Goal: Task Accomplishment & Management: Manage account settings

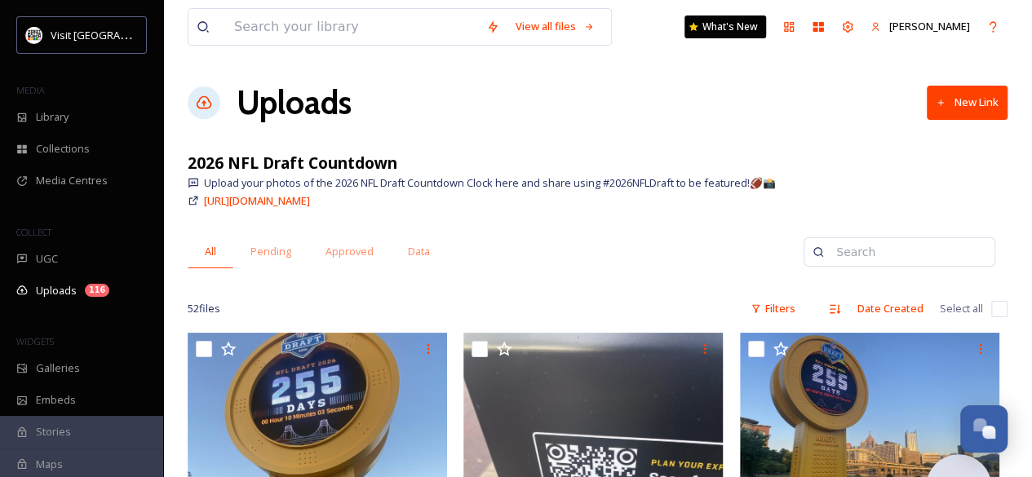
scroll to position [113, 0]
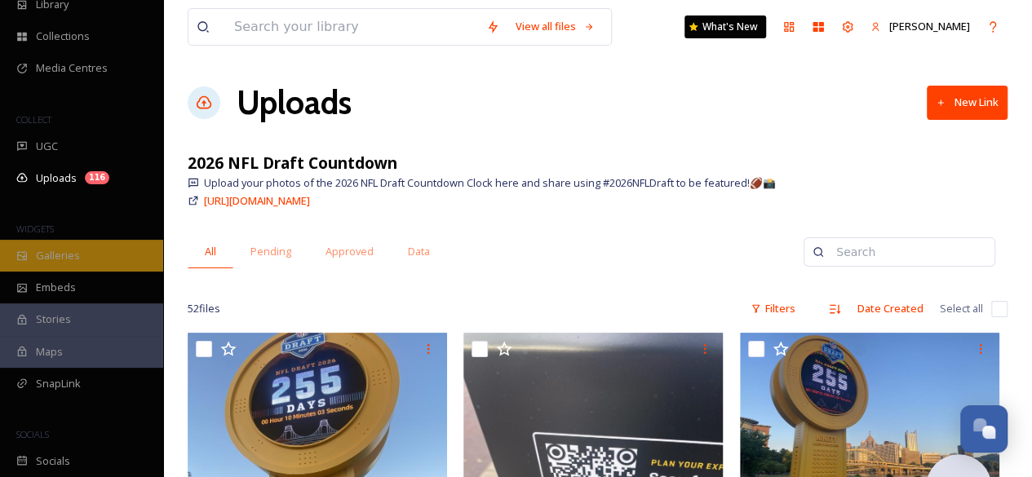
click at [65, 250] on span "Galleries" at bounding box center [58, 255] width 44 height 15
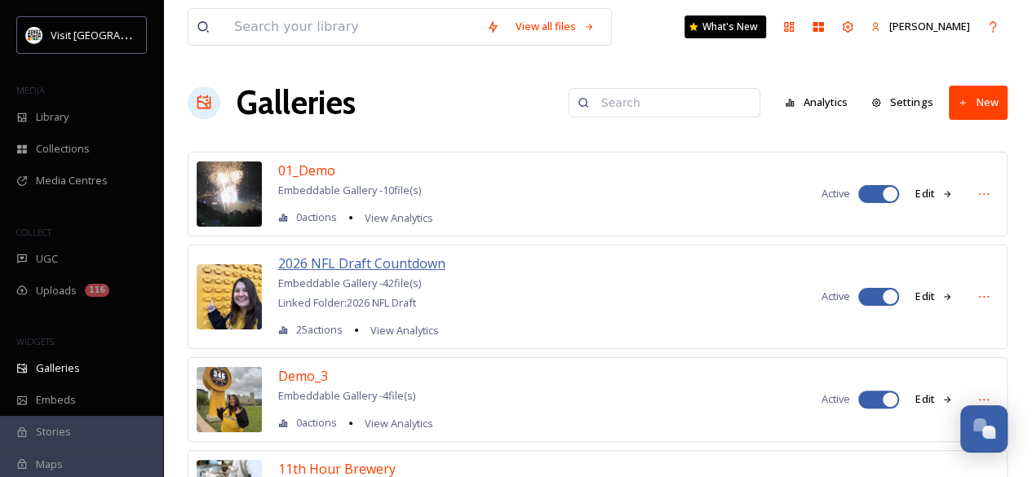
click at [400, 259] on span "2026 NFL Draft Countdown" at bounding box center [361, 264] width 167 height 18
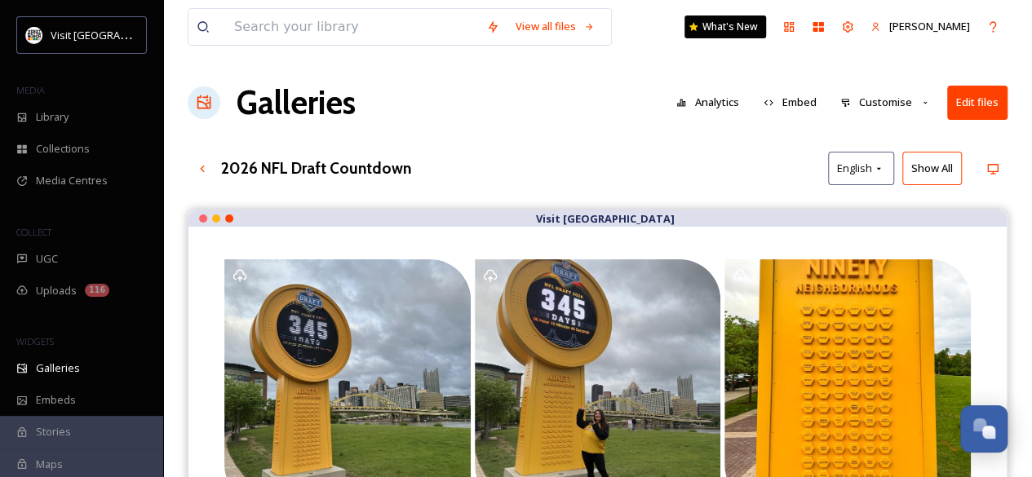
click at [983, 101] on button "Edit files" at bounding box center [977, 102] width 60 height 33
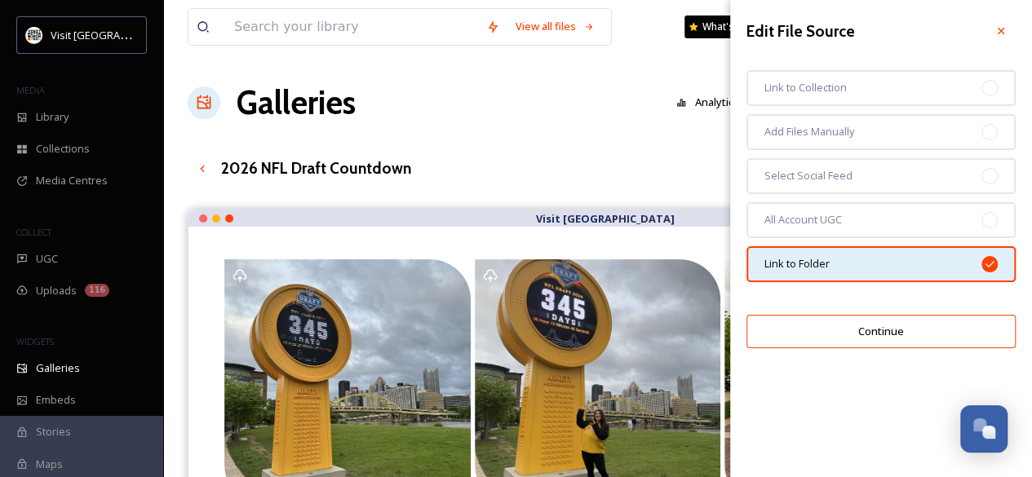
click at [506, 127] on div "View all files What's New Courtney Kuzemchack Galleries Analytics Embed Customi…" at bounding box center [597, 426] width 869 height 852
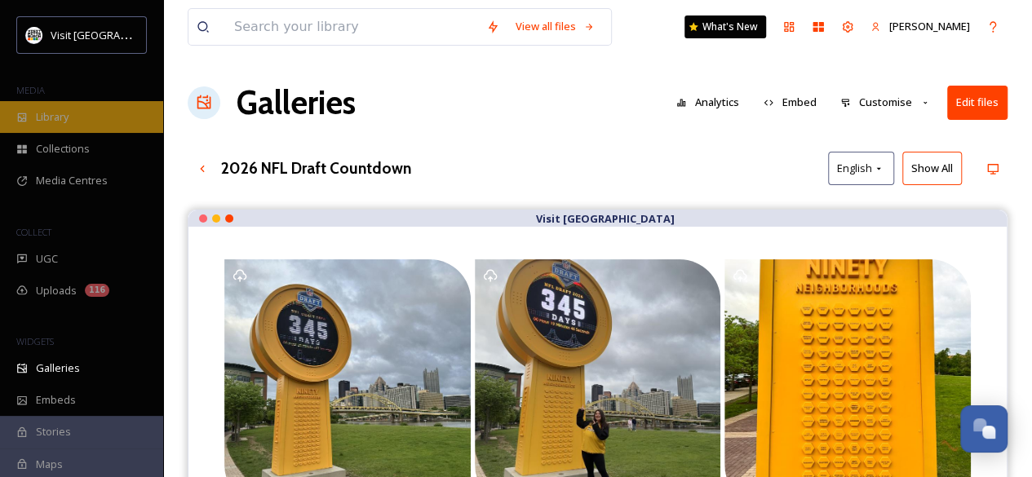
click at [88, 121] on div "Library" at bounding box center [81, 117] width 163 height 32
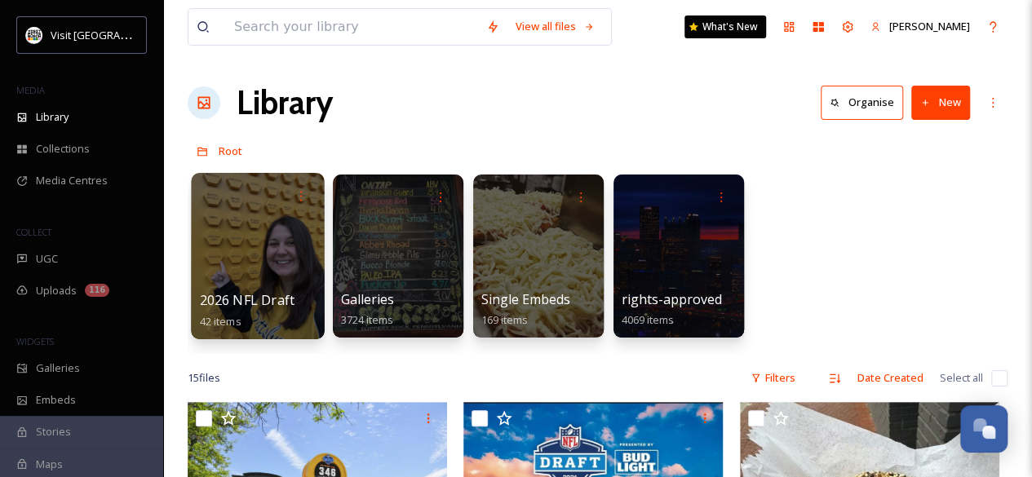
click at [256, 266] on div at bounding box center [257, 256] width 133 height 166
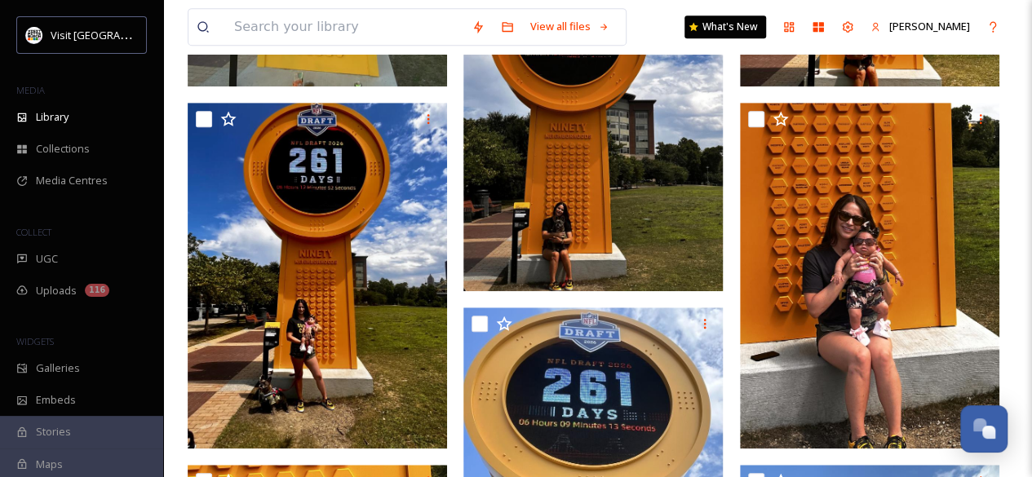
scroll to position [481, 0]
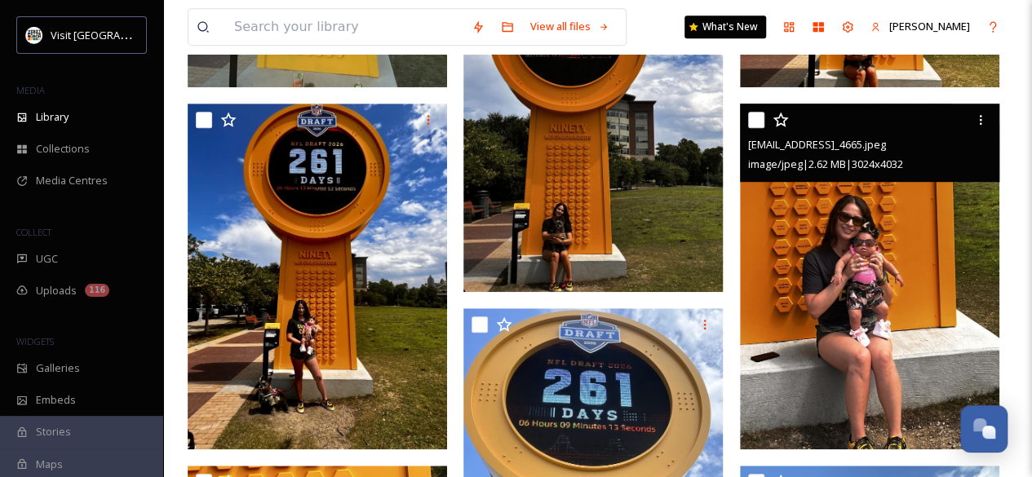
click at [764, 122] on div at bounding box center [871, 119] width 247 height 29
click at [754, 120] on input "checkbox" at bounding box center [756, 120] width 16 height 16
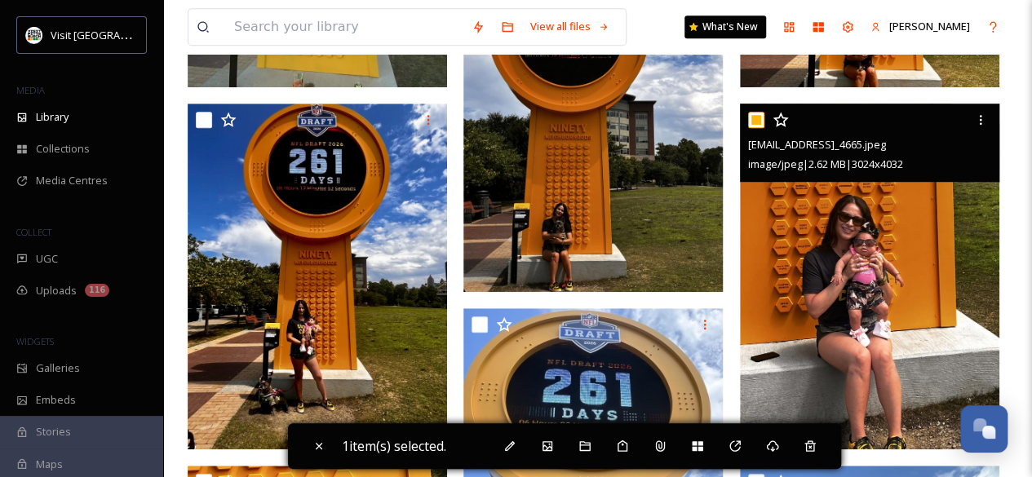
click at [754, 120] on input "checkbox" at bounding box center [756, 120] width 16 height 16
checkbox input "false"
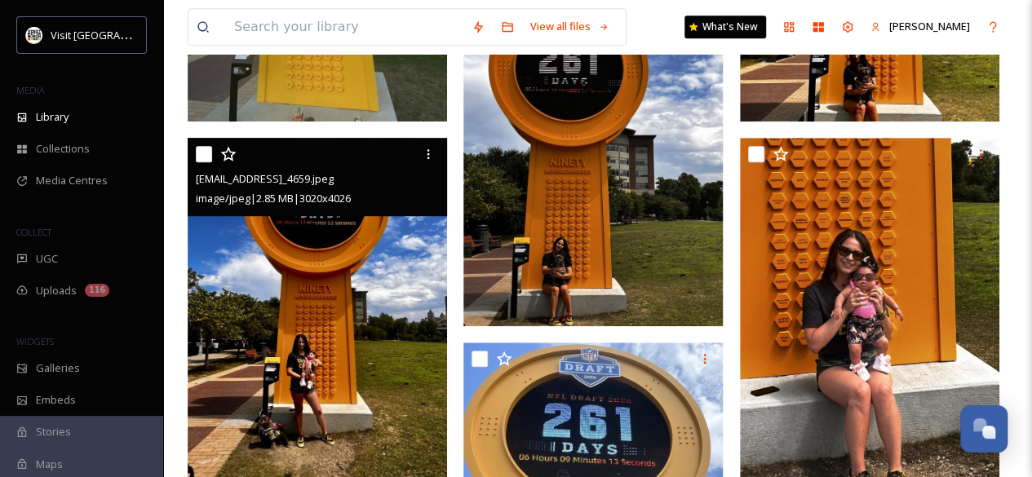
scroll to position [446, 0]
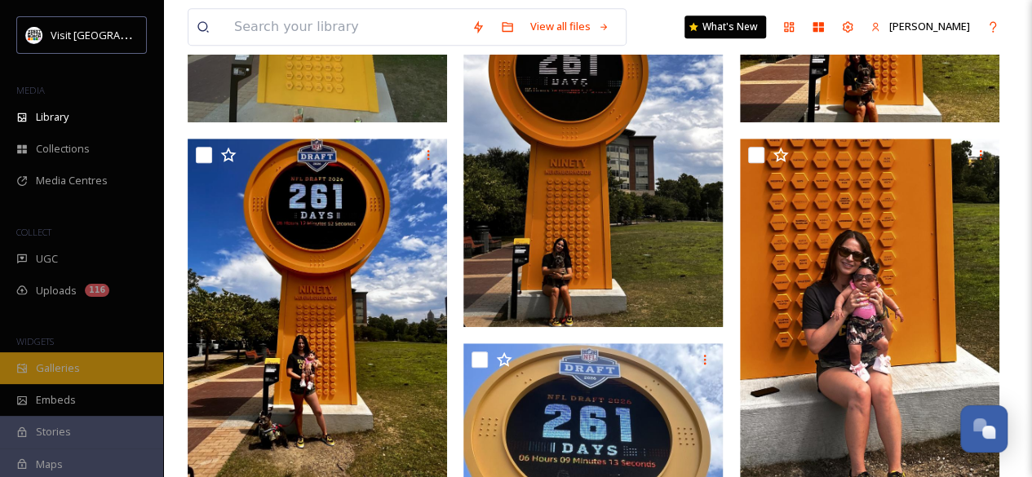
click at [47, 361] on span "Galleries" at bounding box center [58, 368] width 44 height 15
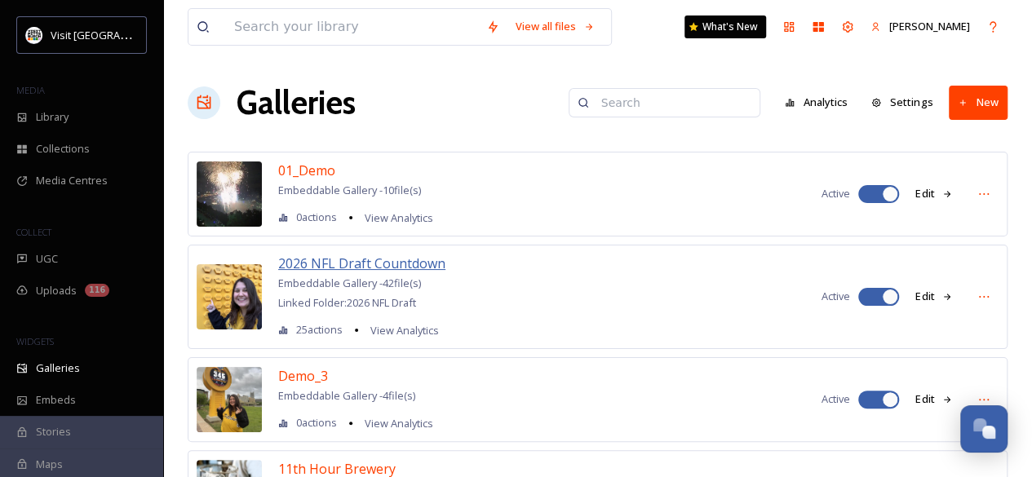
click at [339, 263] on span "2026 NFL Draft Countdown" at bounding box center [361, 264] width 167 height 18
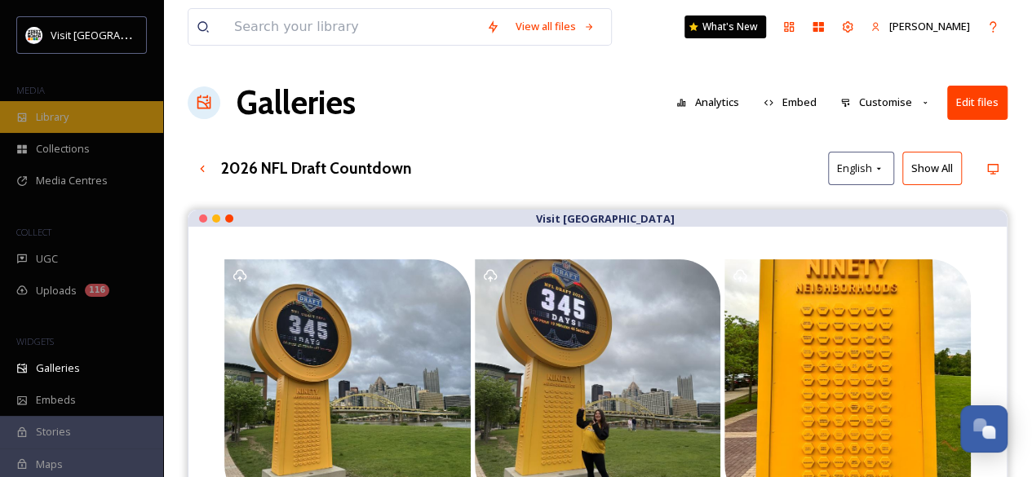
click at [65, 101] on div "Library" at bounding box center [81, 117] width 163 height 32
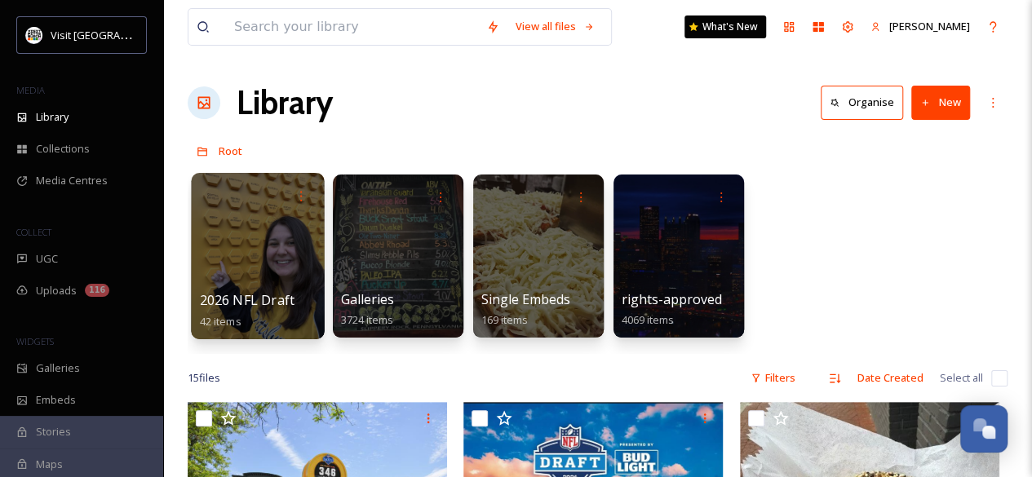
click at [261, 216] on div at bounding box center [257, 256] width 133 height 166
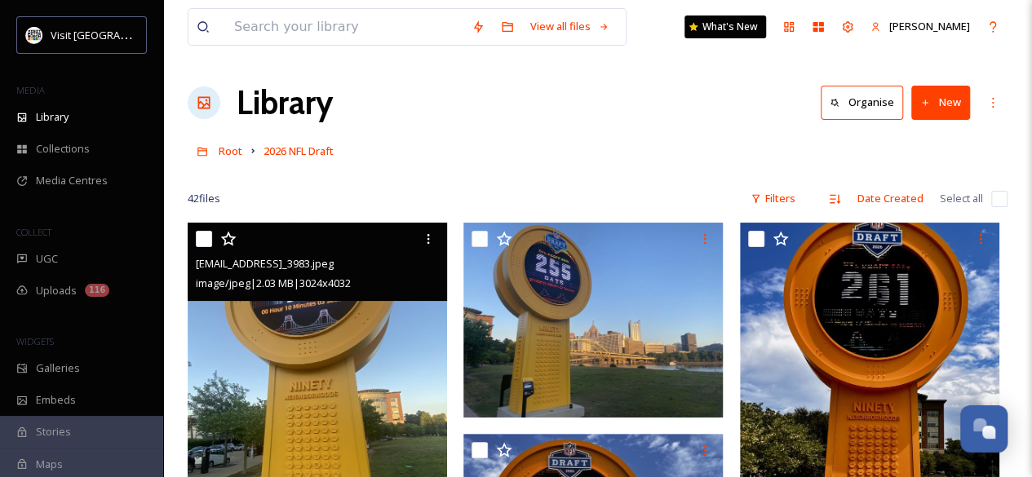
scroll to position [2, 0]
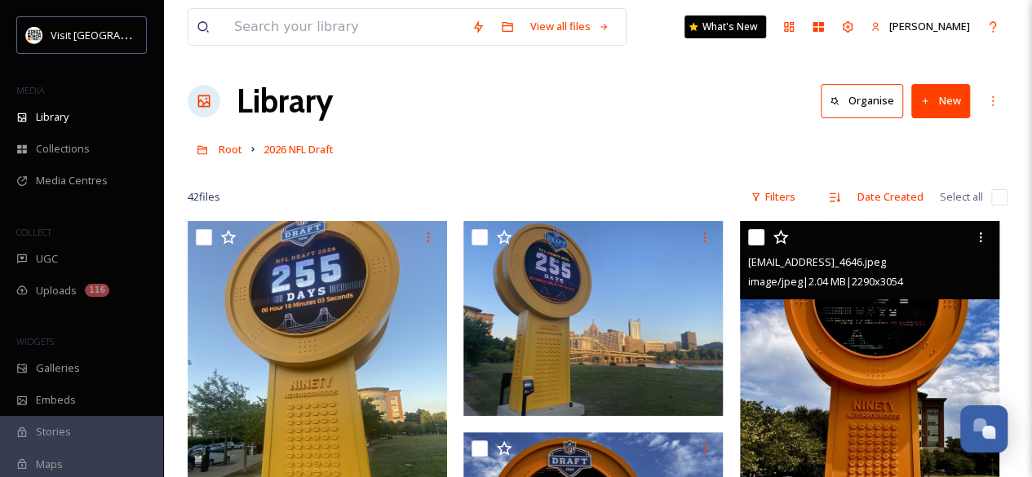
click at [752, 237] on input "checkbox" at bounding box center [756, 237] width 16 height 16
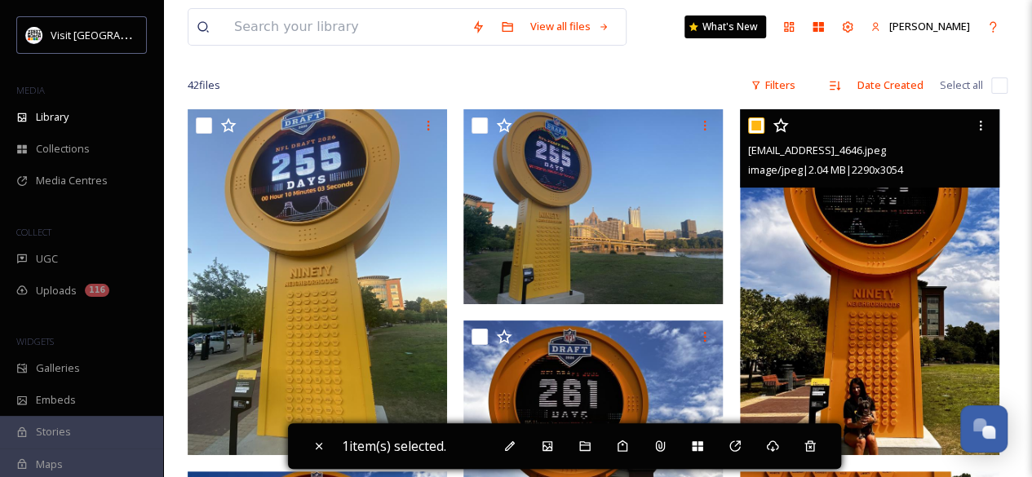
scroll to position [114, 0]
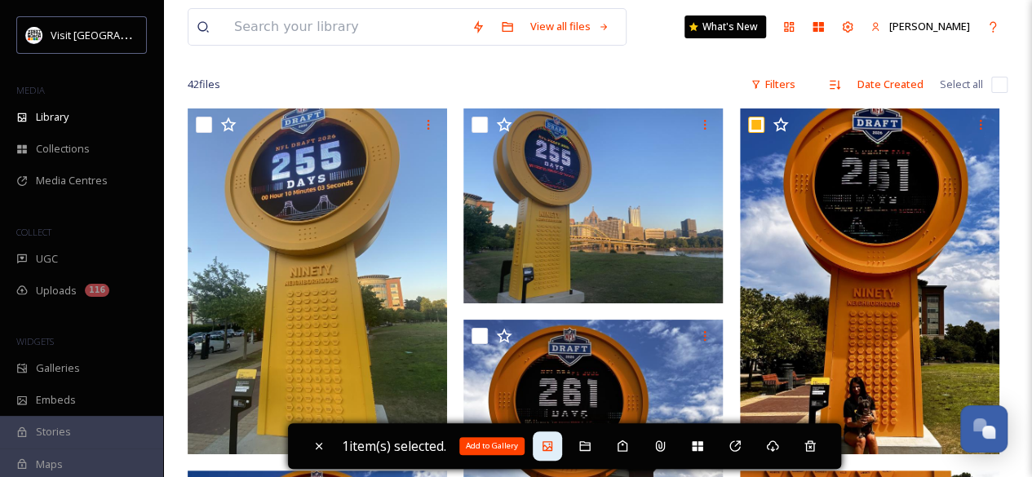
click at [549, 446] on icon at bounding box center [547, 446] width 10 height 10
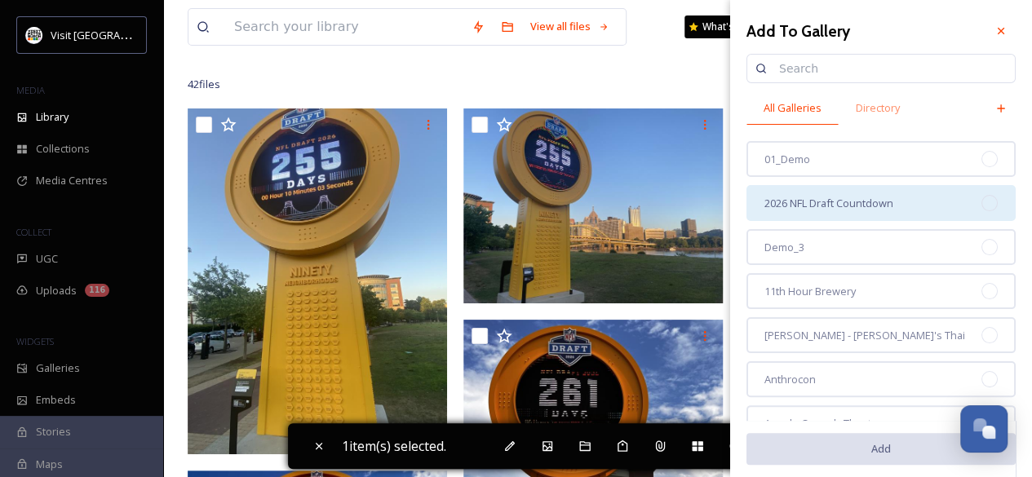
click at [818, 219] on div "2026 NFL Draft Countdown" at bounding box center [880, 203] width 269 height 36
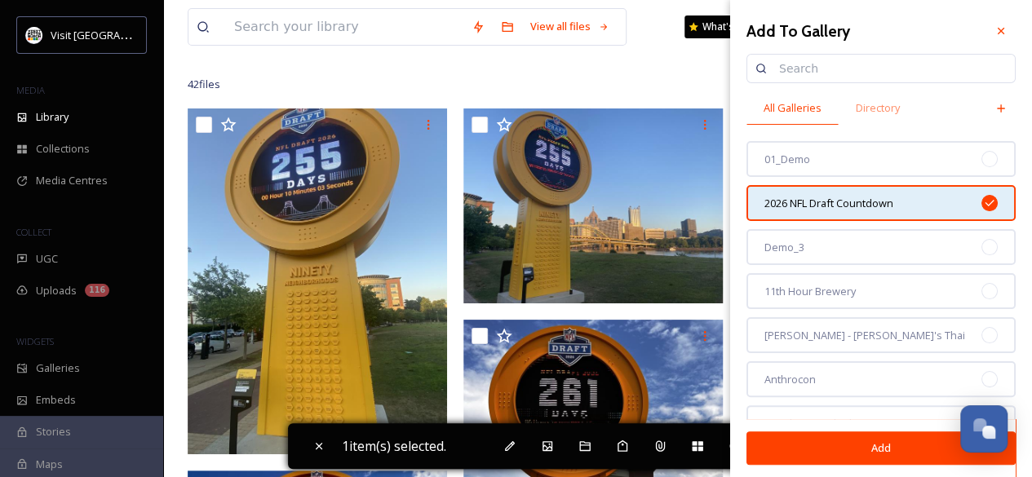
click at [808, 441] on button "Add" at bounding box center [880, 448] width 269 height 33
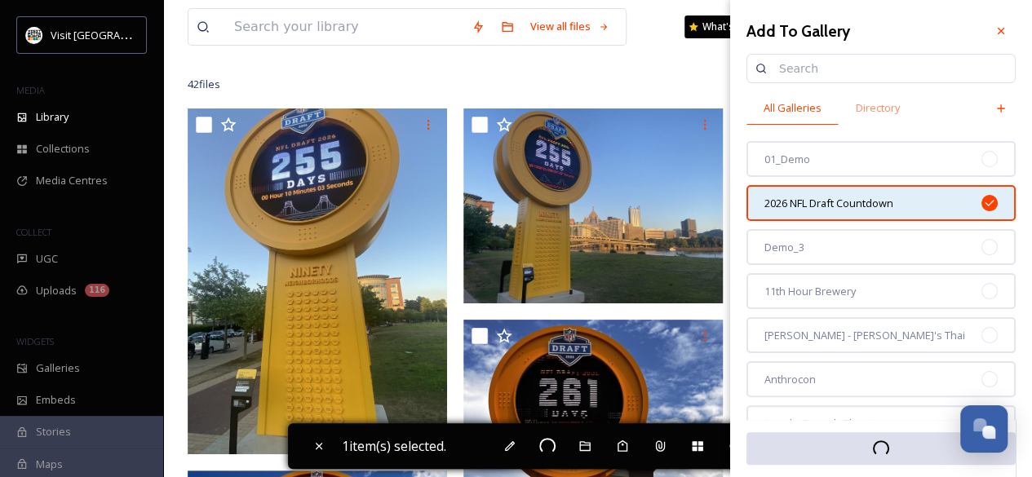
checkbox input "false"
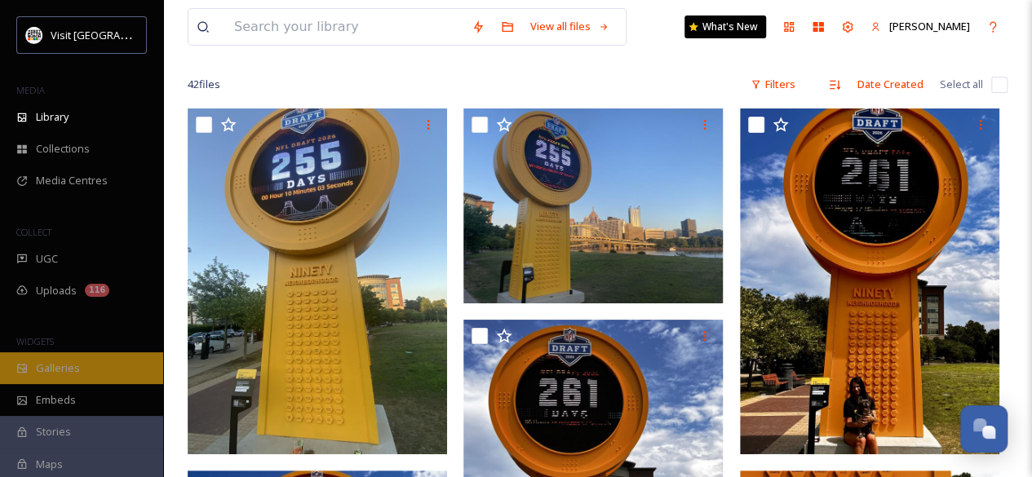
click at [62, 371] on span "Galleries" at bounding box center [58, 368] width 44 height 15
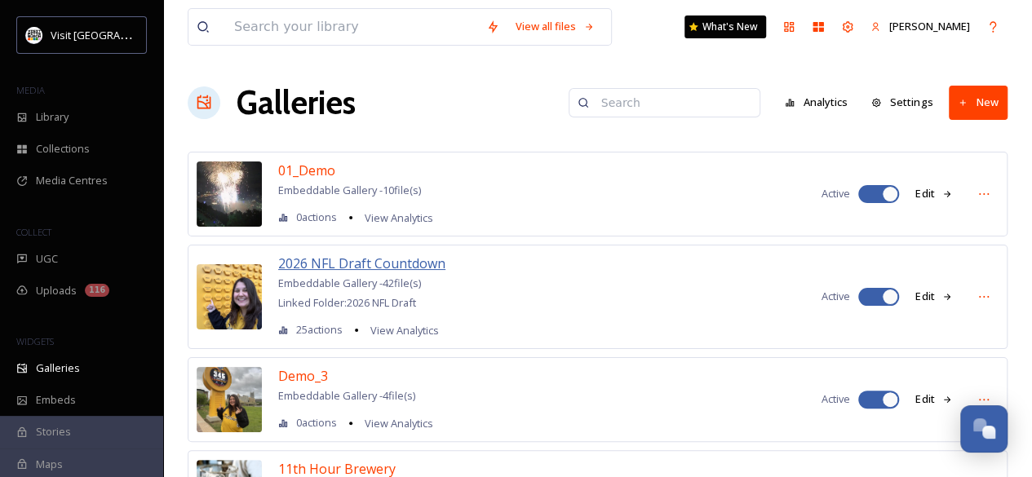
click at [359, 257] on span "2026 NFL Draft Countdown" at bounding box center [361, 264] width 167 height 18
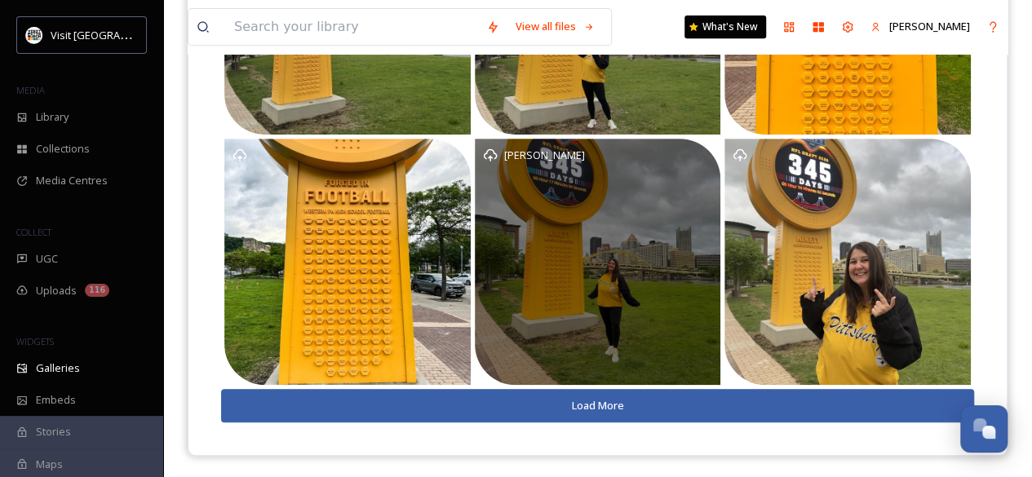
scroll to position [372, 0]
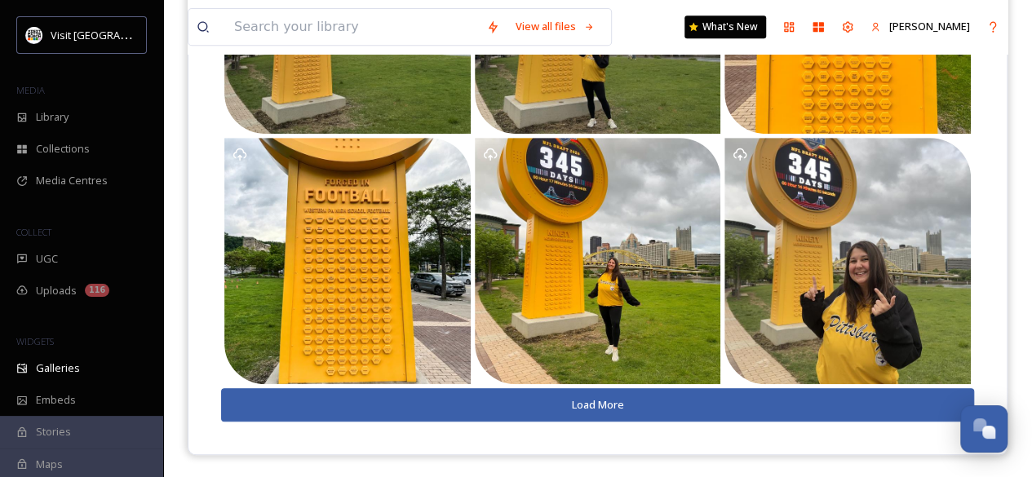
click at [454, 408] on button "Load More" at bounding box center [597, 404] width 753 height 33
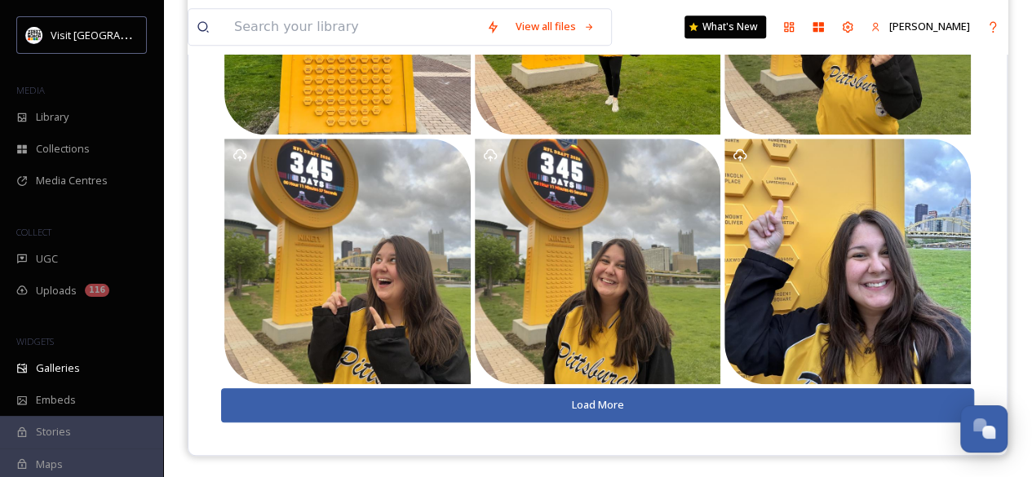
scroll to position [622, 0]
click at [454, 408] on button "Load More" at bounding box center [597, 404] width 753 height 33
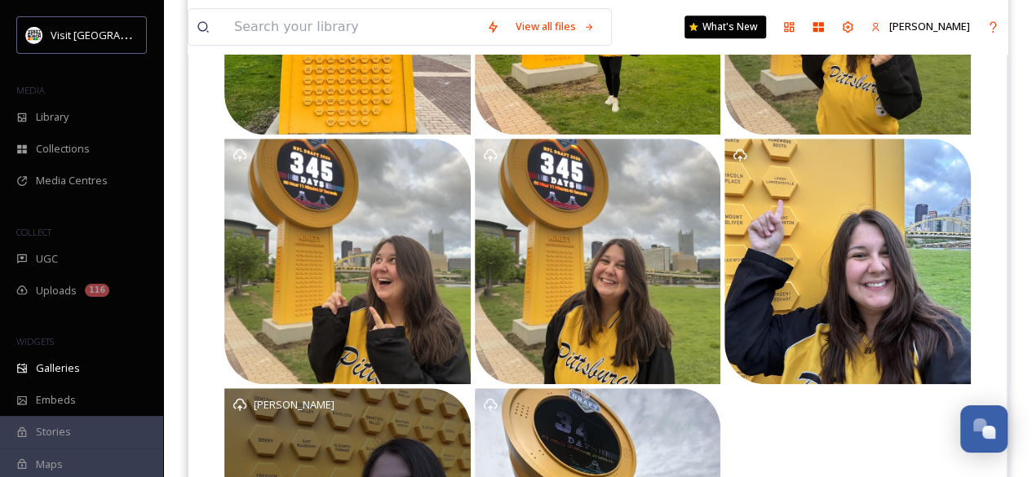
click at [454, 408] on div "Francesca Ferrante" at bounding box center [347, 404] width 230 height 16
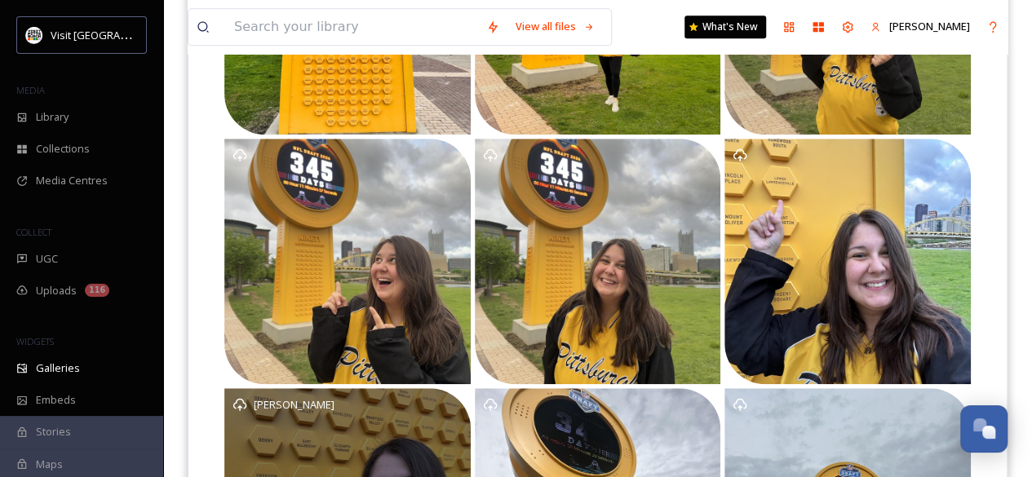
scroll to position [872, 0]
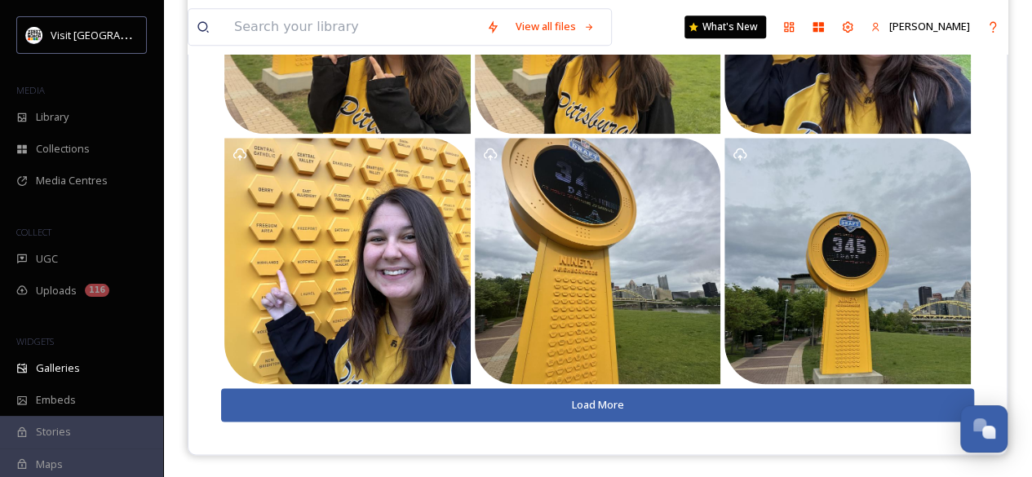
click at [449, 397] on button "Load More" at bounding box center [597, 404] width 753 height 33
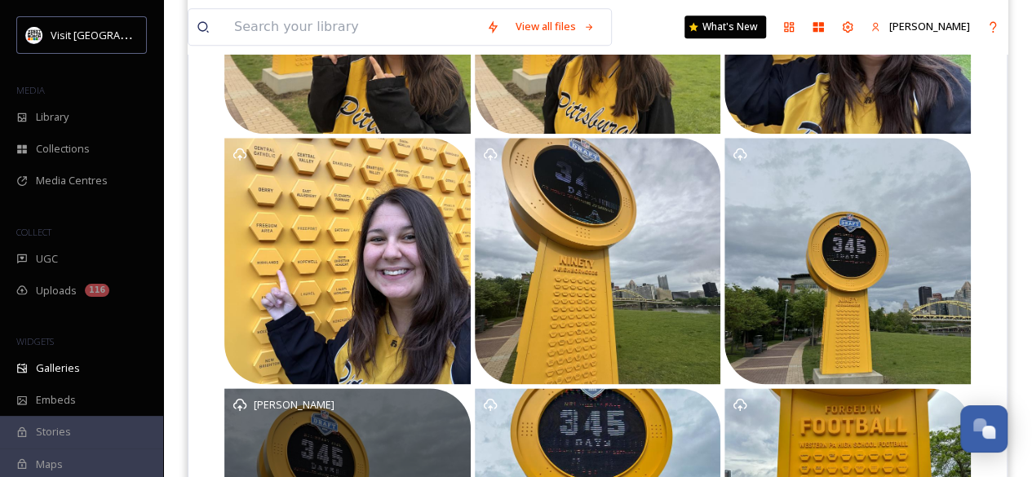
scroll to position [1122, 0]
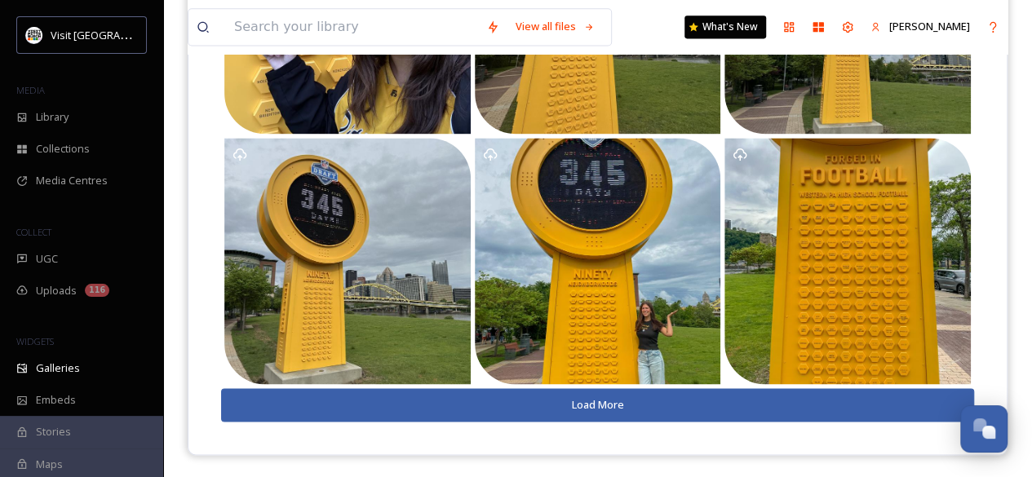
click at [434, 412] on button "Load More" at bounding box center [597, 404] width 753 height 33
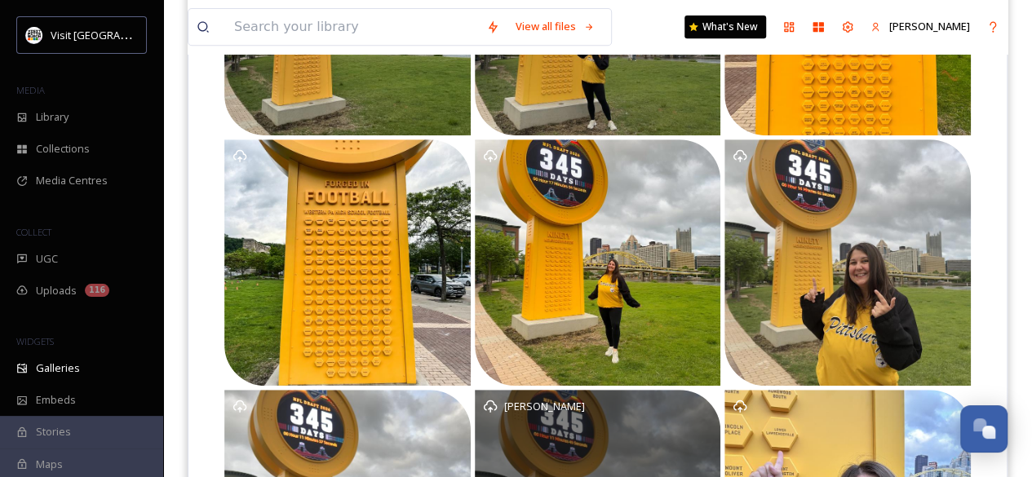
scroll to position [0, 0]
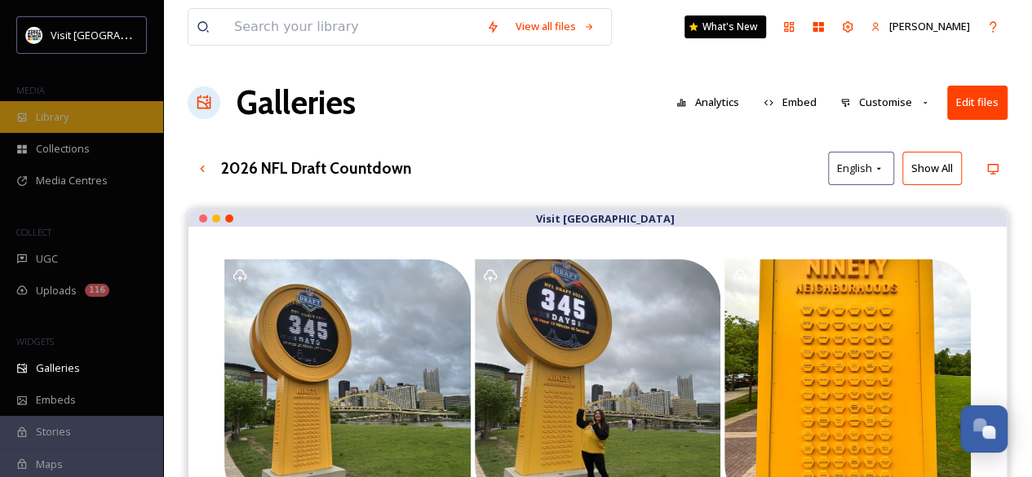
click at [65, 120] on span "Library" at bounding box center [52, 116] width 33 height 15
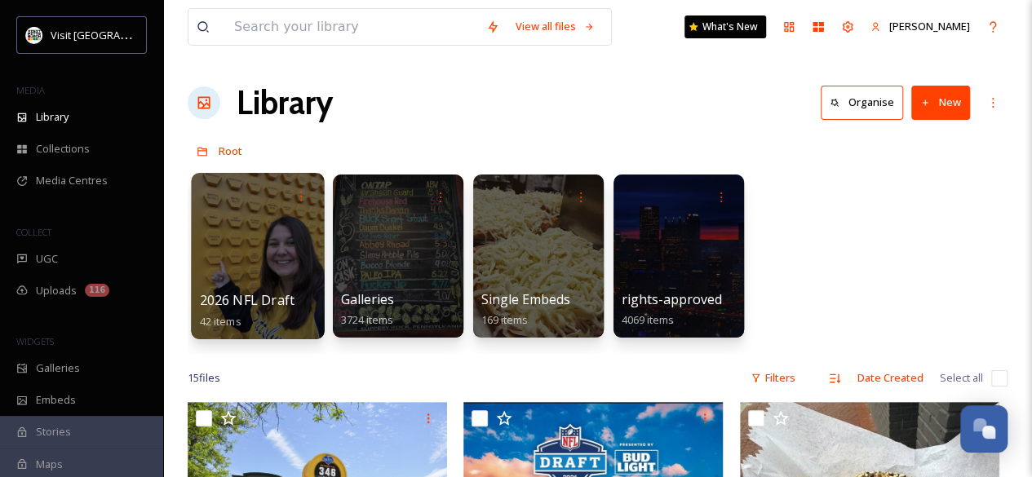
click at [277, 279] on div at bounding box center [257, 256] width 133 height 166
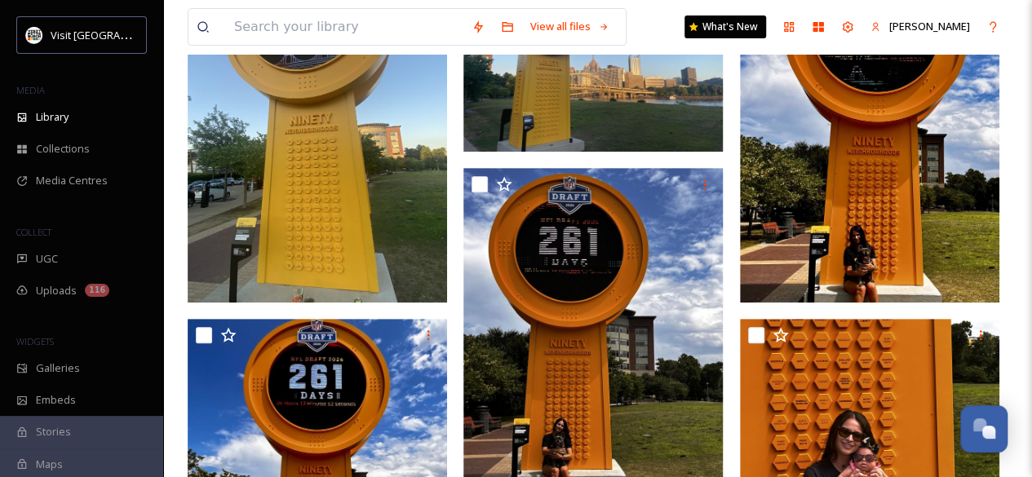
scroll to position [290, 0]
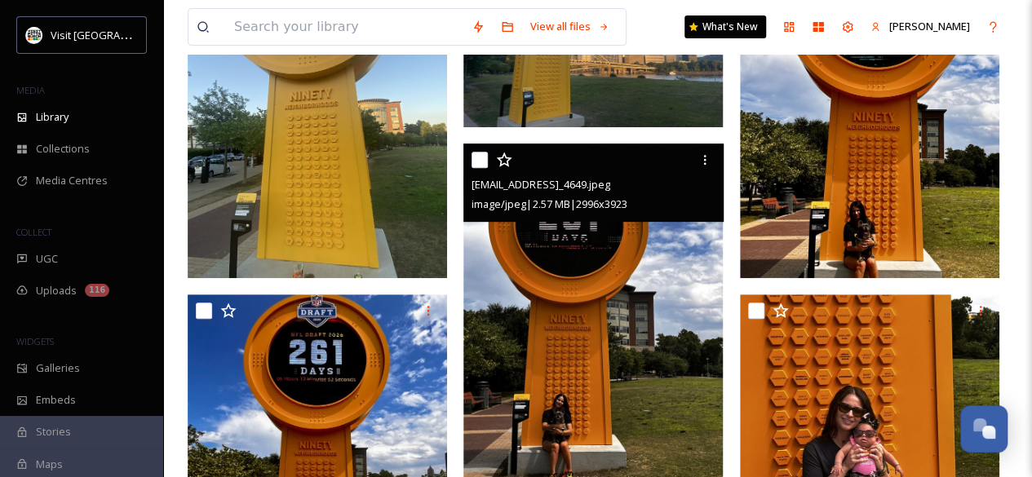
click at [477, 154] on input "checkbox" at bounding box center [479, 160] width 16 height 16
checkbox input "true"
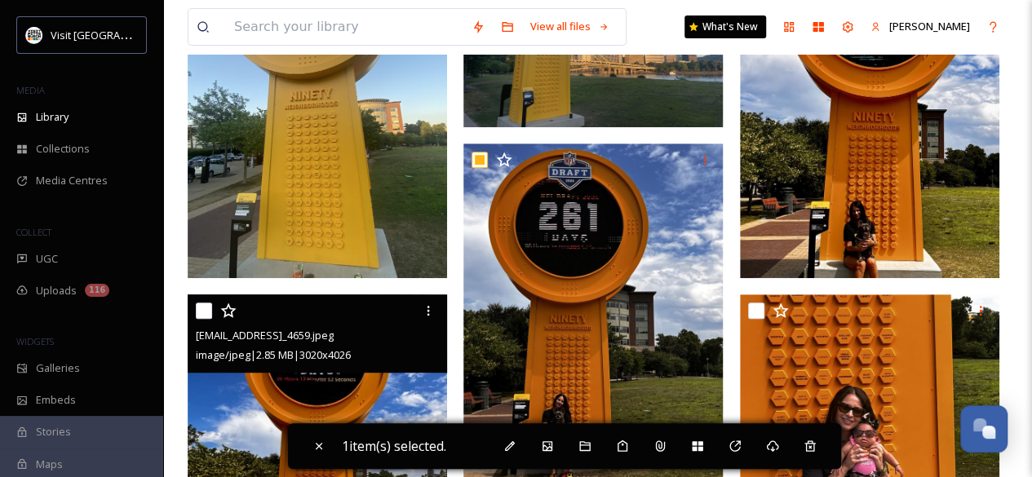
click at [201, 309] on input "checkbox" at bounding box center [204, 311] width 16 height 16
checkbox input "true"
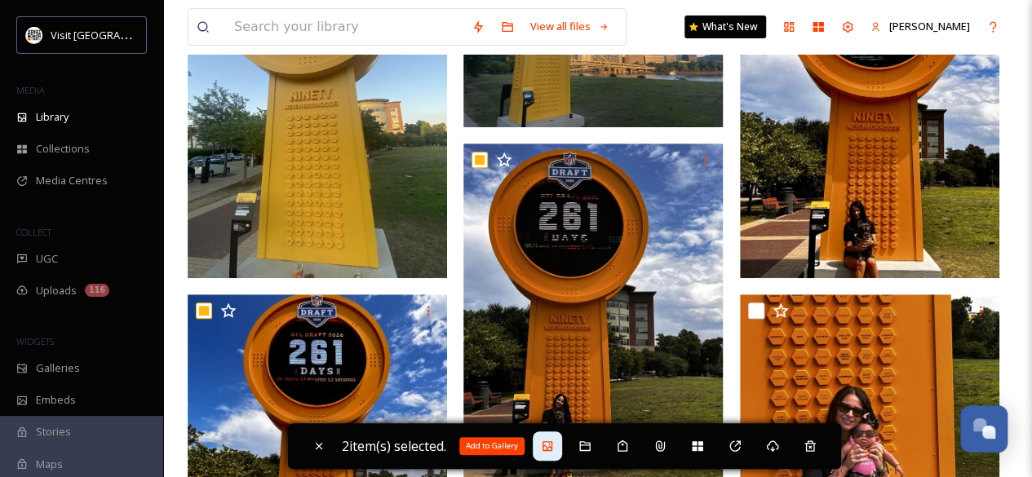
click at [547, 440] on icon at bounding box center [547, 446] width 13 height 13
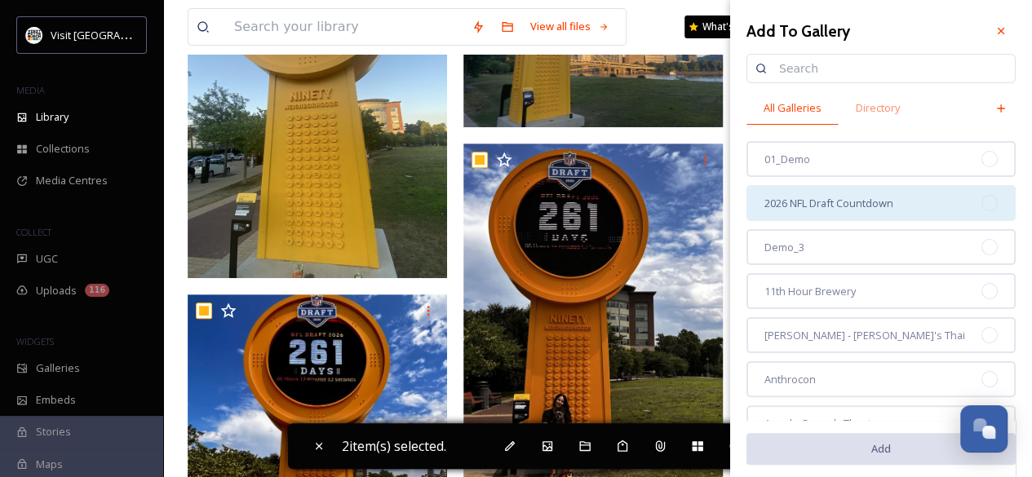
click at [879, 197] on span "2026 NFL Draft Countdown" at bounding box center [828, 203] width 129 height 15
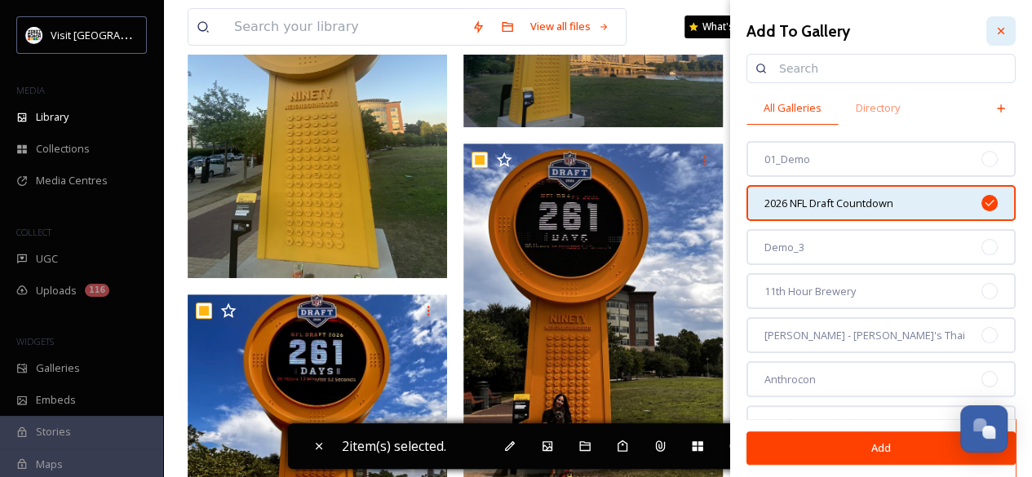
click at [998, 30] on icon at bounding box center [1001, 31] width 7 height 7
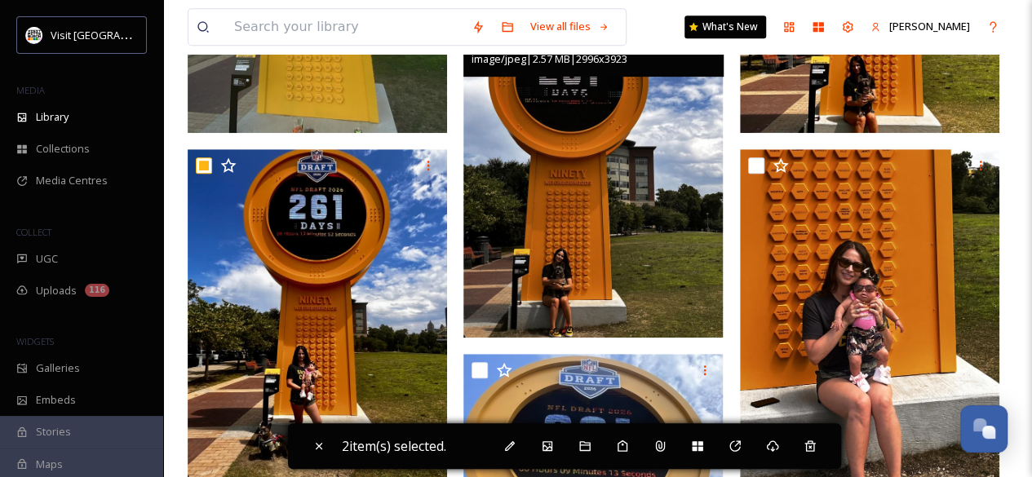
scroll to position [434, 0]
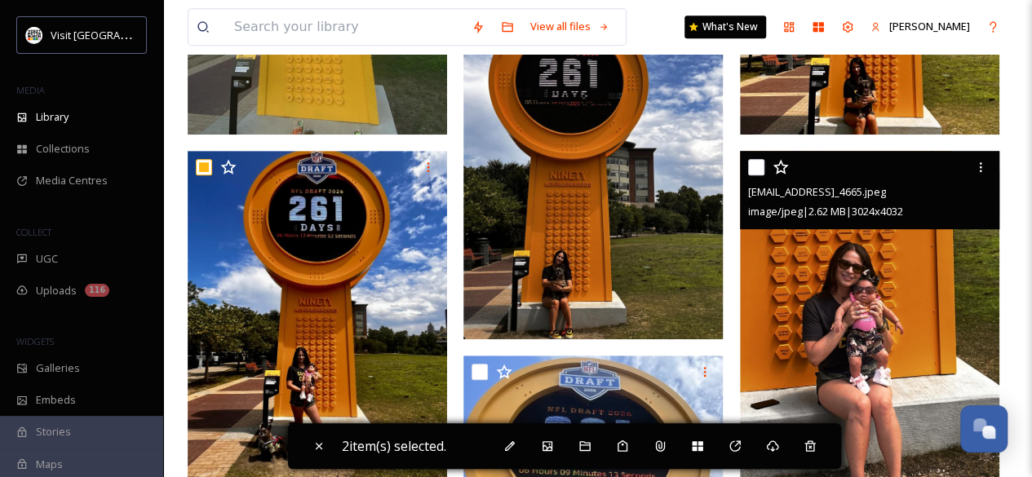
click at [753, 162] on input "checkbox" at bounding box center [756, 167] width 16 height 16
checkbox input "true"
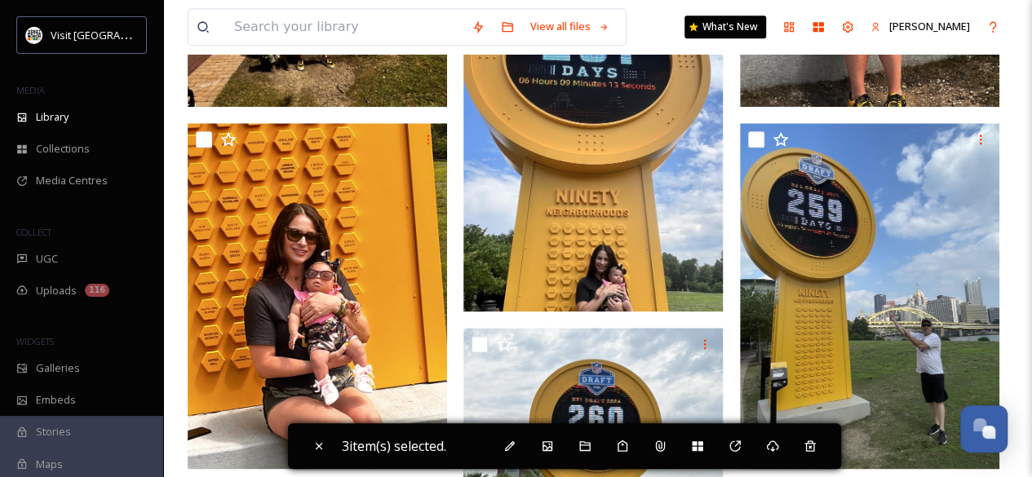
scroll to position [825, 0]
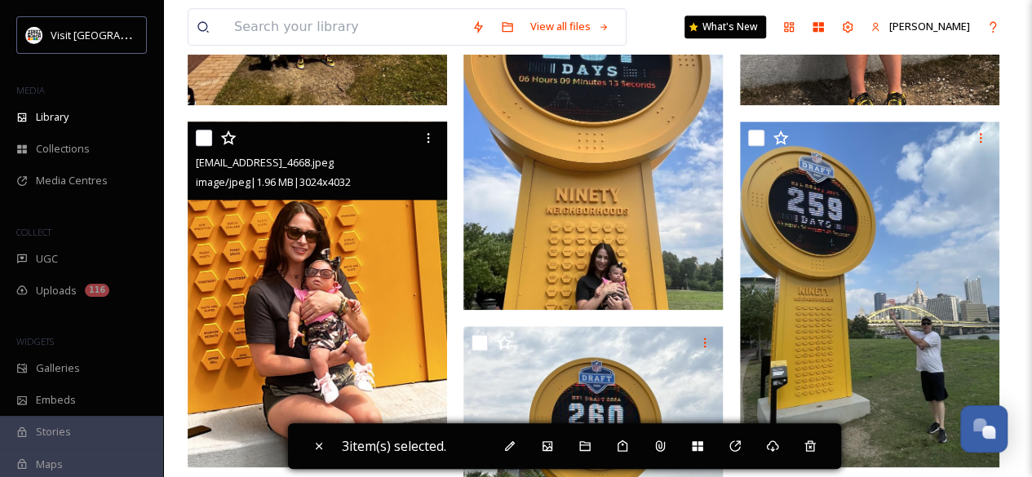
click at [196, 144] on input "checkbox" at bounding box center [204, 138] width 16 height 16
checkbox input "true"
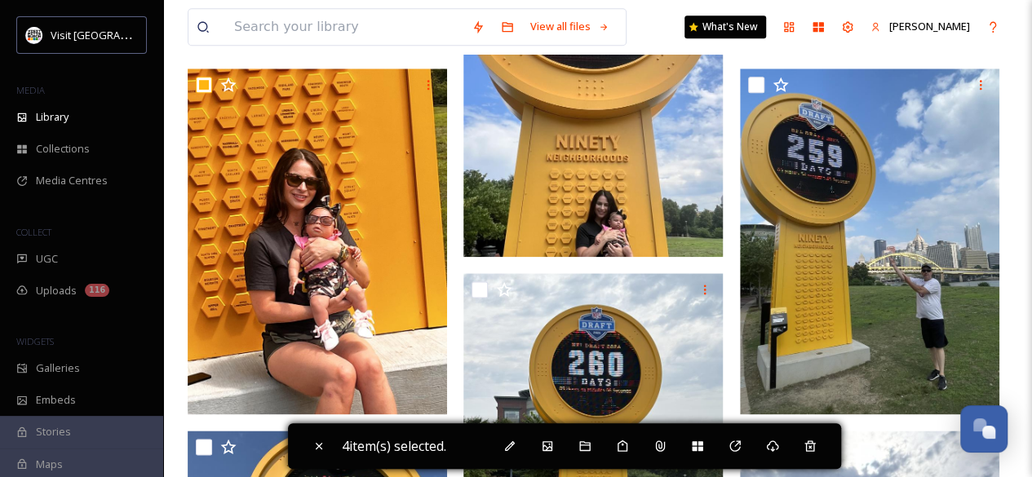
scroll to position [878, 0]
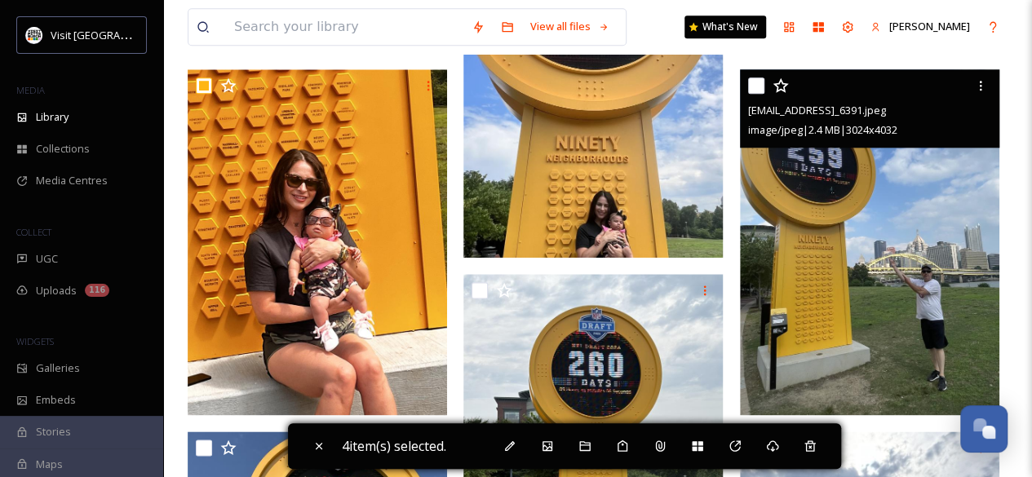
click at [752, 82] on input "checkbox" at bounding box center [756, 85] width 16 height 16
checkbox input "true"
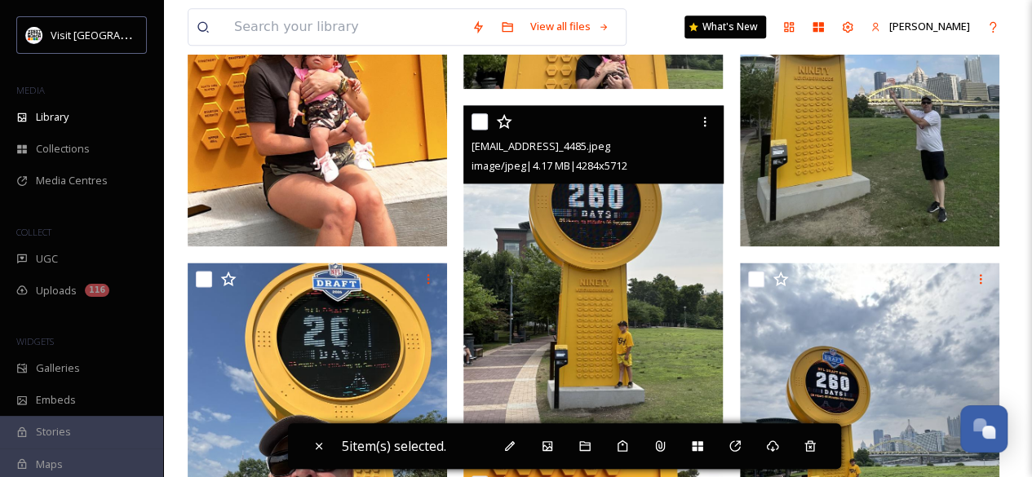
scroll to position [1046, 0]
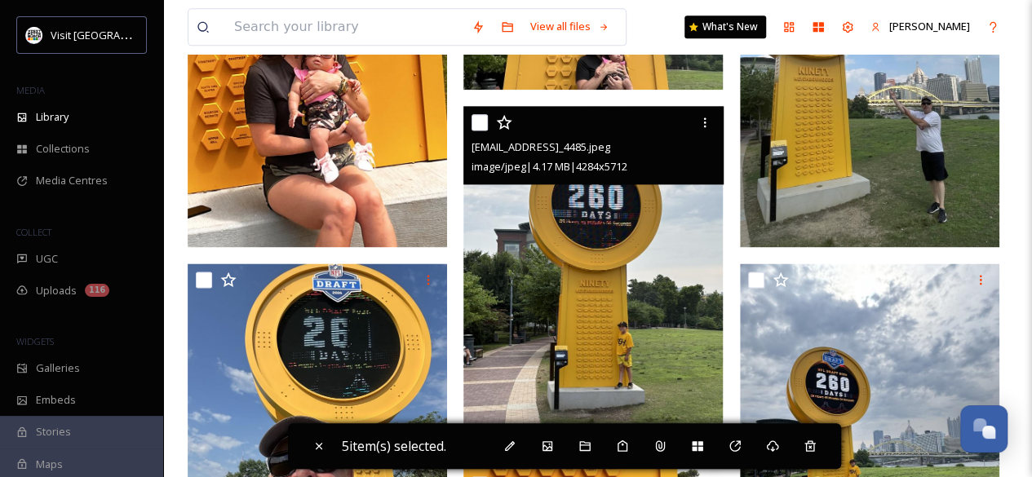
click at [475, 121] on input "checkbox" at bounding box center [479, 122] width 16 height 16
checkbox input "true"
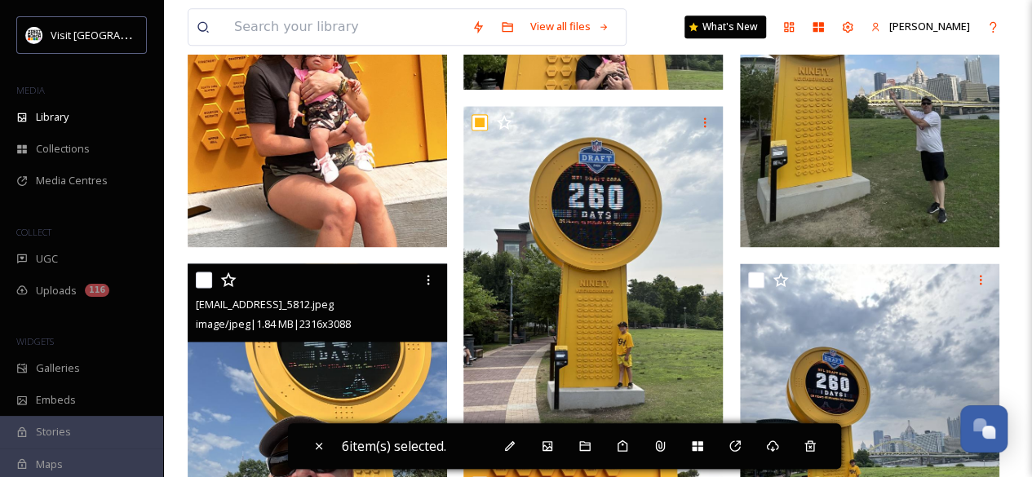
click at [209, 279] on input "checkbox" at bounding box center [204, 280] width 16 height 16
checkbox input "true"
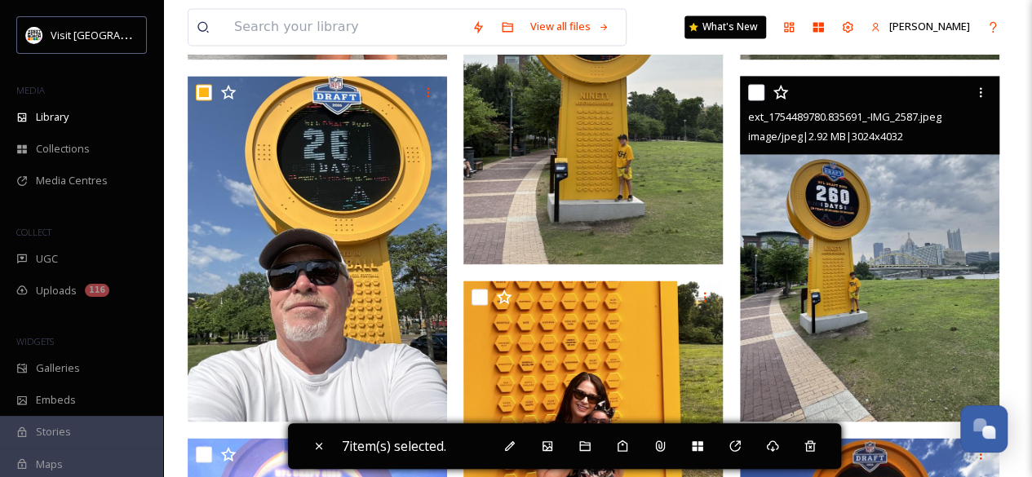
scroll to position [1232, 0]
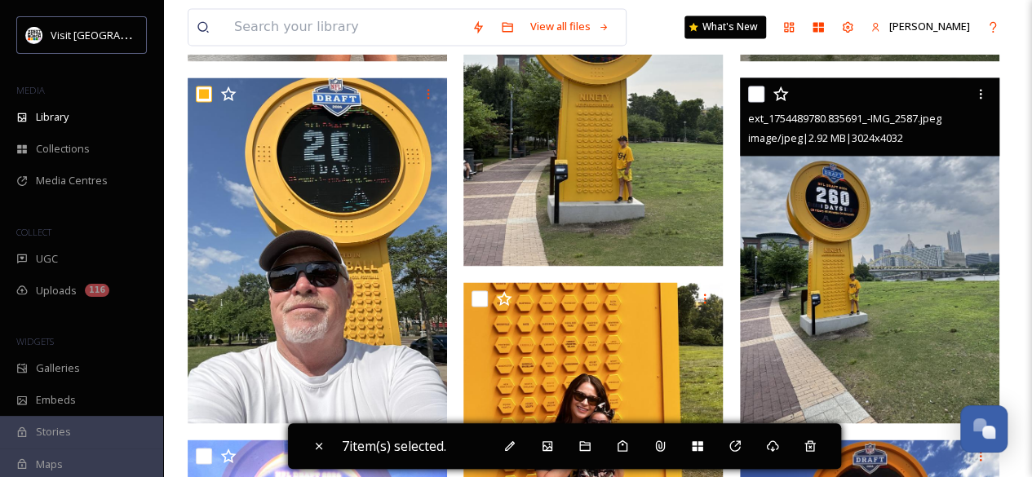
click at [754, 86] on input "checkbox" at bounding box center [756, 94] width 16 height 16
checkbox input "true"
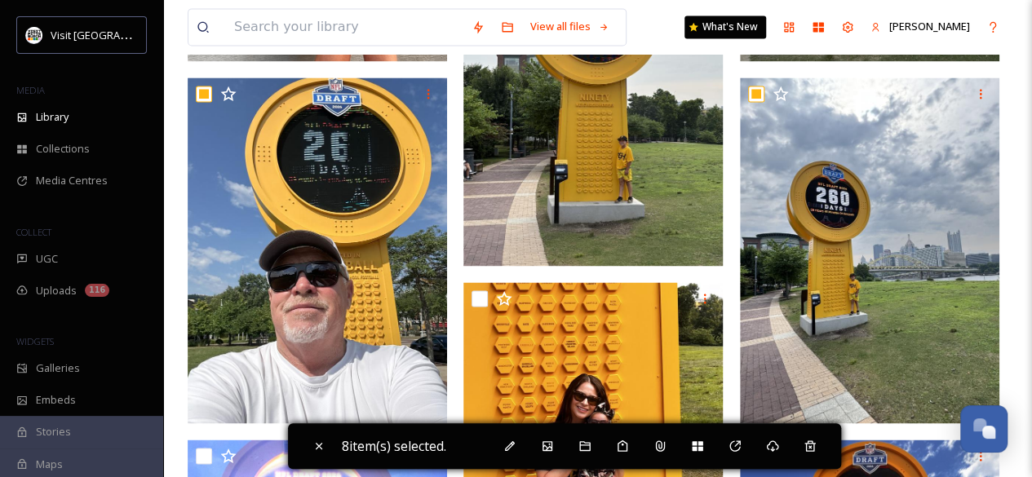
scroll to position [1453, 0]
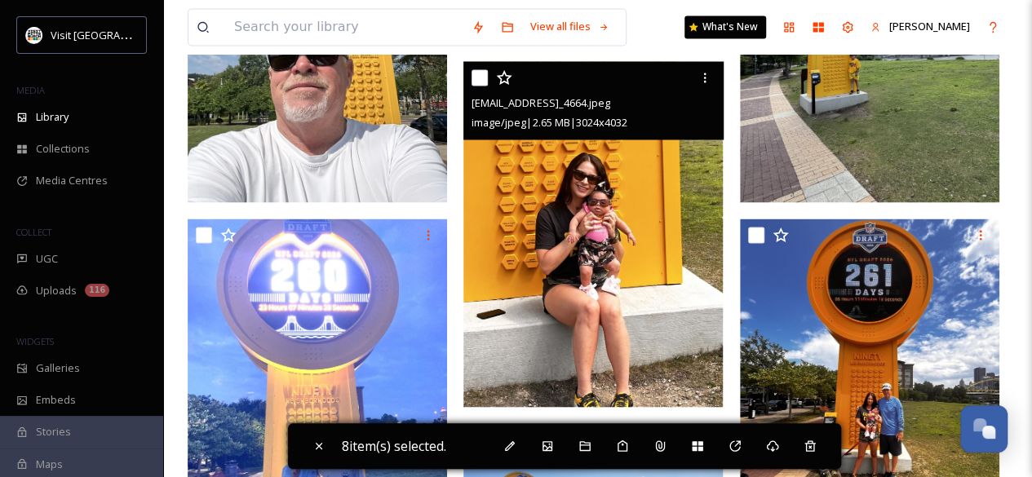
click at [480, 79] on input "checkbox" at bounding box center [479, 77] width 16 height 16
checkbox input "true"
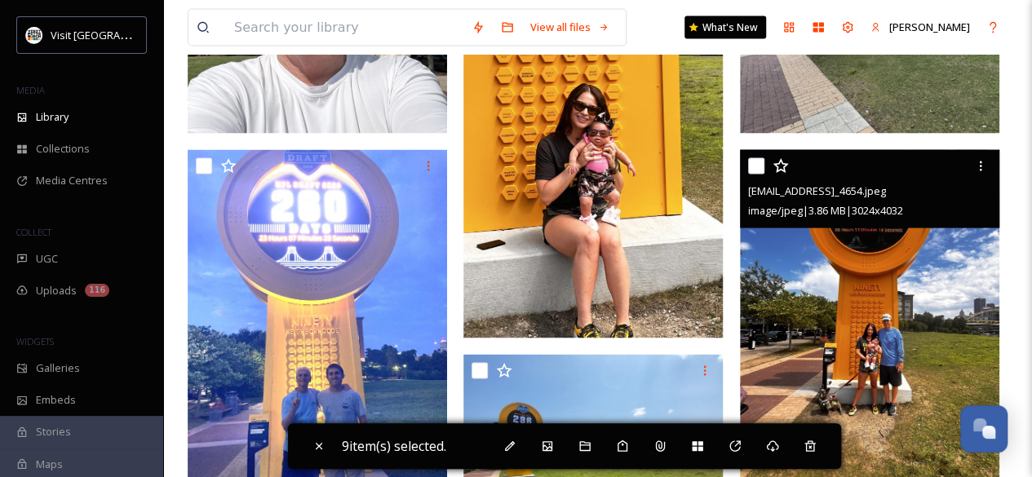
scroll to position [1523, 0]
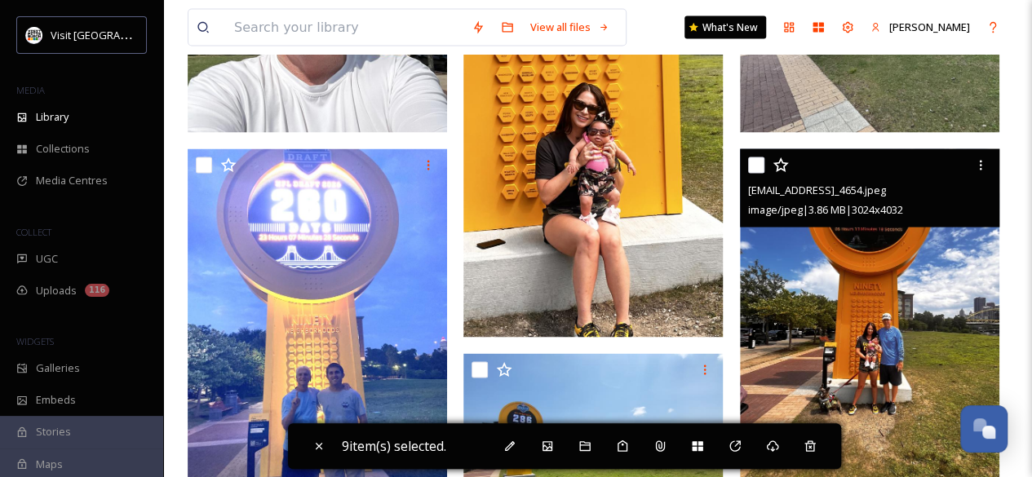
click at [754, 170] on input "checkbox" at bounding box center [756, 165] width 16 height 16
checkbox input "true"
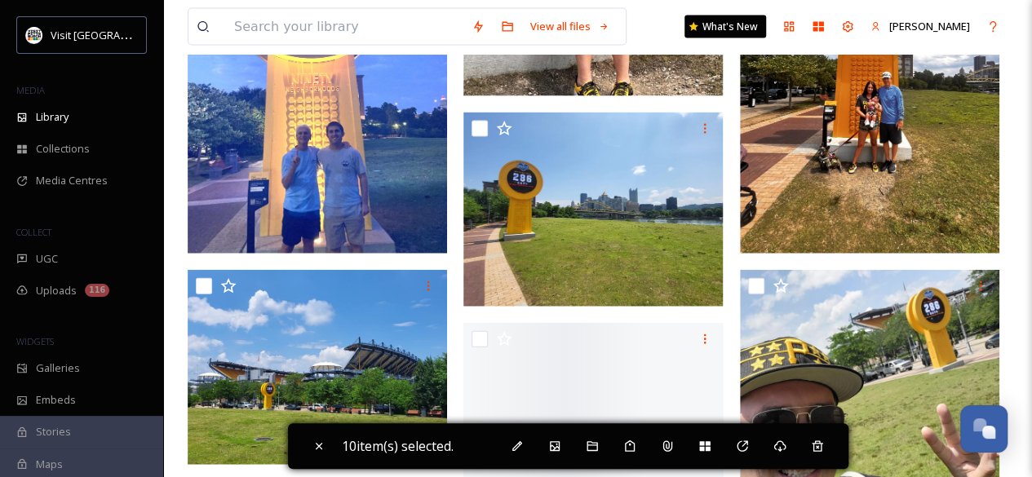
scroll to position [1776, 0]
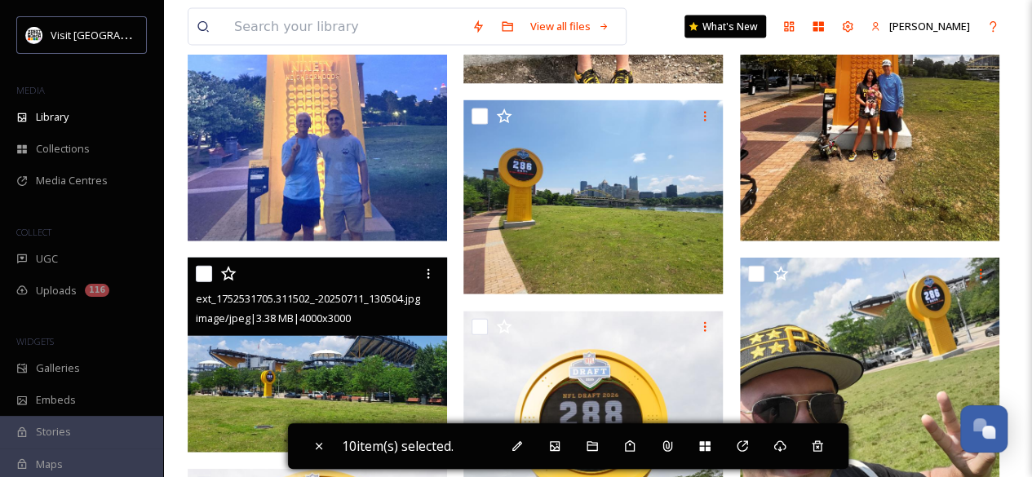
click at [206, 278] on input "checkbox" at bounding box center [204, 274] width 16 height 16
checkbox input "true"
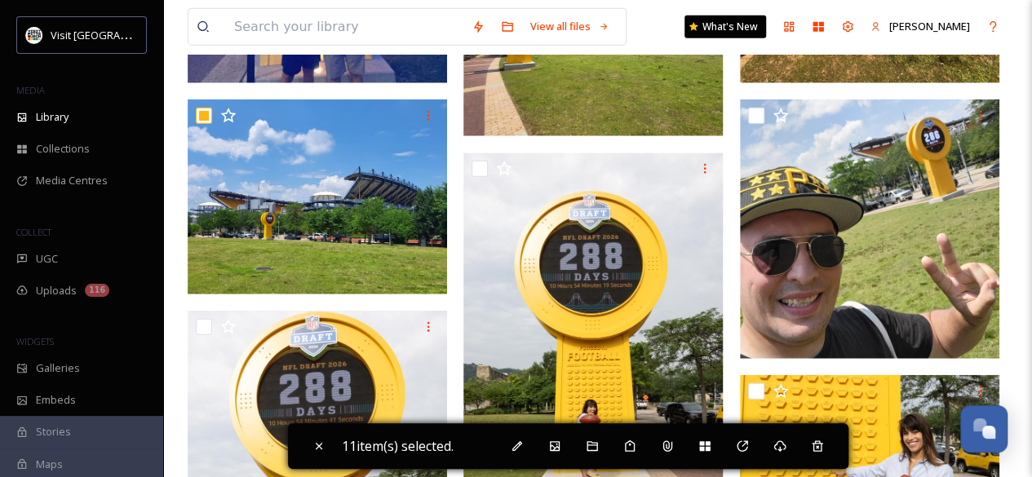
scroll to position [1935, 0]
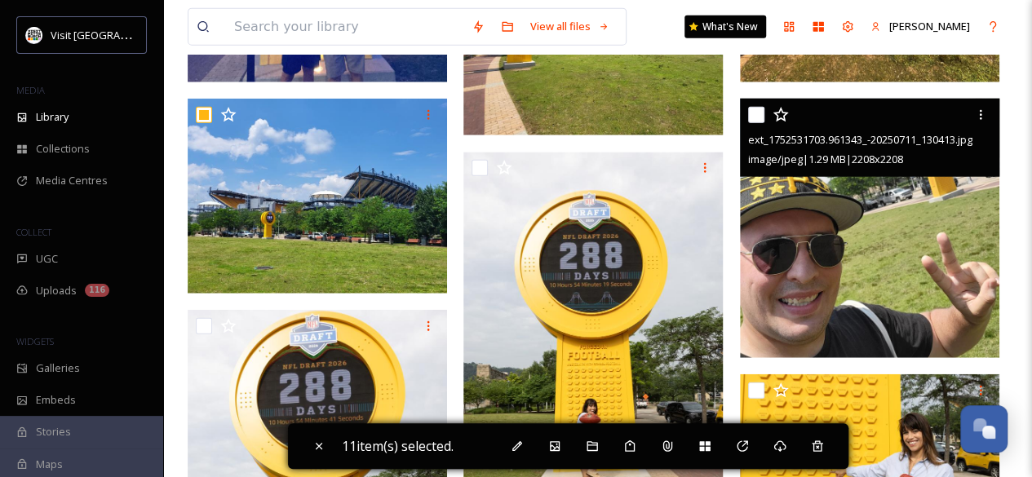
click at [762, 114] on input "checkbox" at bounding box center [756, 115] width 16 height 16
checkbox input "true"
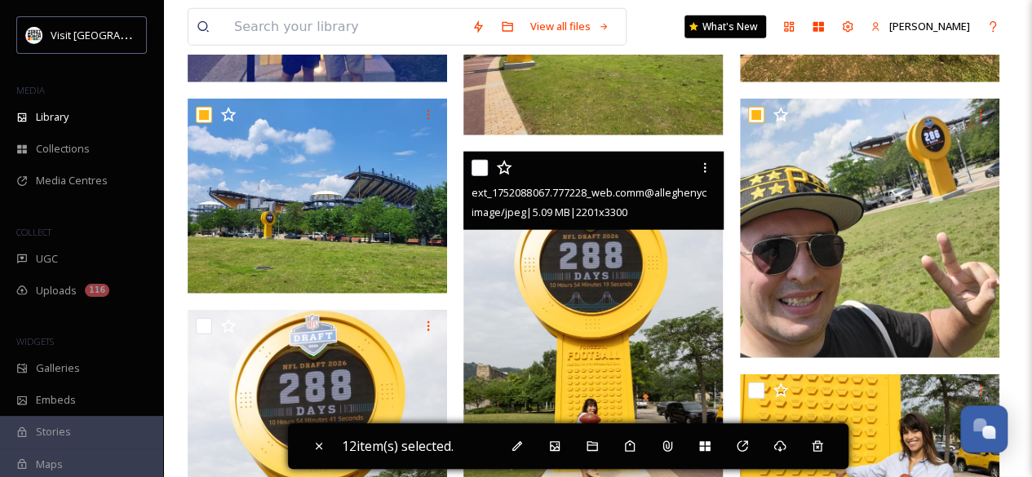
click at [486, 164] on input "checkbox" at bounding box center [479, 168] width 16 height 16
checkbox input "true"
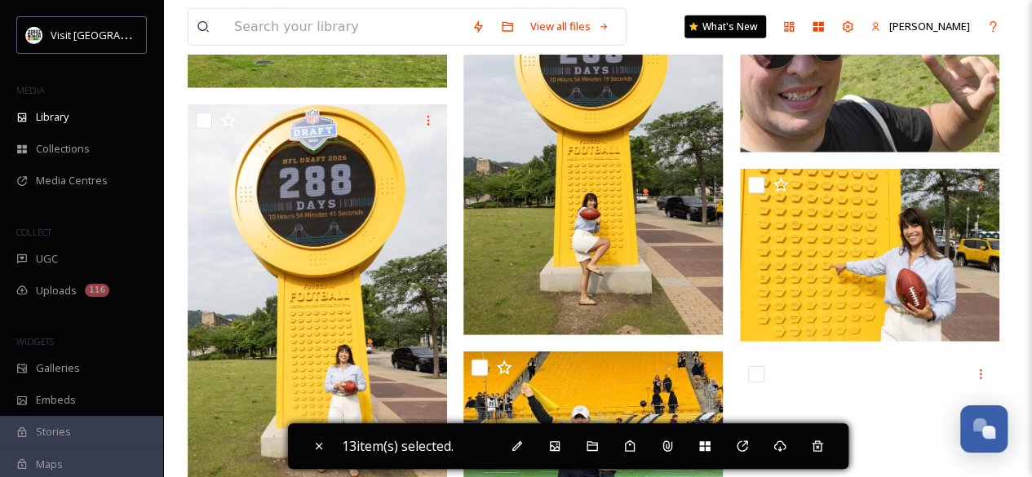
scroll to position [2140, 0]
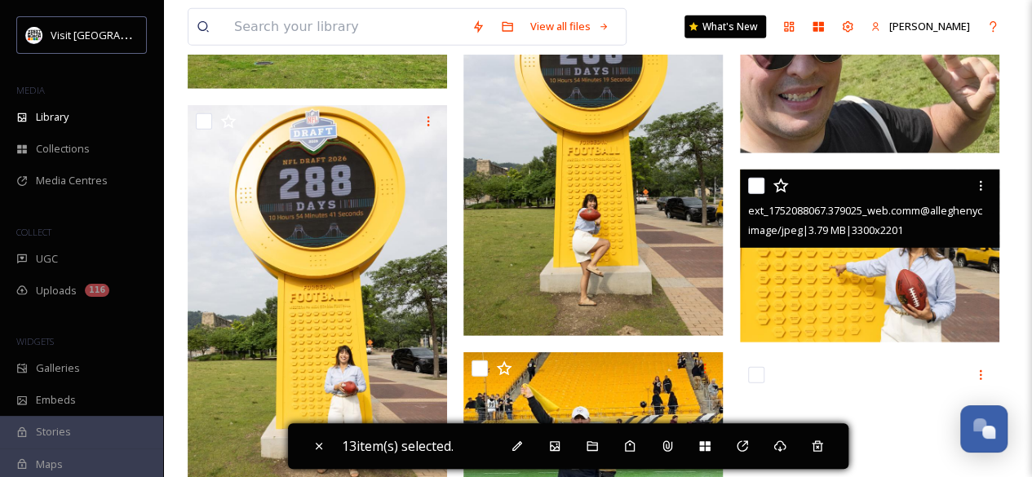
click at [755, 188] on input "checkbox" at bounding box center [756, 186] width 16 height 16
checkbox input "true"
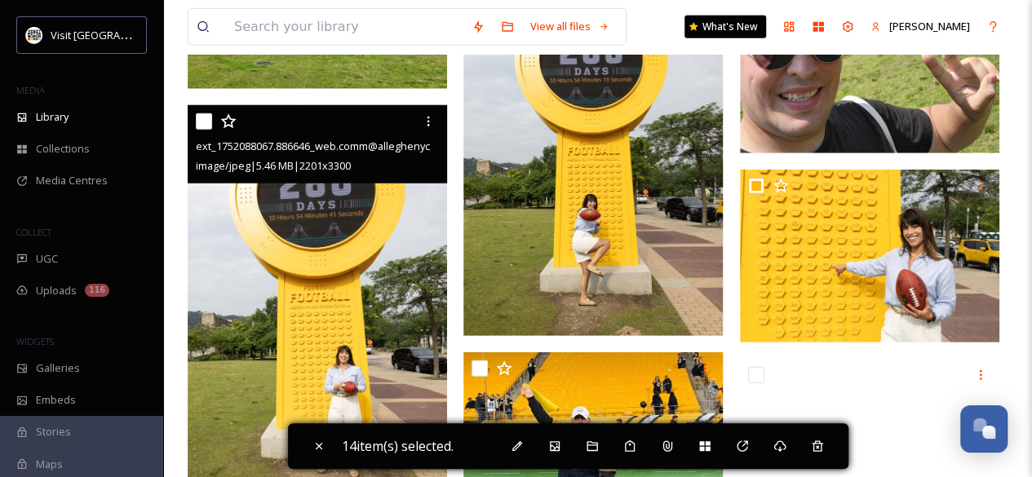
click at [204, 116] on input "checkbox" at bounding box center [204, 121] width 16 height 16
checkbox input "true"
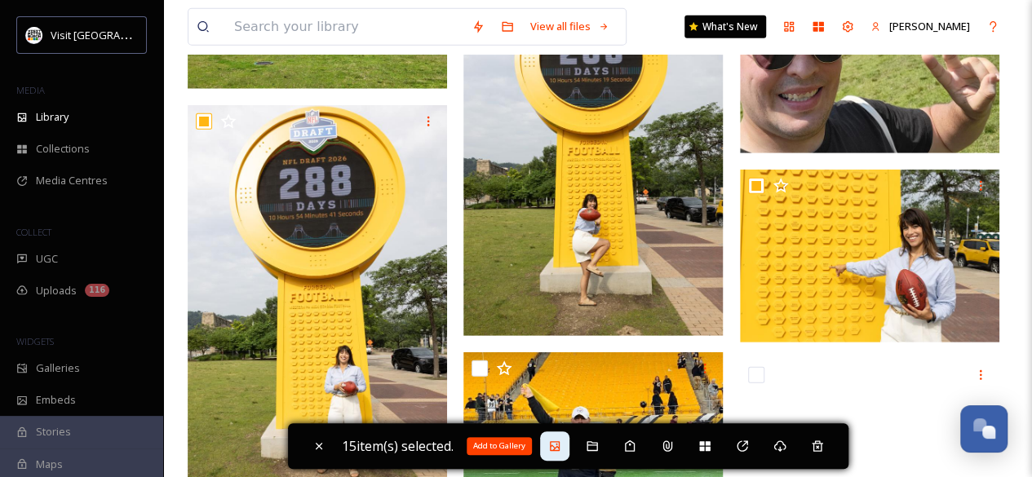
click at [550, 448] on div "Add to Gallery" at bounding box center [554, 446] width 29 height 29
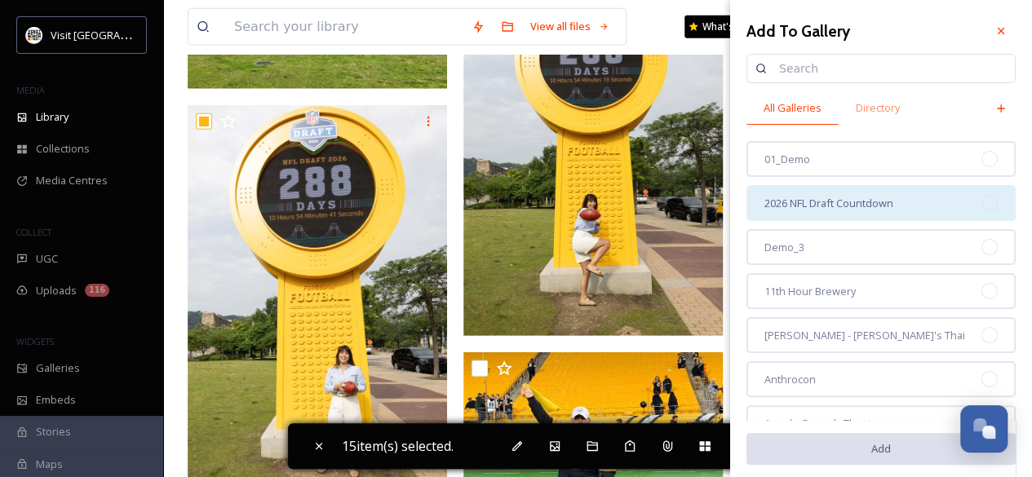
click at [807, 201] on span "2026 NFL Draft Countdown" at bounding box center [828, 203] width 129 height 15
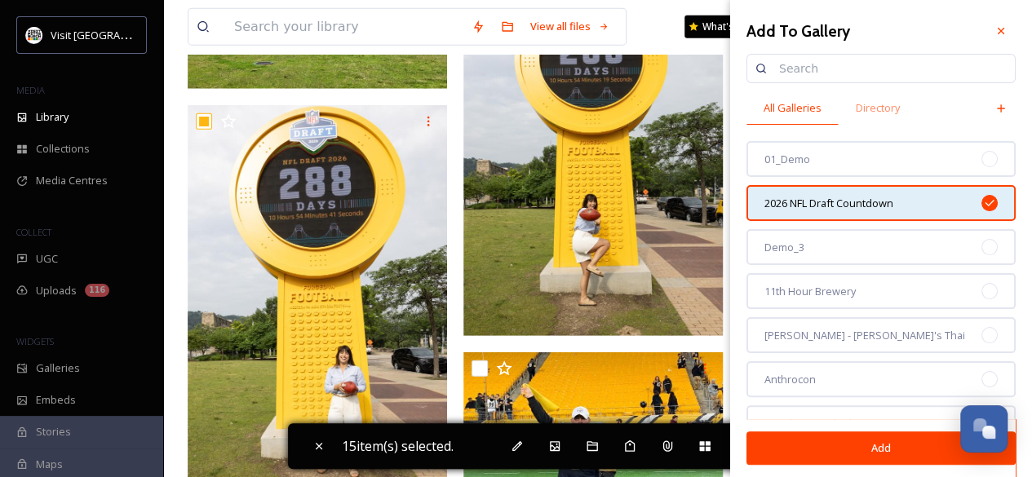
click at [811, 443] on button "Add" at bounding box center [880, 448] width 269 height 33
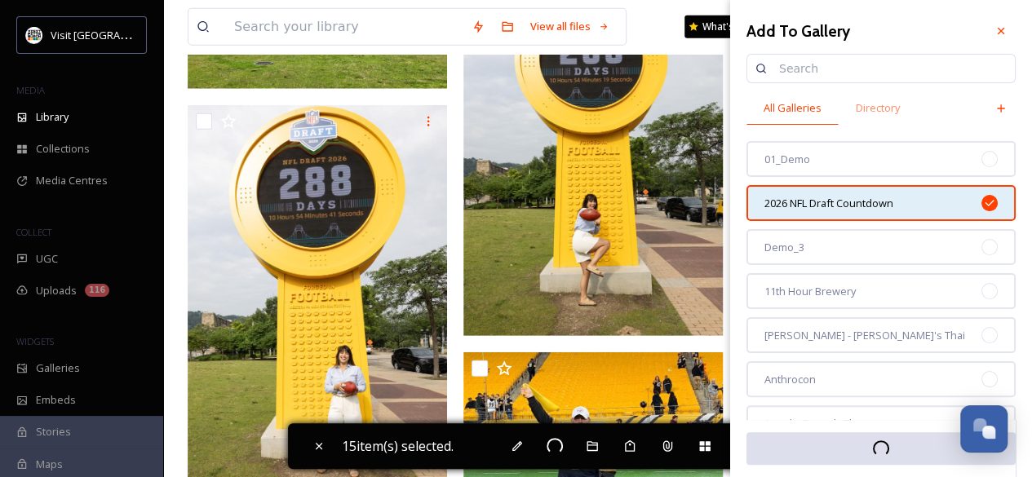
checkbox input "false"
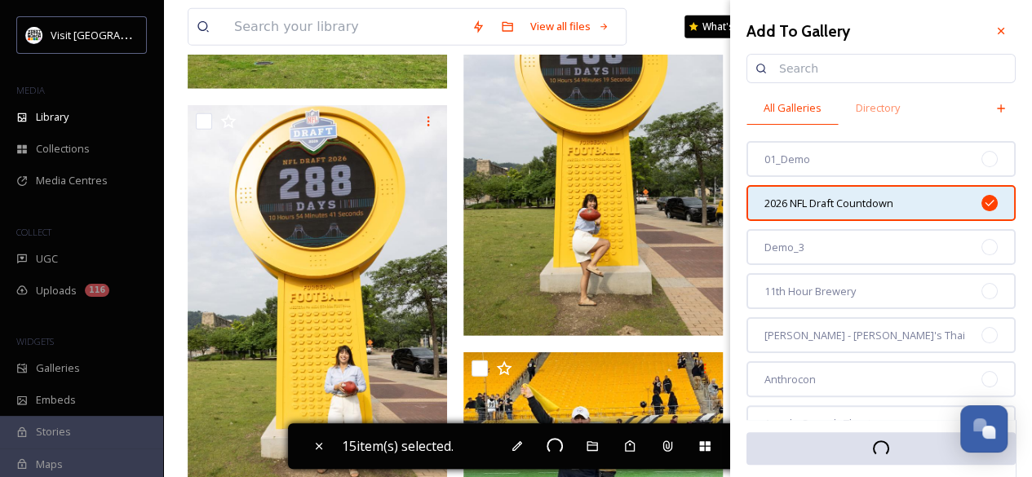
checkbox input "false"
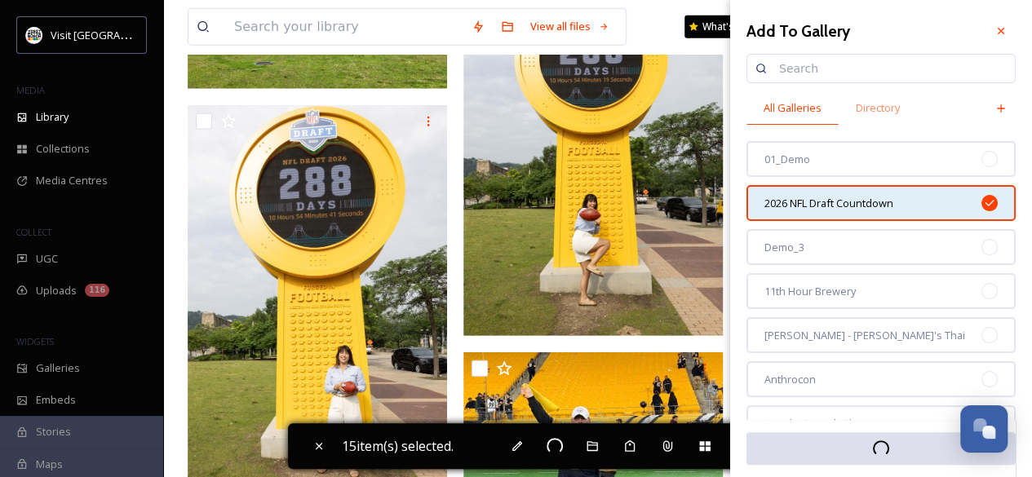
checkbox input "false"
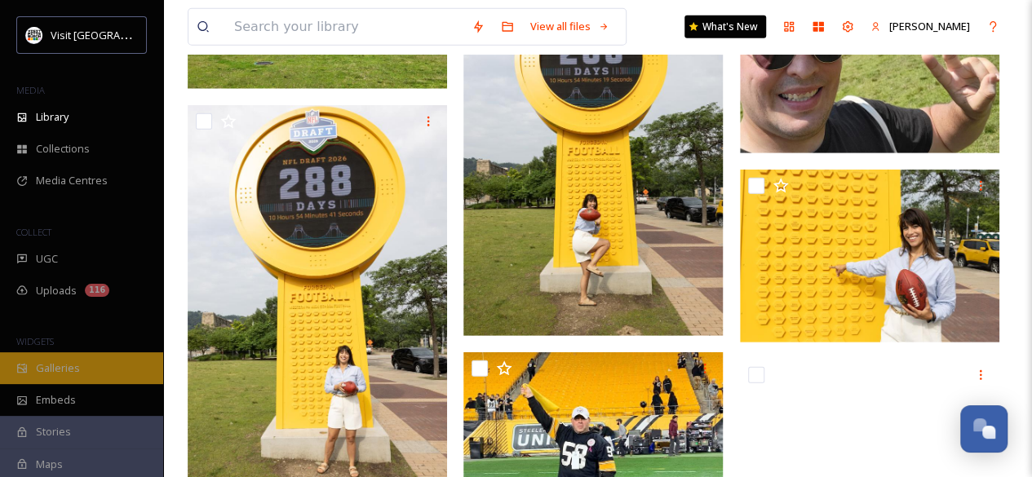
click at [26, 371] on icon at bounding box center [22, 368] width 10 height 10
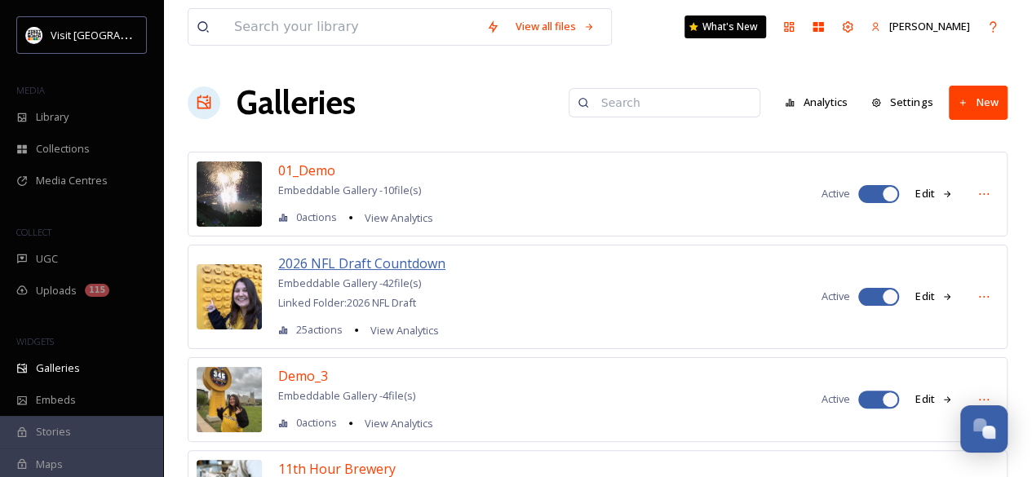
click at [385, 262] on span "2026 NFL Draft Countdown" at bounding box center [361, 264] width 167 height 18
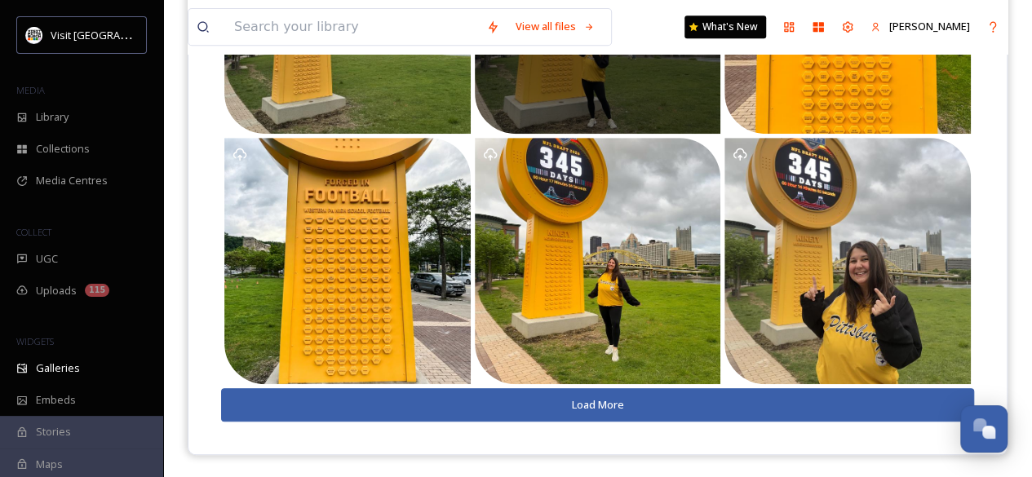
scroll to position [371, 0]
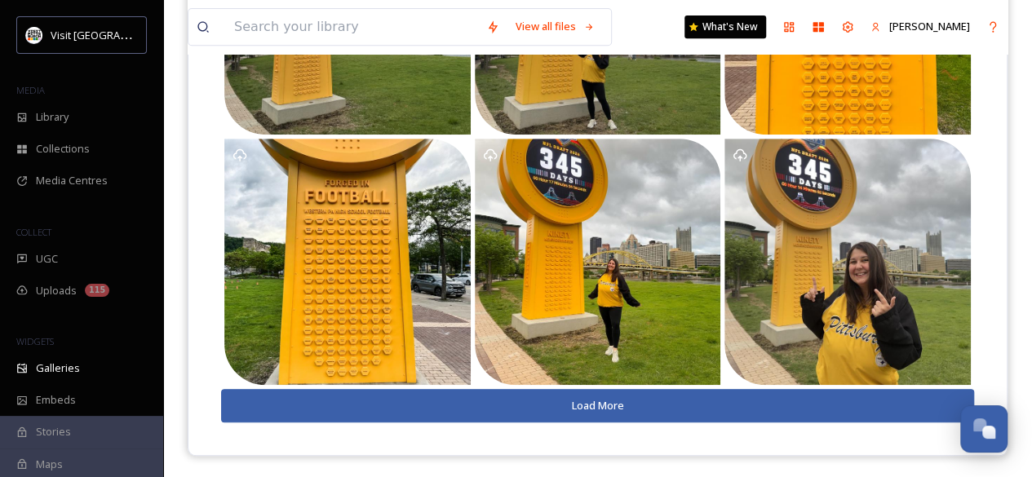
click at [454, 404] on button "Load More" at bounding box center [597, 405] width 753 height 33
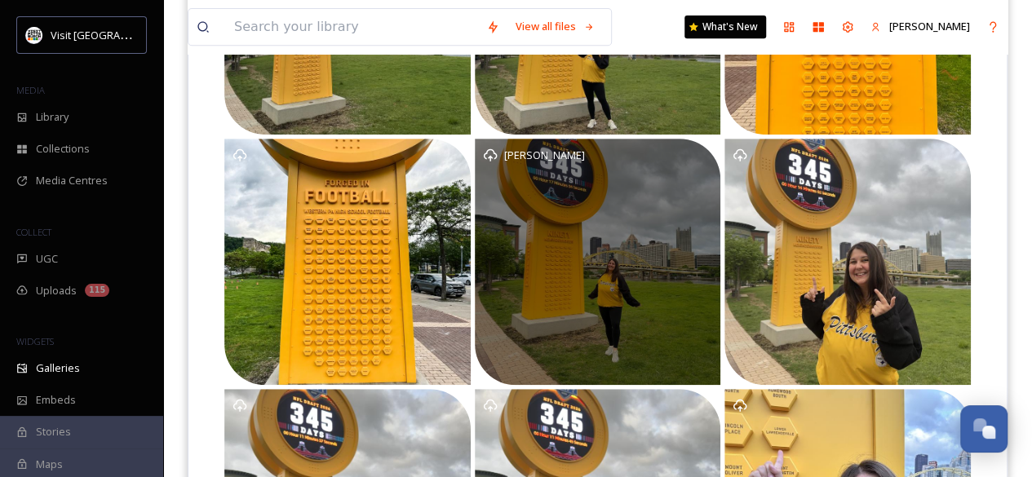
scroll to position [622, 0]
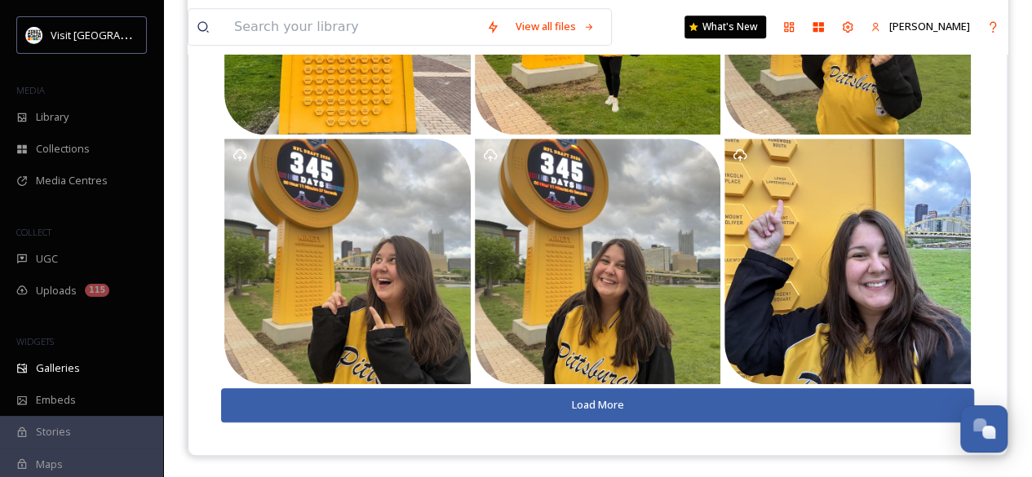
click at [564, 393] on button "Load More" at bounding box center [597, 404] width 753 height 33
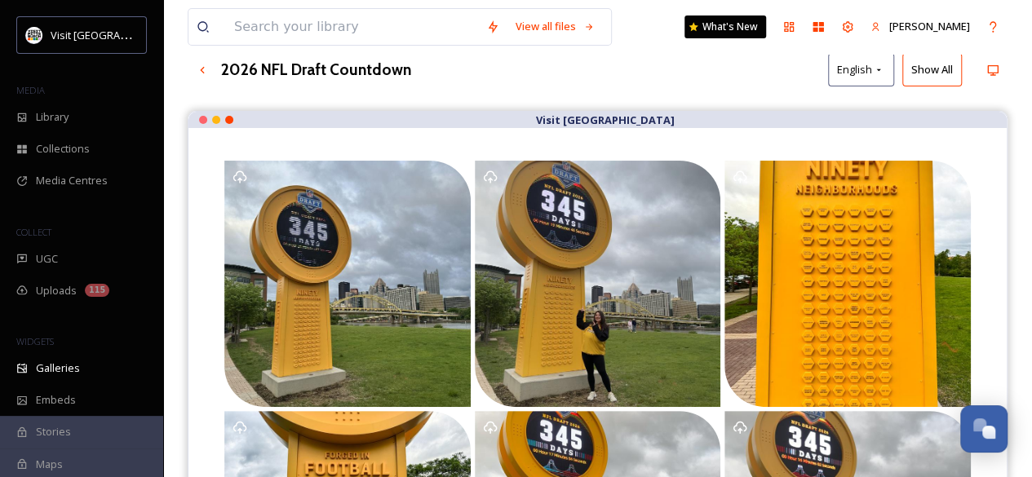
scroll to position [0, 0]
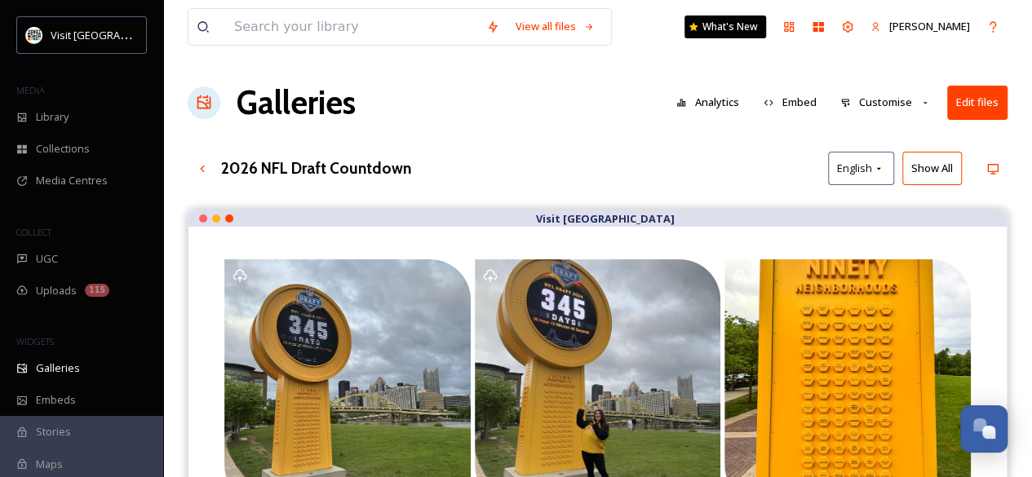
click at [873, 97] on button "Customise" at bounding box center [885, 102] width 107 height 32
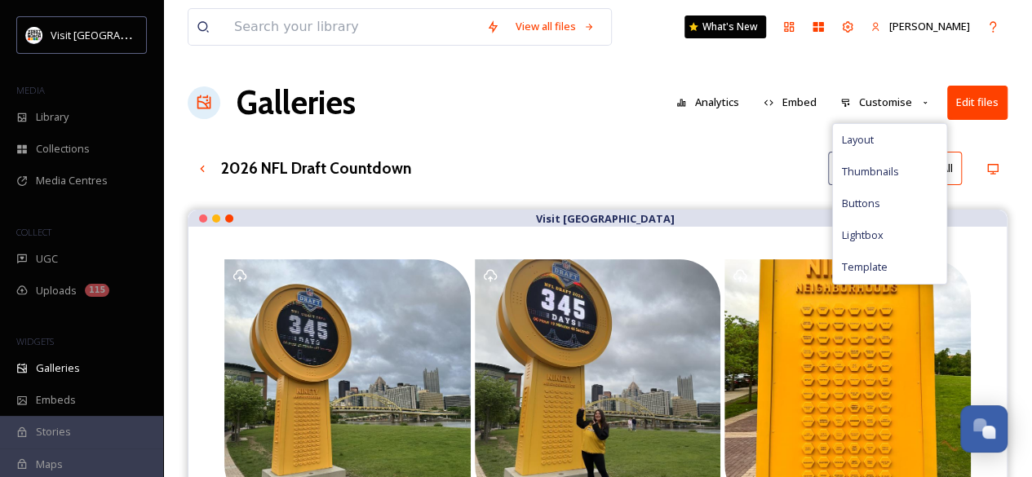
click at [990, 95] on button "Edit files" at bounding box center [977, 102] width 60 height 33
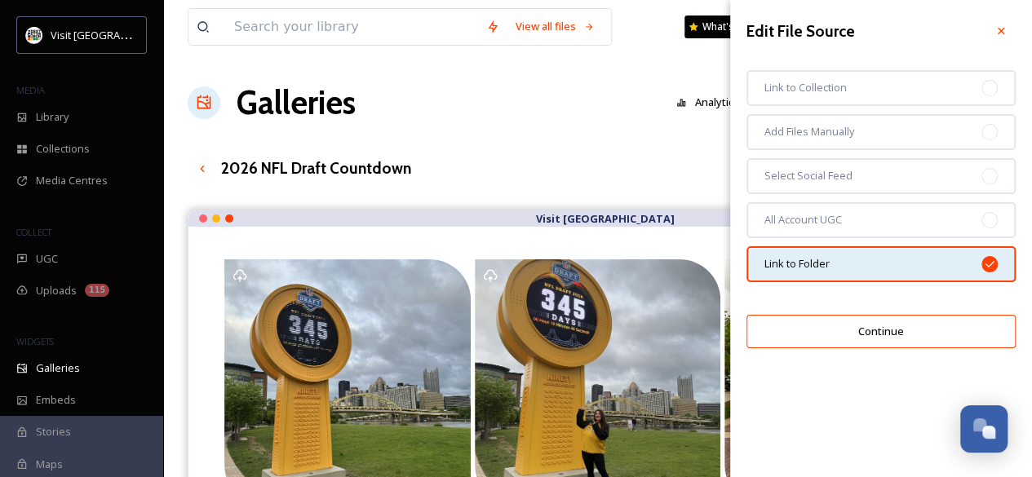
scroll to position [26, 0]
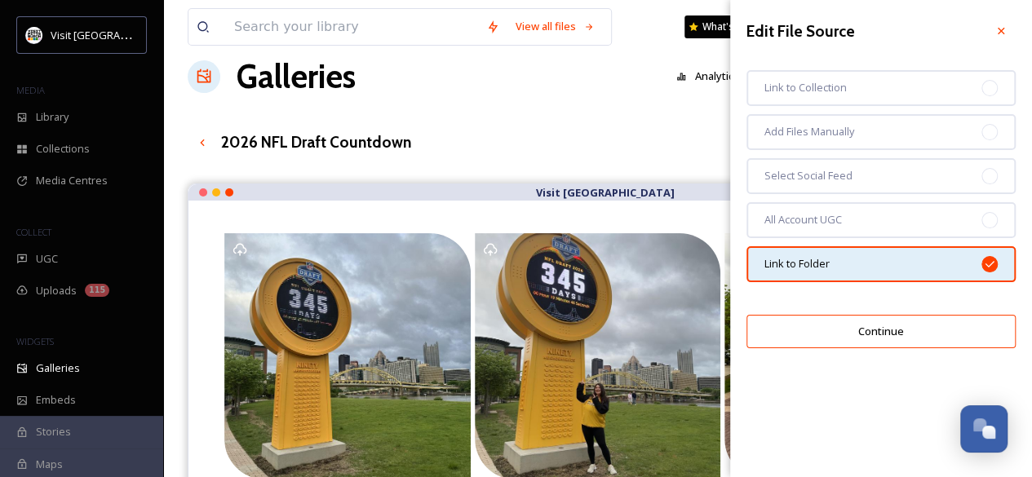
click at [860, 326] on button "Continue" at bounding box center [880, 331] width 269 height 33
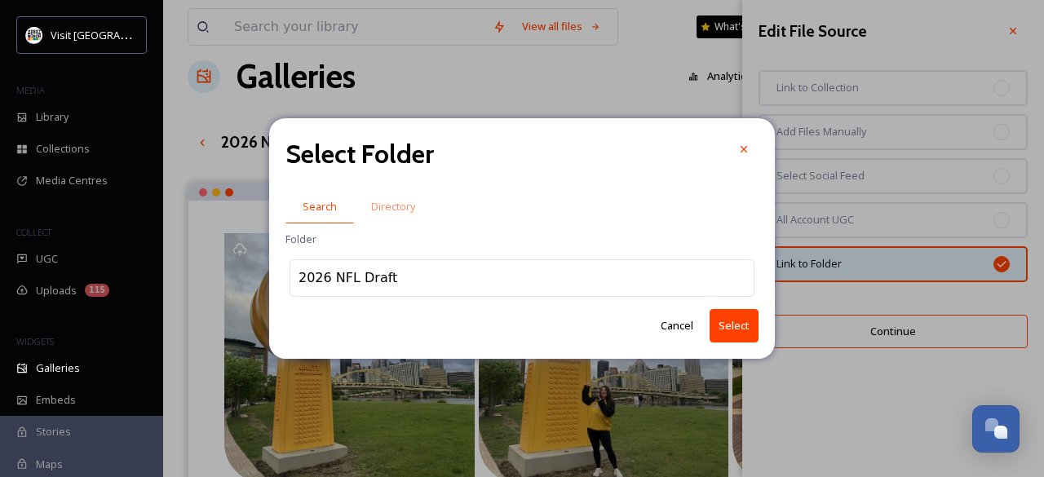
click at [723, 319] on button "Select" at bounding box center [734, 325] width 49 height 33
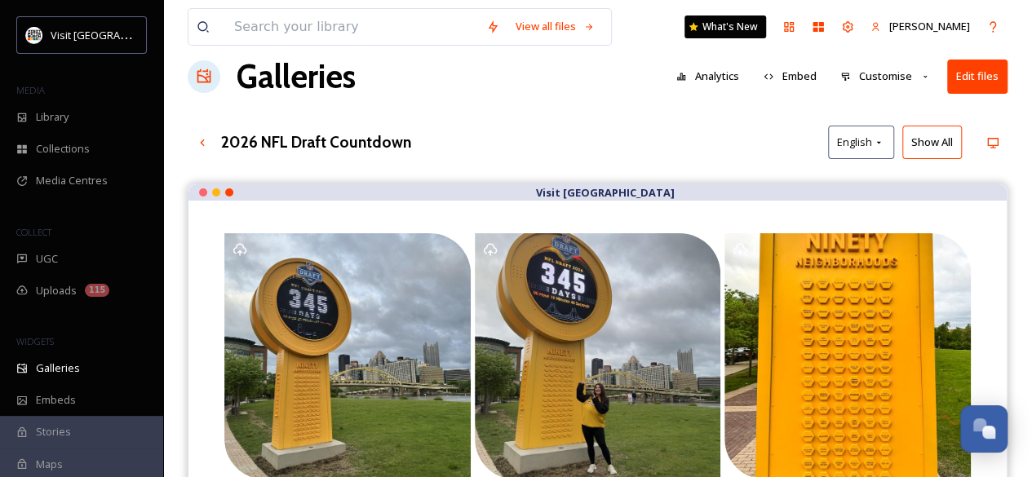
click at [989, 77] on button "Edit files" at bounding box center [977, 76] width 60 height 33
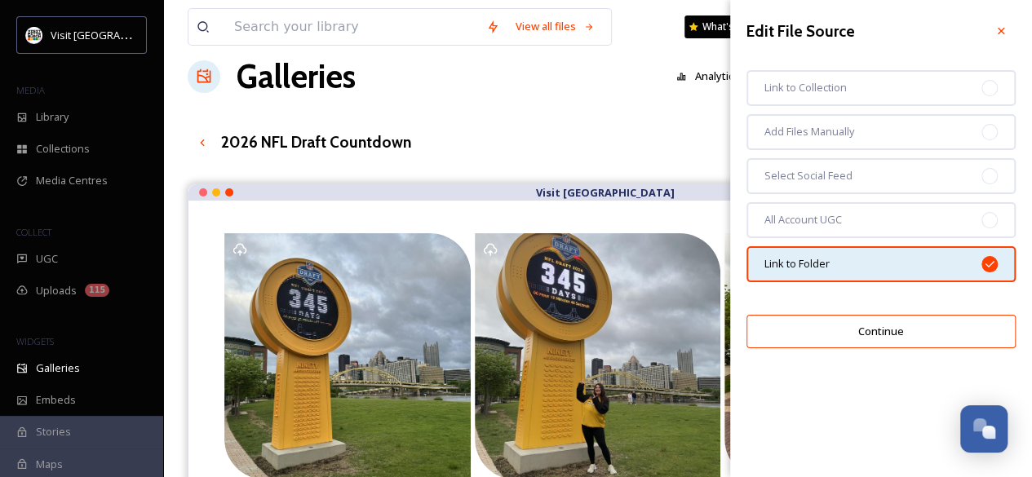
click at [858, 329] on button "Continue" at bounding box center [880, 331] width 269 height 33
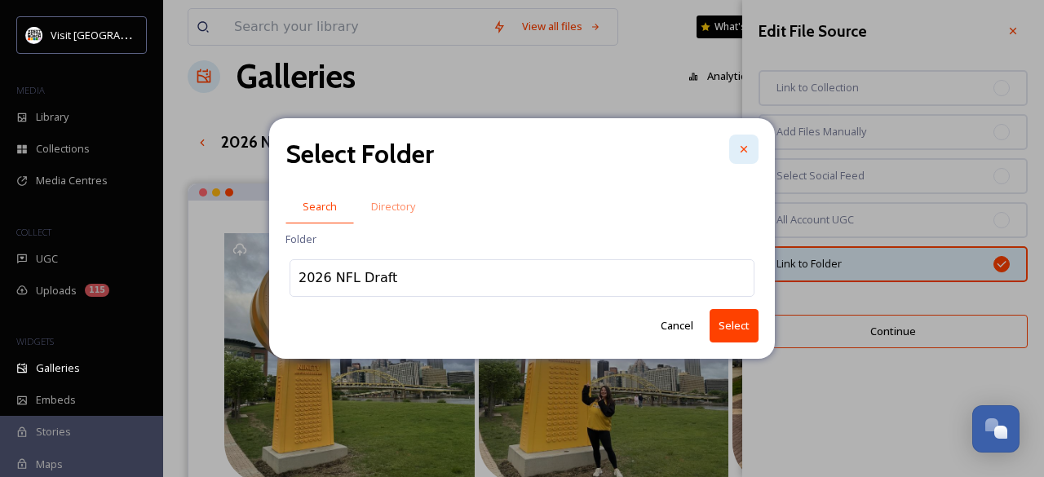
click at [736, 144] on div at bounding box center [743, 149] width 29 height 29
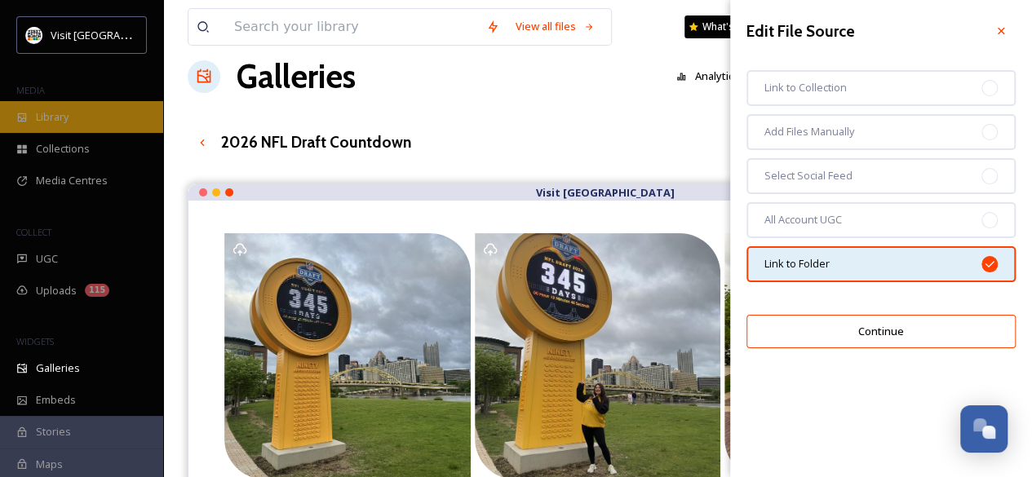
click at [45, 109] on span "Library" at bounding box center [52, 116] width 33 height 15
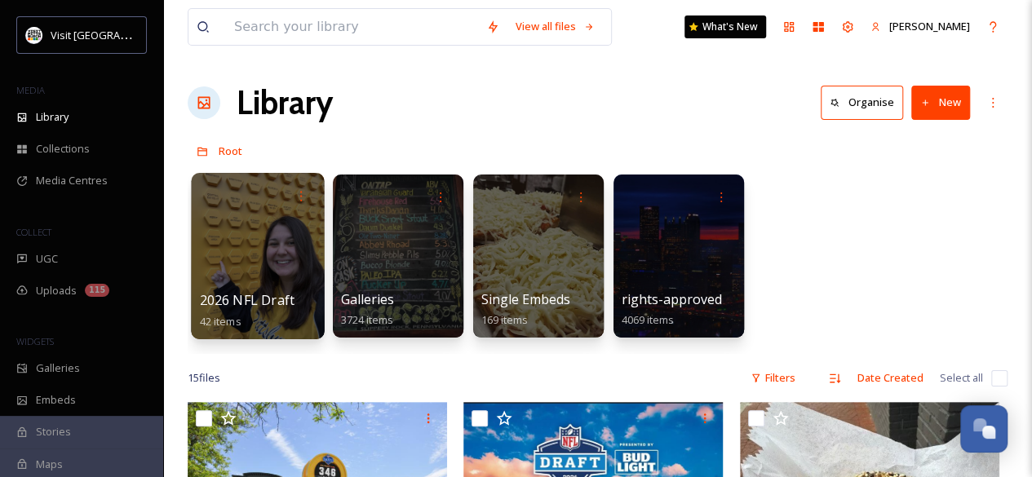
click at [268, 236] on div at bounding box center [257, 256] width 133 height 166
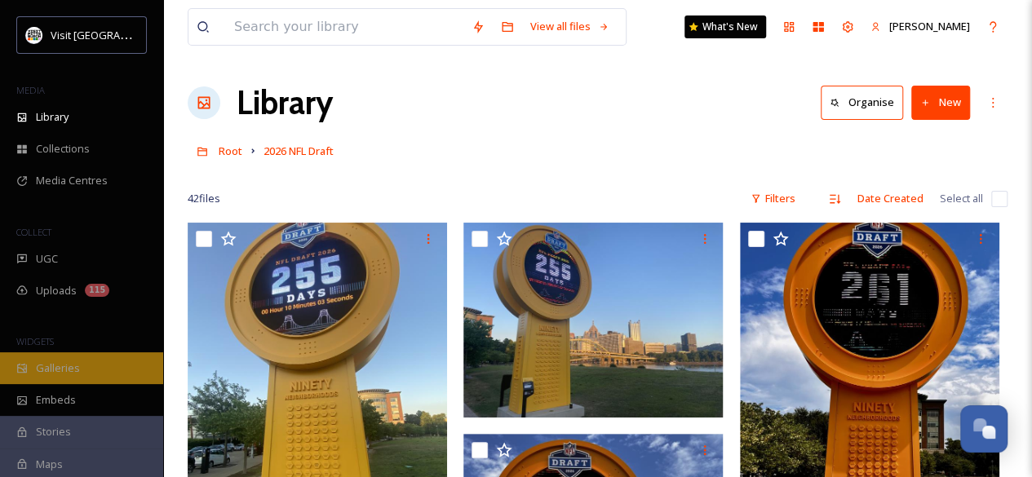
click at [52, 371] on span "Galleries" at bounding box center [58, 368] width 44 height 15
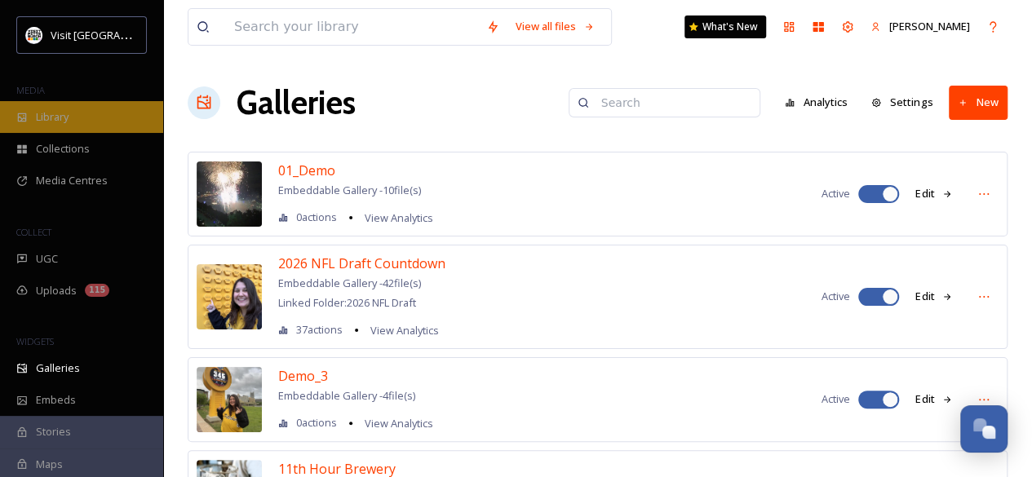
click at [51, 109] on span "Library" at bounding box center [52, 116] width 33 height 15
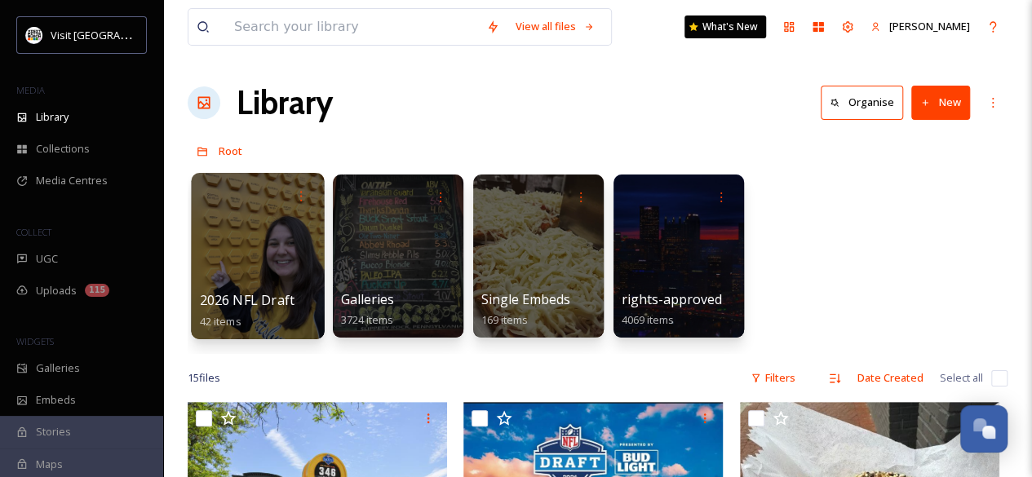
click at [285, 224] on div at bounding box center [257, 256] width 133 height 166
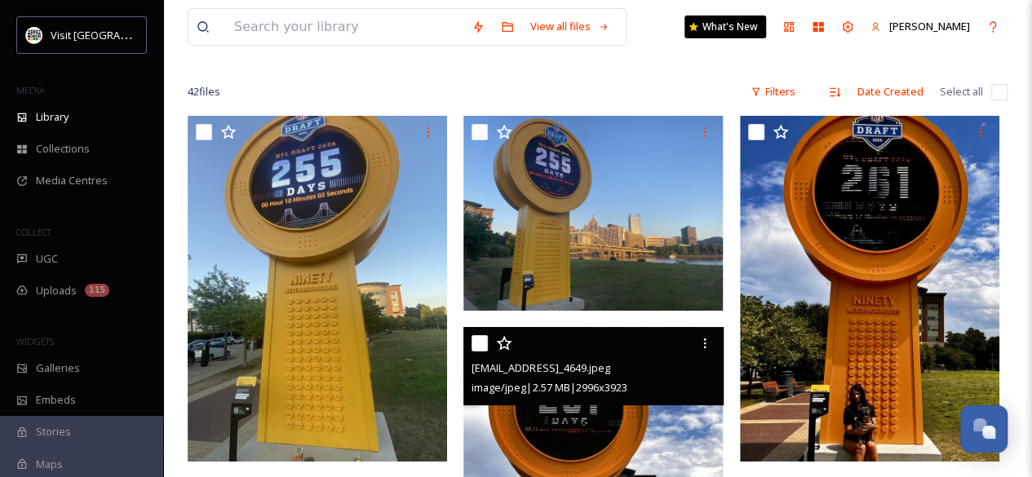
scroll to position [108, 0]
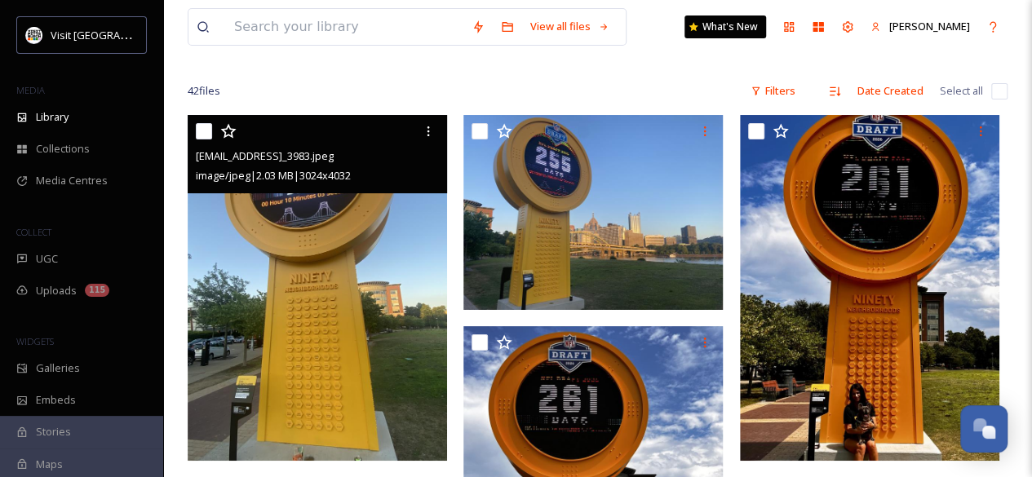
click at [202, 126] on input "checkbox" at bounding box center [204, 131] width 16 height 16
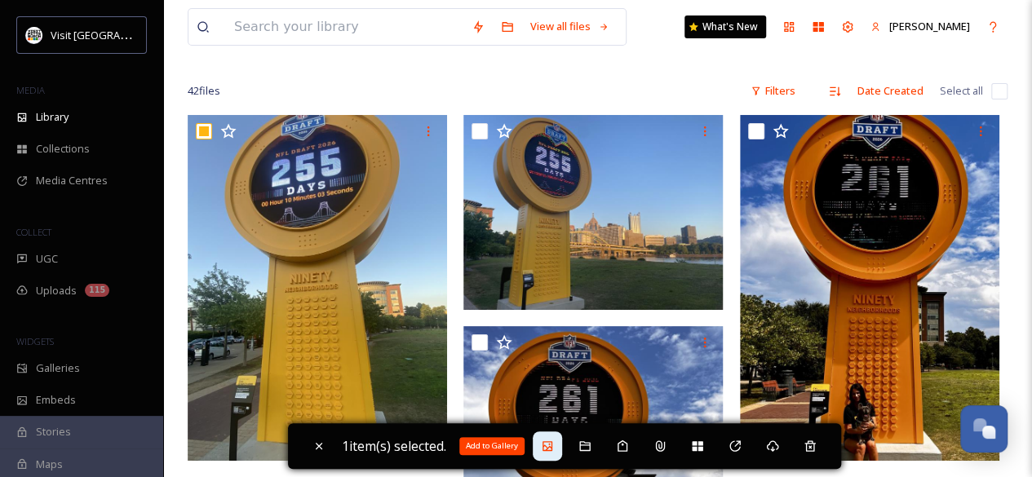
click at [552, 443] on icon at bounding box center [547, 446] width 10 height 10
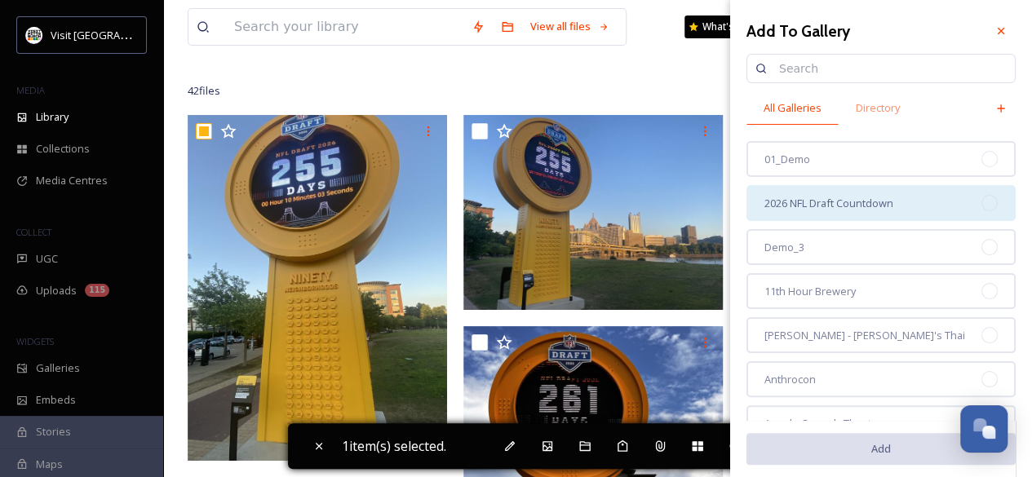
click at [879, 204] on span "2026 NFL Draft Countdown" at bounding box center [828, 203] width 129 height 15
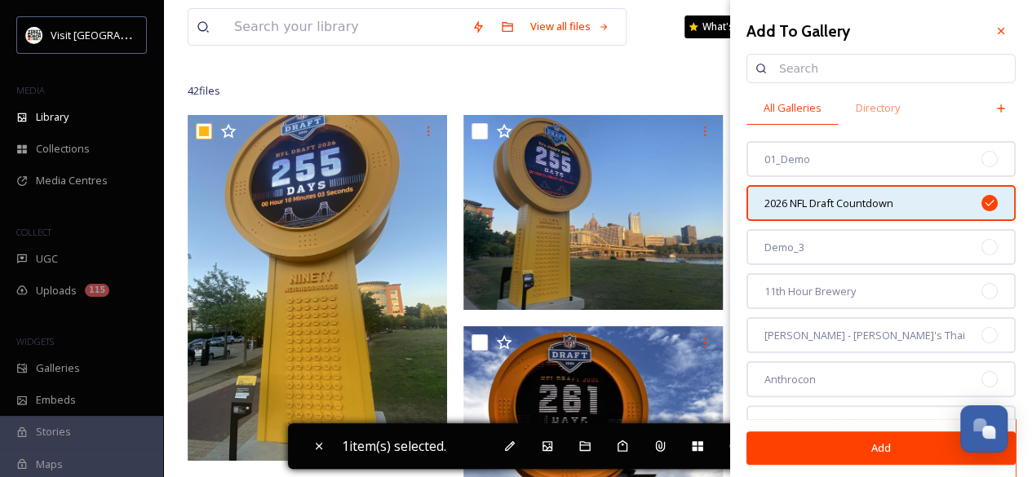
click at [858, 449] on button "Add" at bounding box center [880, 448] width 269 height 33
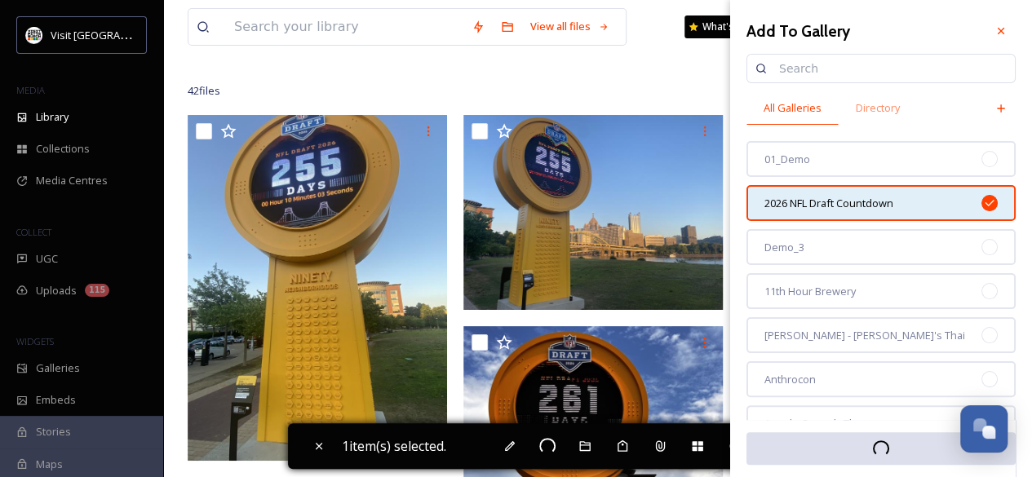
checkbox input "false"
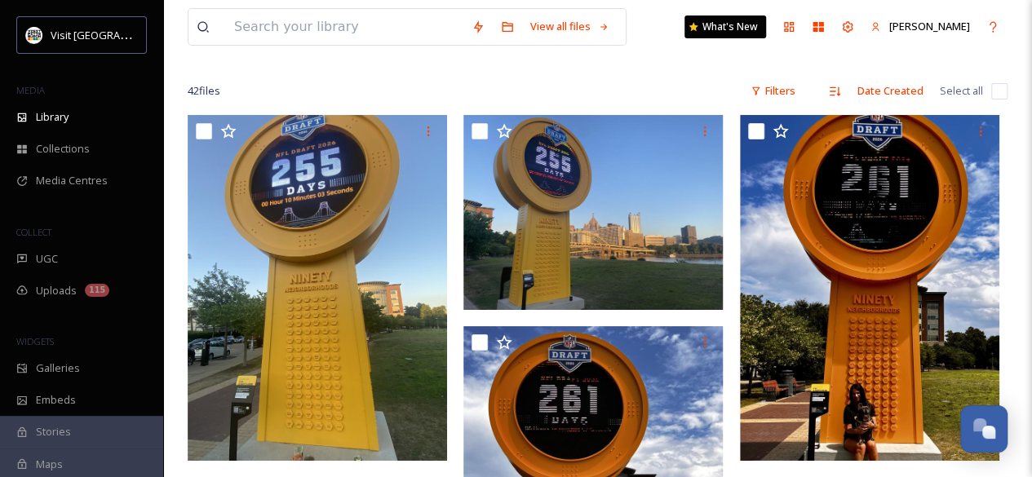
click at [659, 94] on div "42 file s Filters Date Created Select all" at bounding box center [598, 91] width 820 height 32
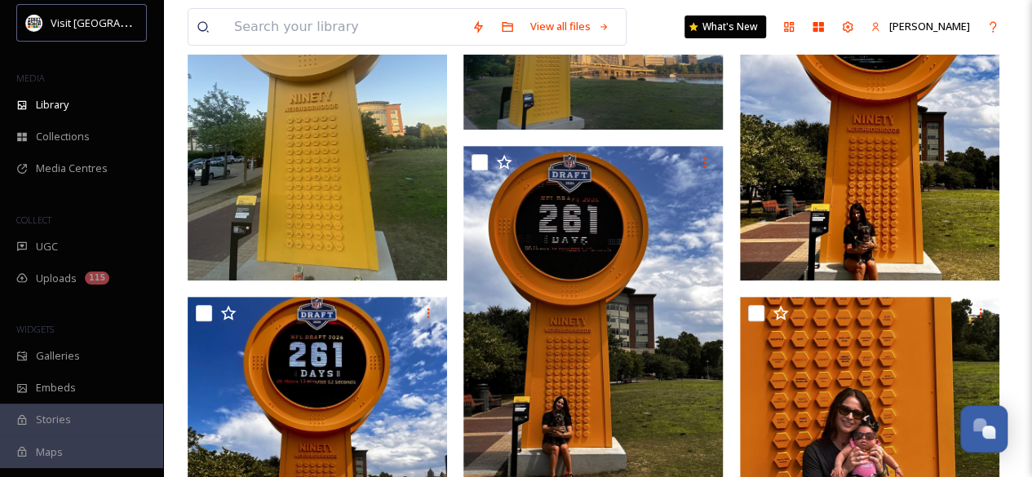
scroll to position [0, 0]
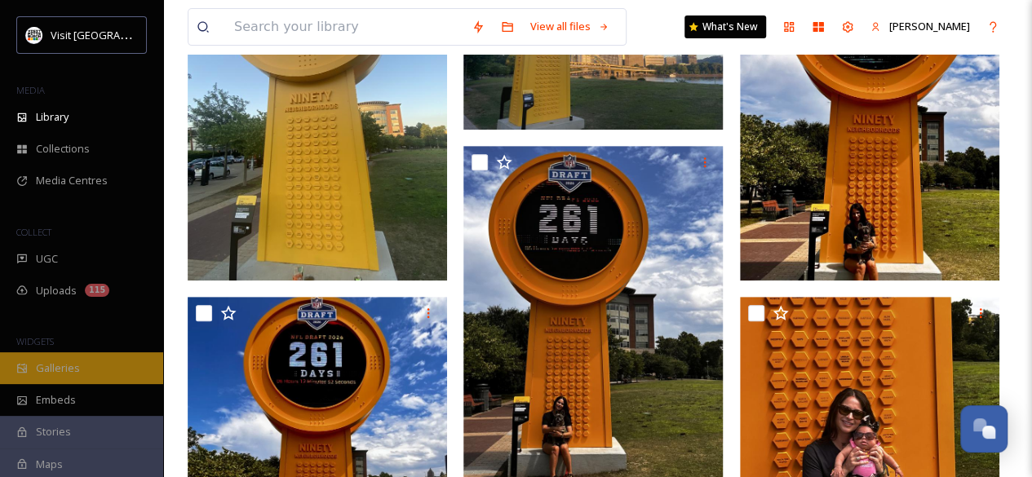
click at [69, 365] on span "Galleries" at bounding box center [58, 368] width 44 height 15
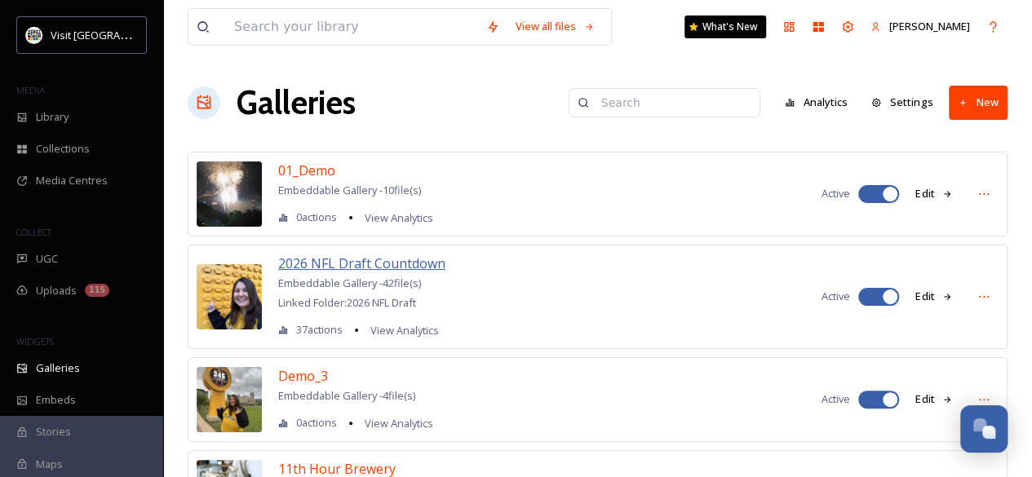
click at [356, 263] on span "2026 NFL Draft Countdown" at bounding box center [361, 264] width 167 height 18
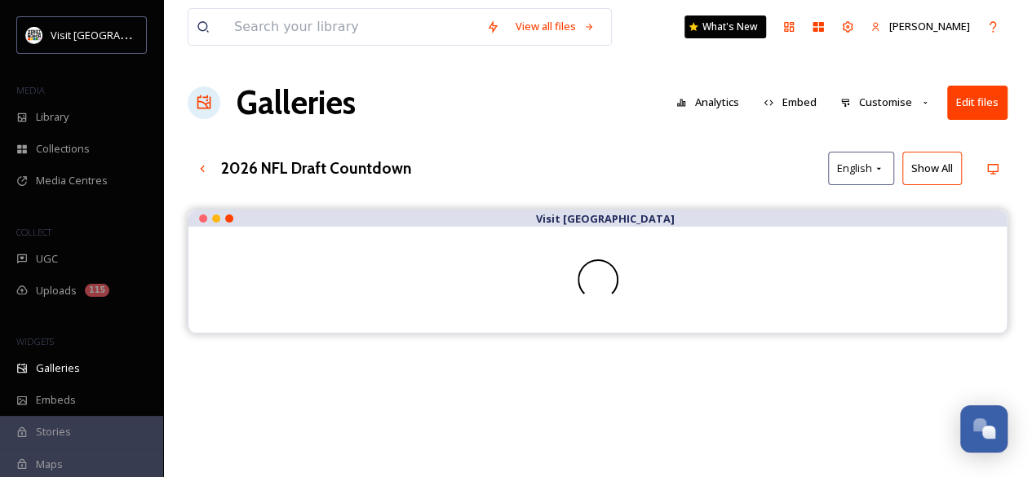
click at [553, 102] on div "Galleries Analytics Embed Customise Edit files" at bounding box center [598, 102] width 820 height 49
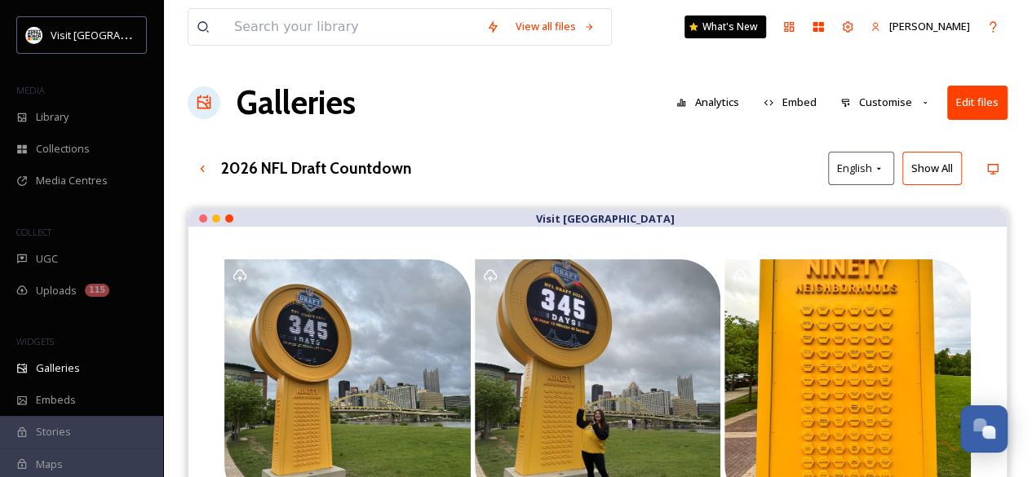
click at [863, 97] on button "Customise" at bounding box center [885, 102] width 107 height 32
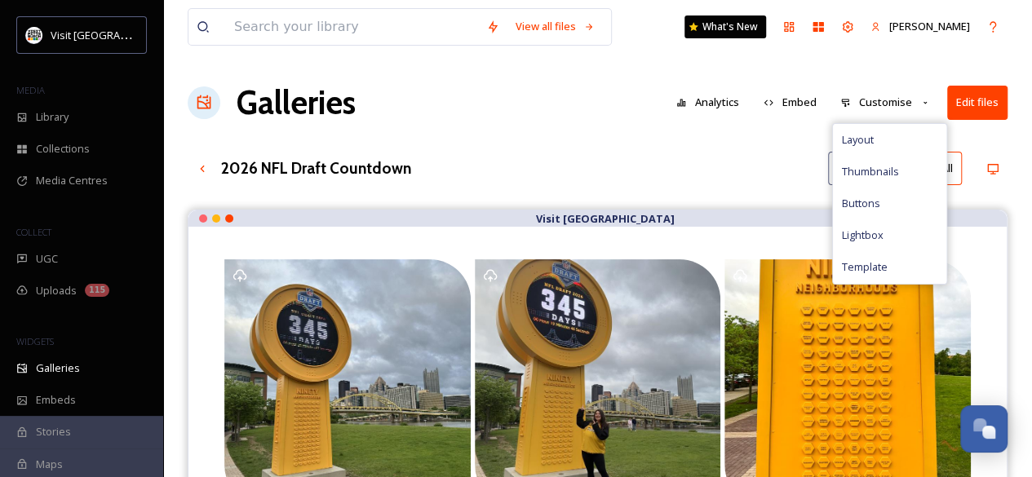
click at [674, 141] on div "View all files What's New Courtney Kuzemchack Galleries Analytics Embed Customi…" at bounding box center [597, 426] width 869 height 852
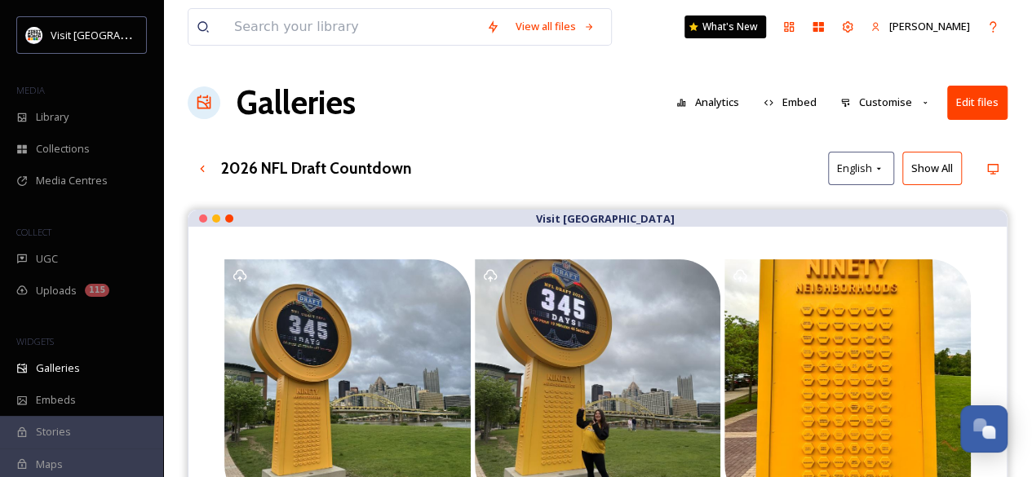
click at [932, 165] on button "Show All" at bounding box center [932, 168] width 60 height 33
click at [768, 162] on div "2026 NFL Draft Countdown English Reset" at bounding box center [598, 168] width 820 height 33
click at [1000, 162] on div "Preview Mobile" at bounding box center [992, 168] width 29 height 29
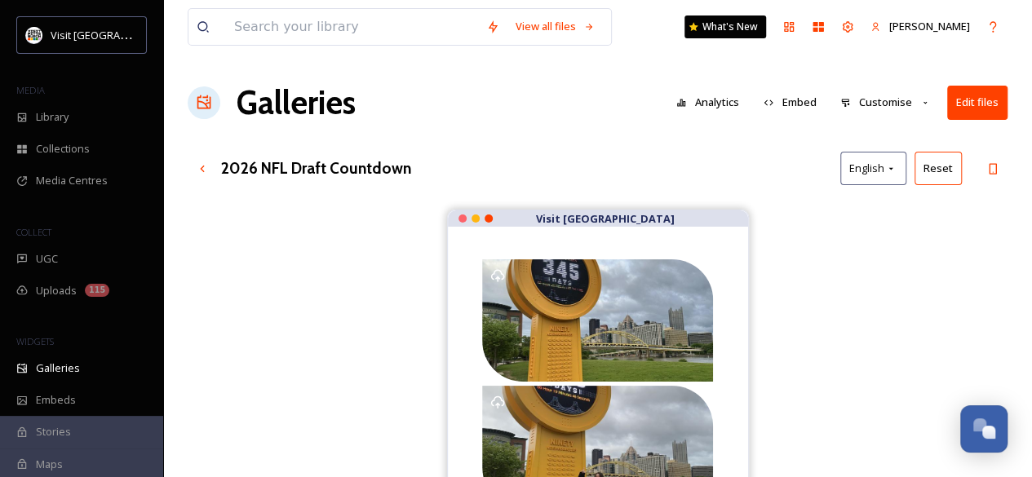
click at [532, 157] on div "2026 NFL Draft Countdown English Reset" at bounding box center [598, 168] width 820 height 33
click at [927, 107] on icon at bounding box center [925, 103] width 11 height 11
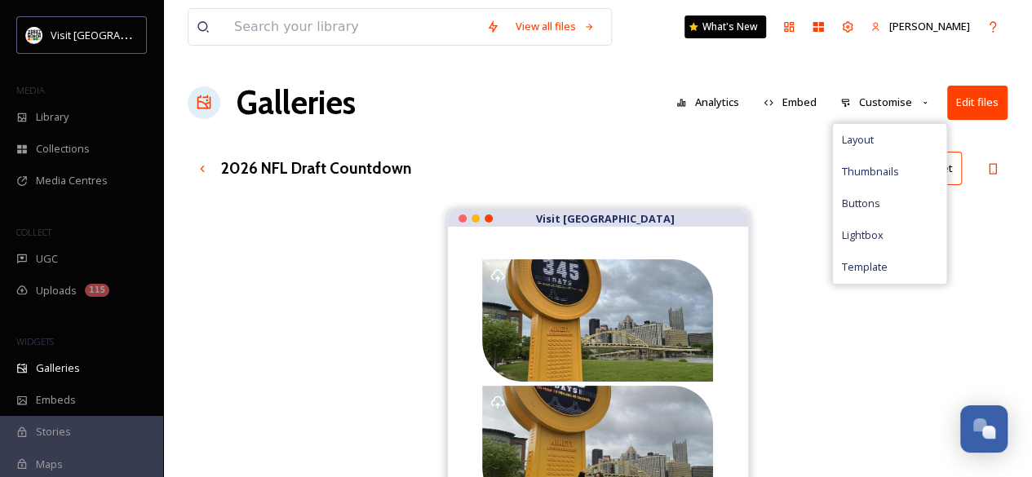
click at [808, 154] on div "2026 NFL Draft Countdown English Reset" at bounding box center [598, 168] width 820 height 33
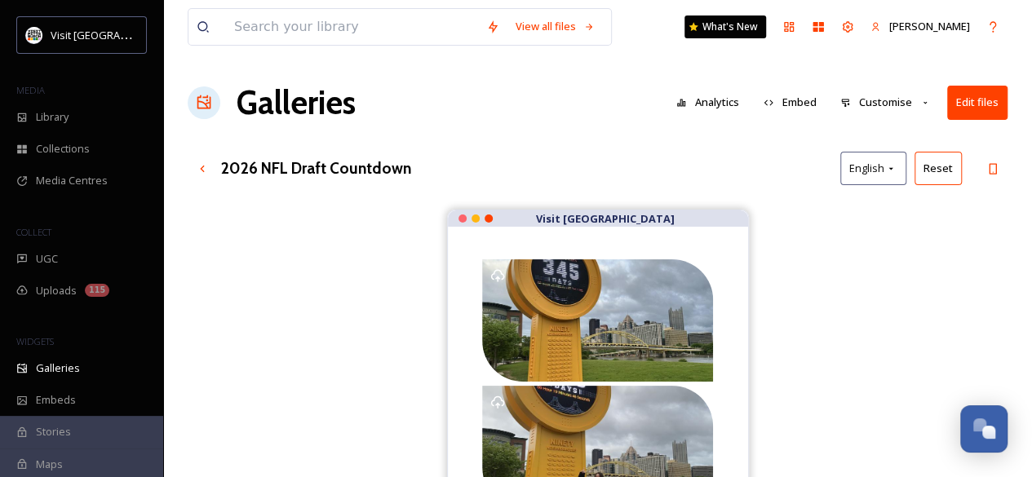
click at [970, 117] on button "Edit files" at bounding box center [977, 102] width 60 height 33
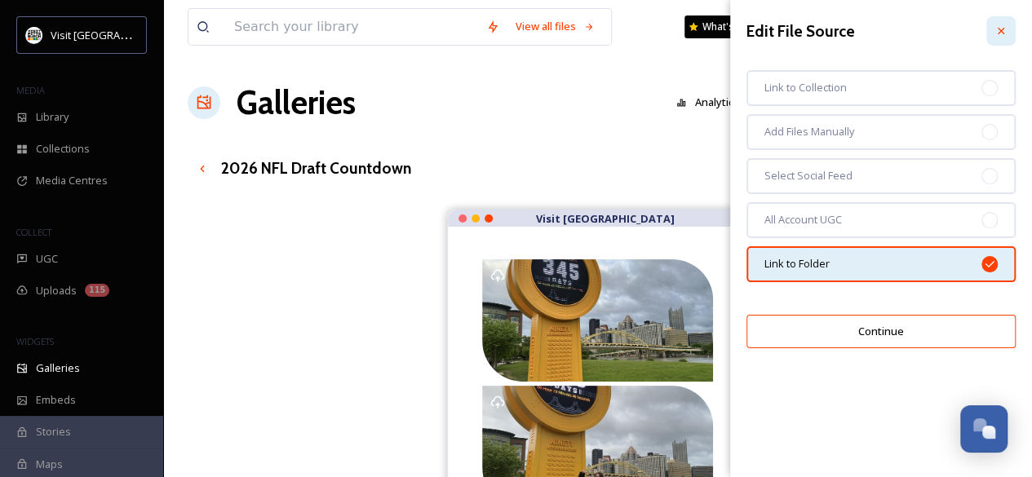
click at [1003, 37] on icon at bounding box center [1000, 30] width 13 height 13
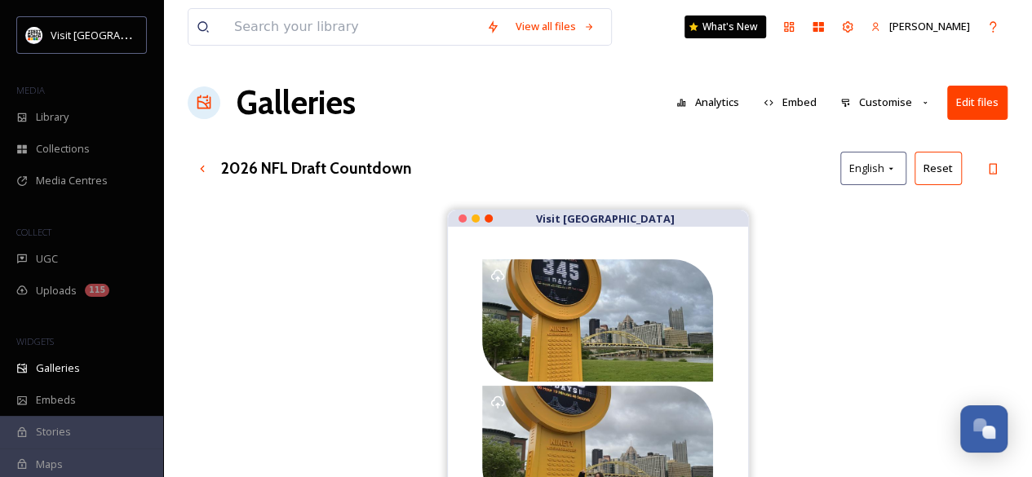
click at [884, 112] on button "Customise" at bounding box center [885, 102] width 107 height 32
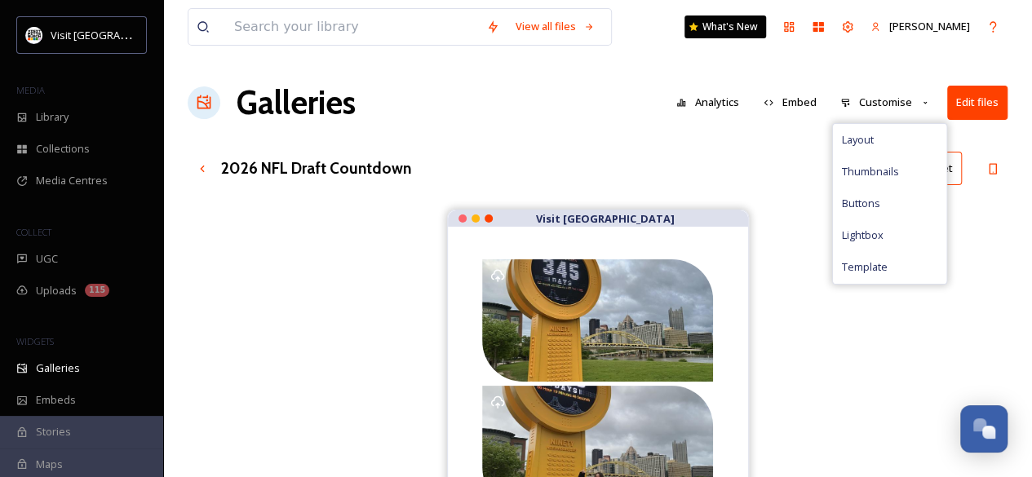
click at [789, 112] on button "Embed" at bounding box center [789, 102] width 69 height 32
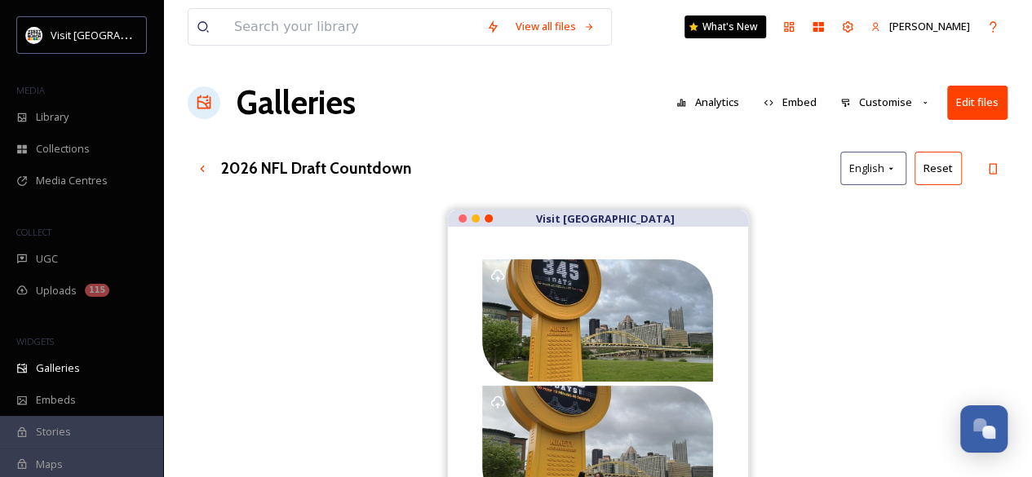
click at [685, 110] on button "Analytics" at bounding box center [707, 102] width 79 height 32
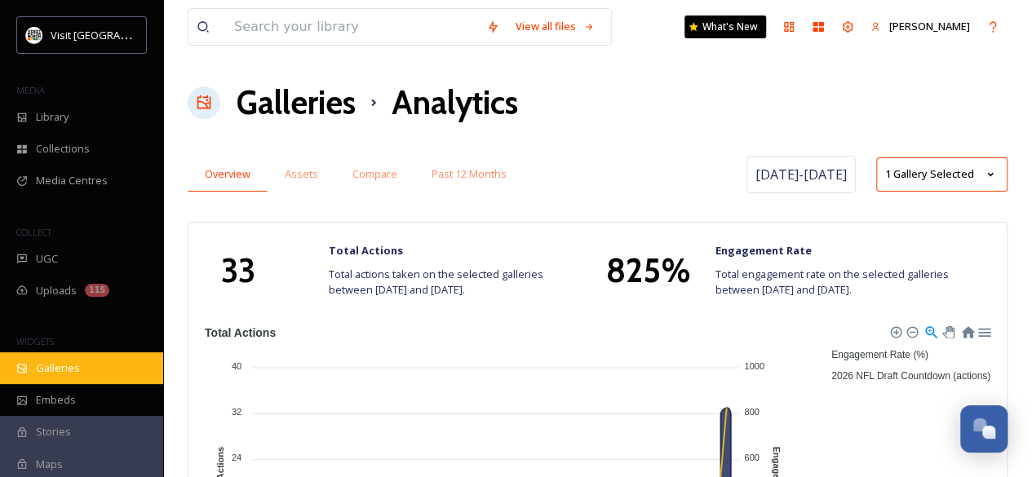
click at [62, 364] on span "Galleries" at bounding box center [58, 368] width 44 height 15
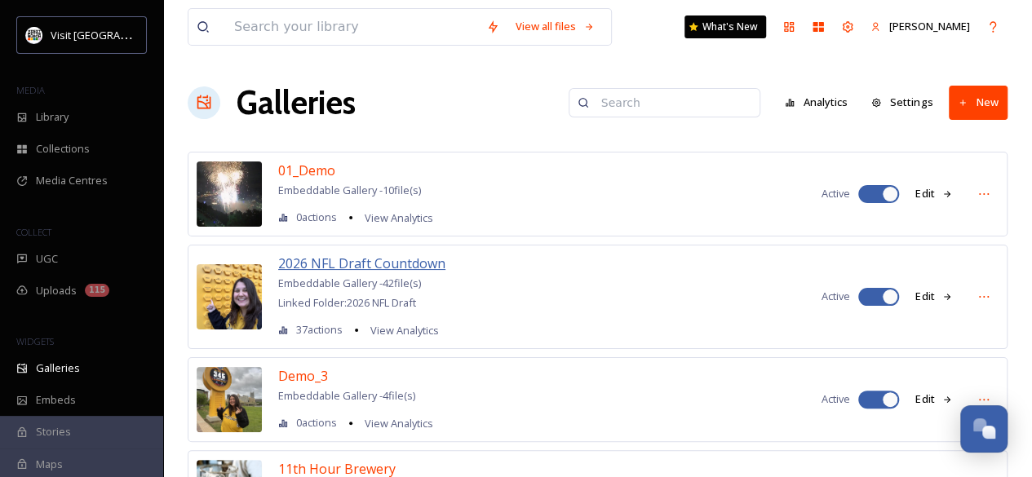
click at [303, 261] on span "2026 NFL Draft Countdown" at bounding box center [361, 264] width 167 height 18
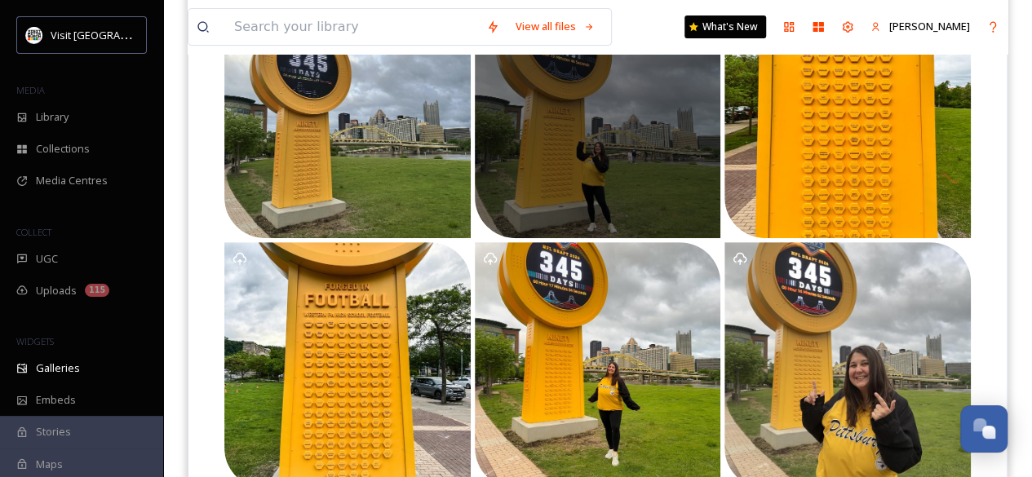
scroll to position [372, 0]
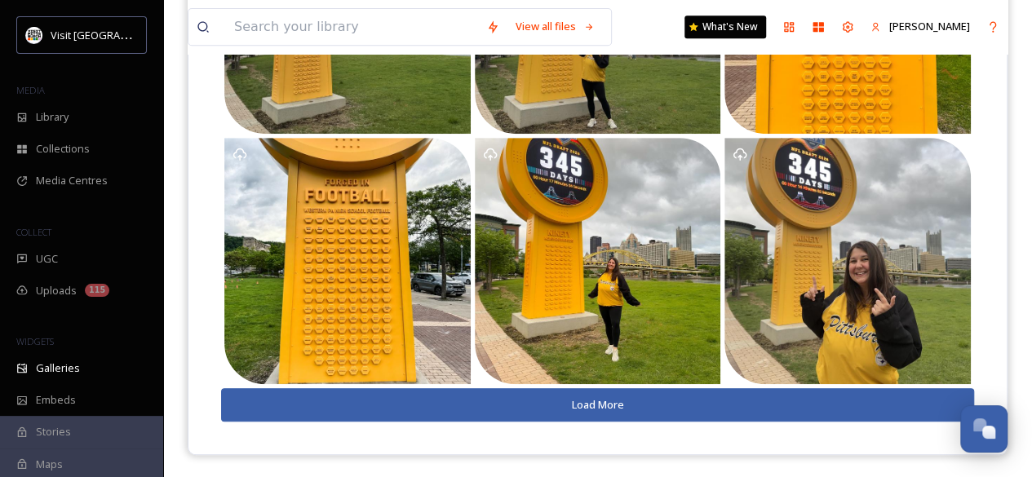
click at [462, 409] on button "Load More" at bounding box center [597, 404] width 753 height 33
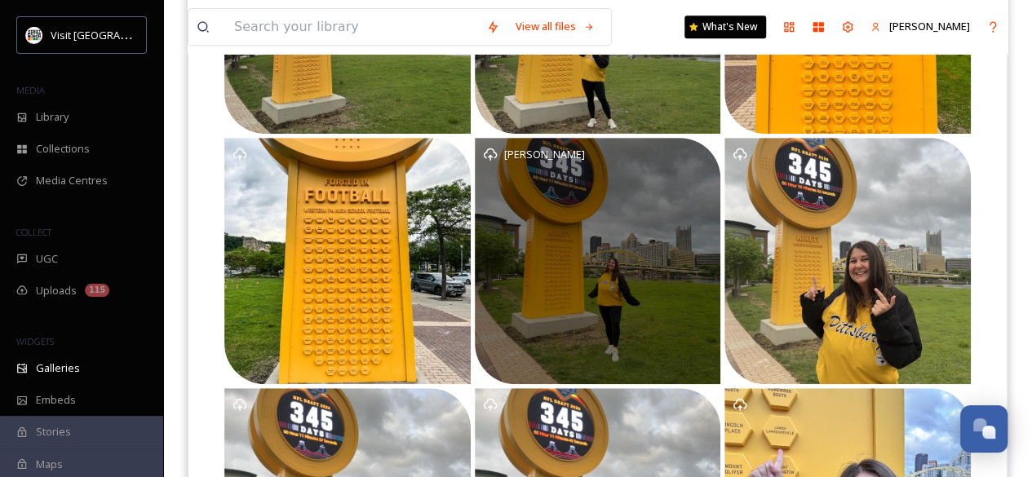
scroll to position [622, 0]
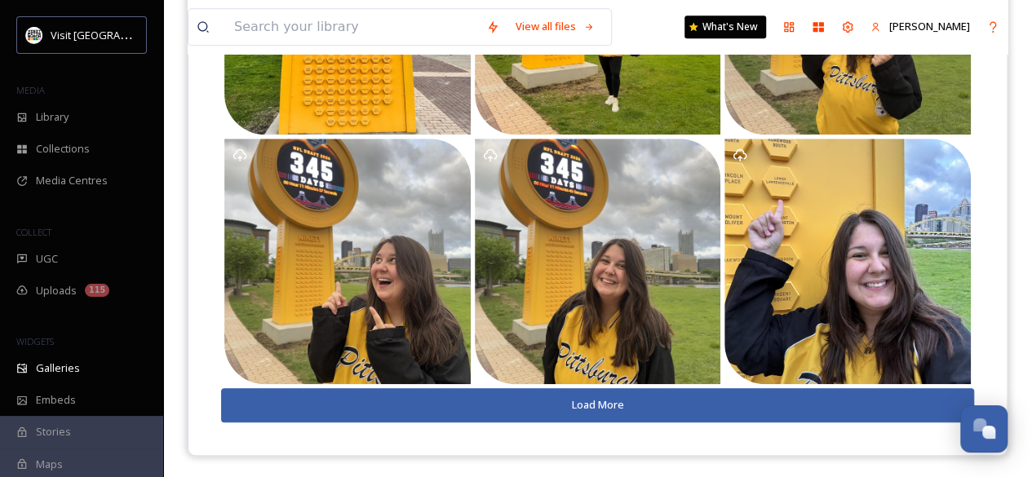
click at [470, 405] on button "Load More" at bounding box center [597, 404] width 753 height 33
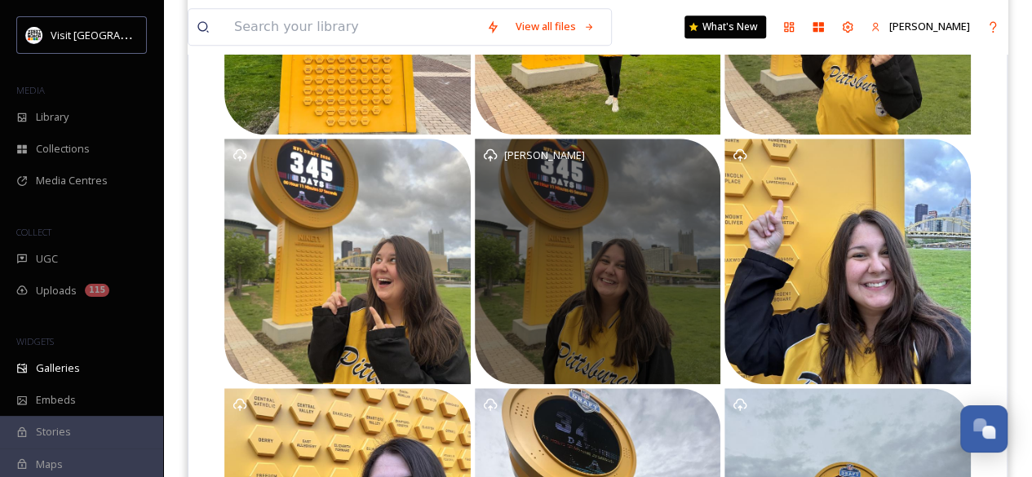
scroll to position [872, 0]
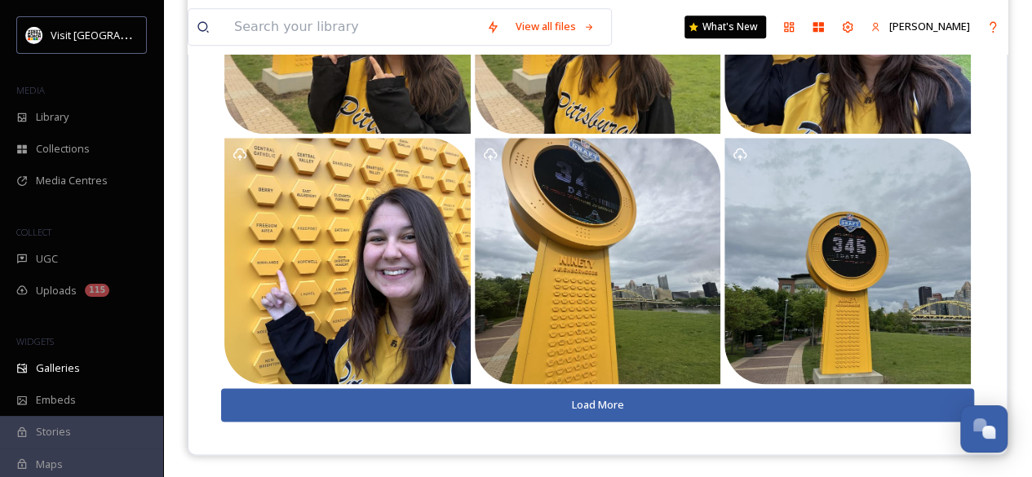
click at [480, 407] on button "Load More" at bounding box center [597, 404] width 753 height 33
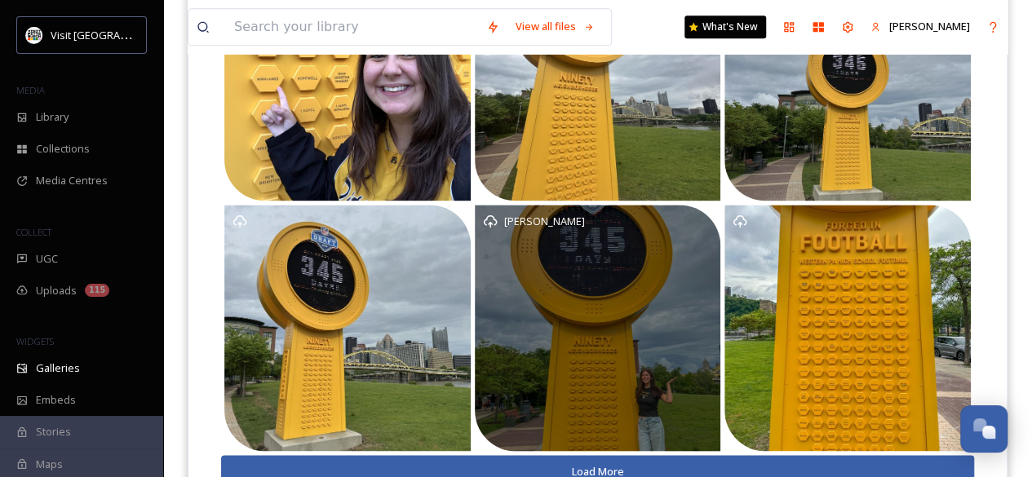
scroll to position [1122, 0]
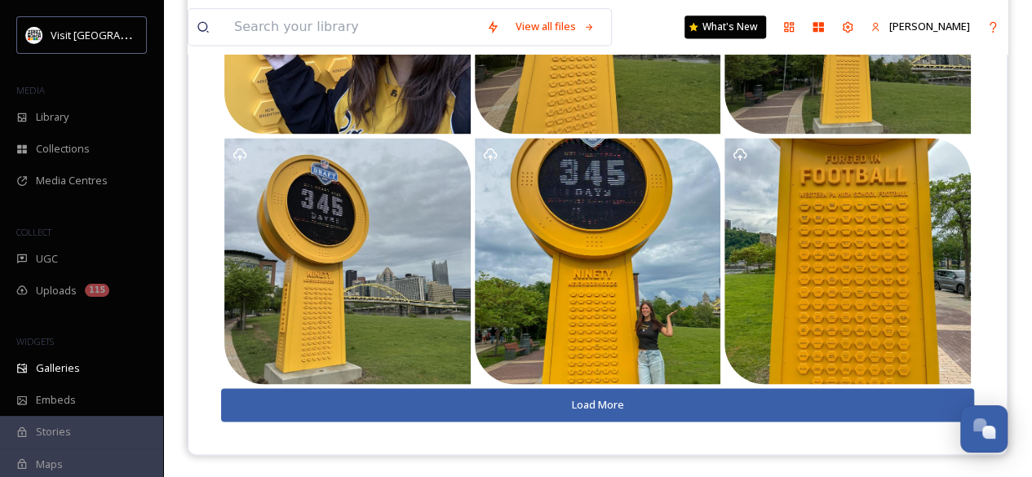
click at [480, 407] on button "Load More" at bounding box center [597, 404] width 753 height 33
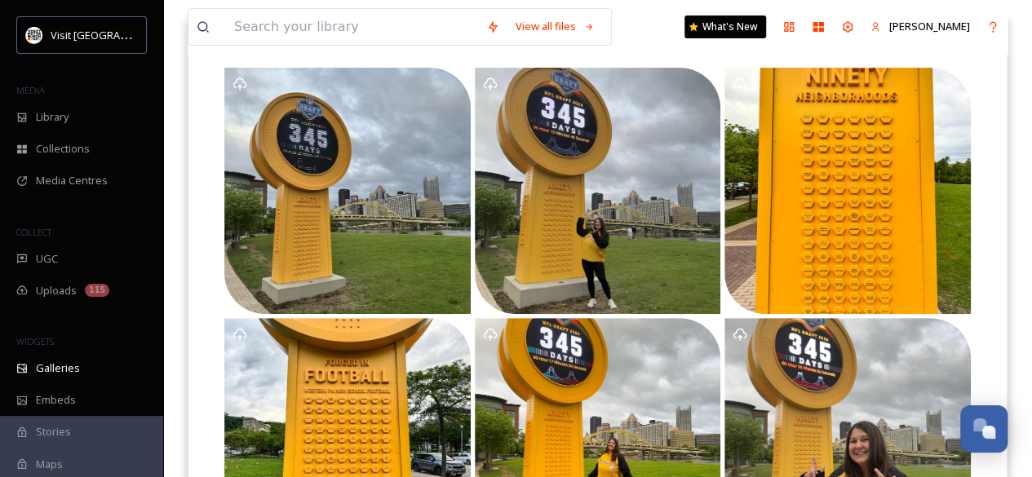
scroll to position [0, 0]
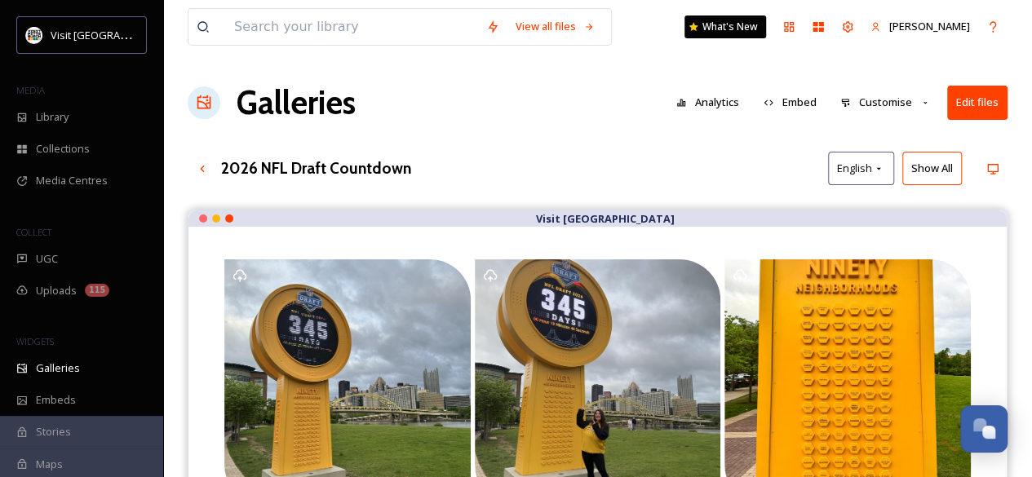
click at [914, 169] on button "Show All" at bounding box center [932, 168] width 60 height 33
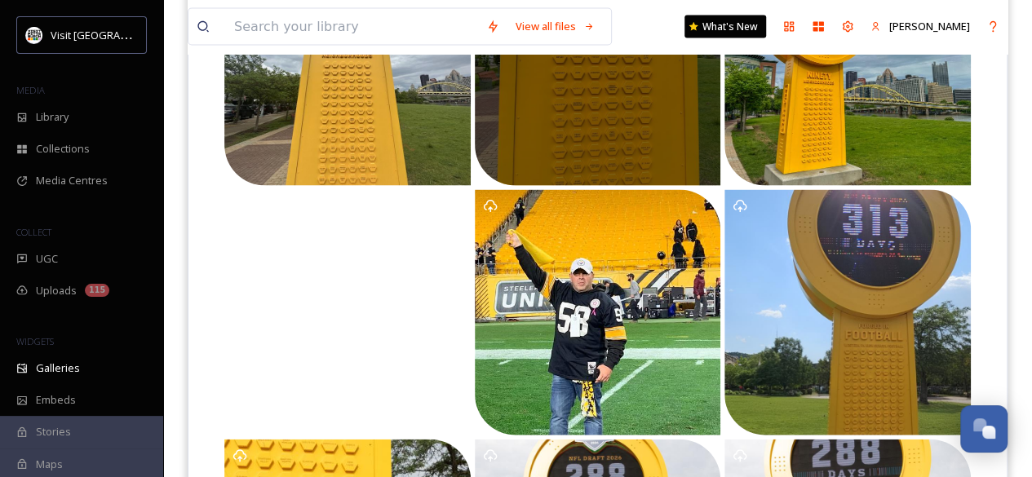
scroll to position [1603, 0]
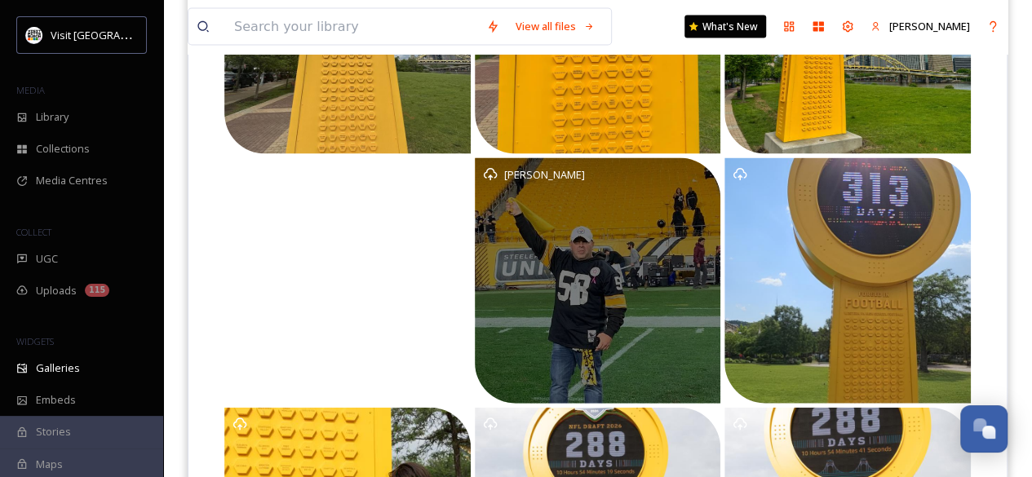
click at [641, 206] on div "Susan Lewis" at bounding box center [598, 281] width 246 height 246
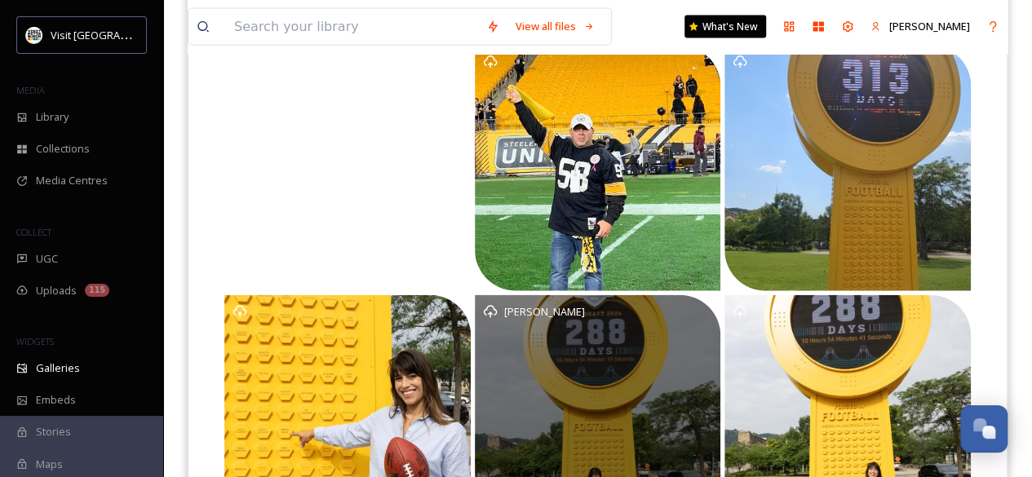
scroll to position [1715, 0]
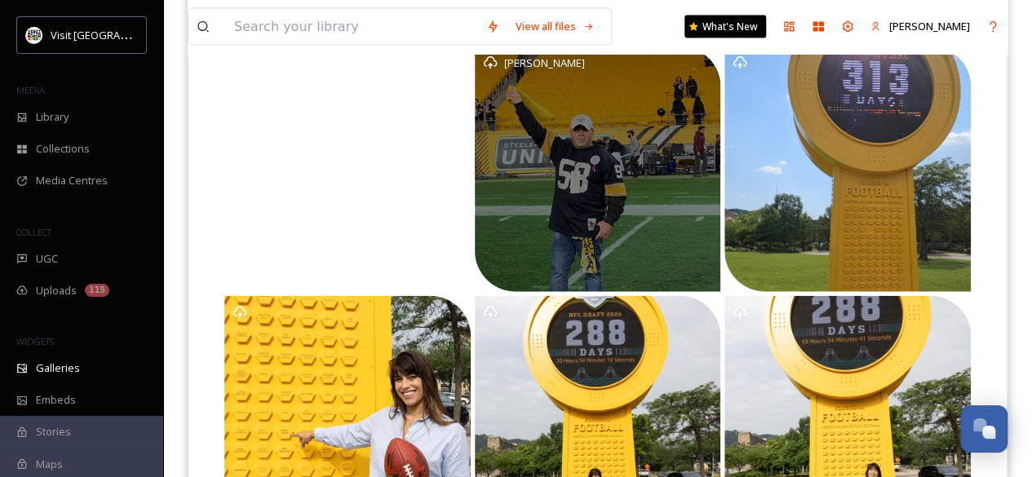
click at [605, 207] on div "Susan Lewis" at bounding box center [598, 169] width 246 height 246
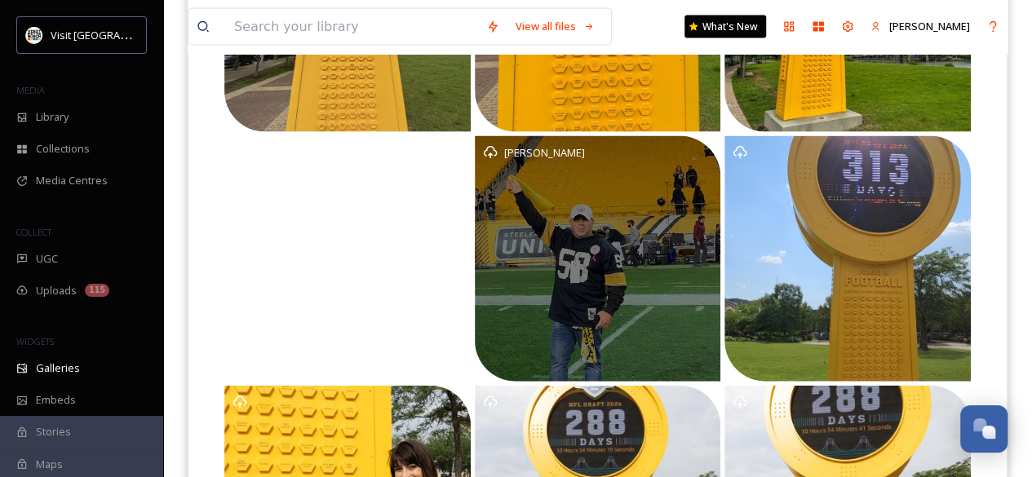
scroll to position [1623, 0]
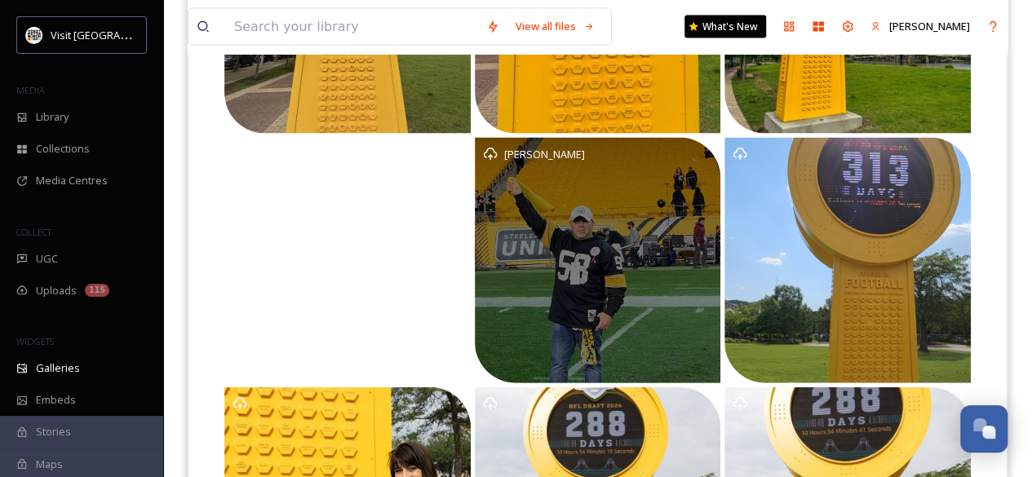
click at [492, 157] on icon at bounding box center [490, 154] width 15 height 15
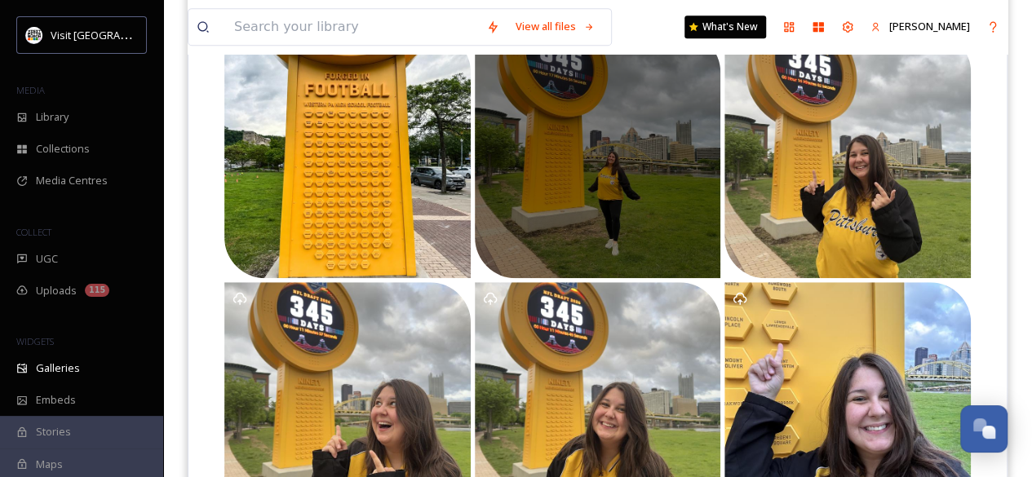
scroll to position [0, 0]
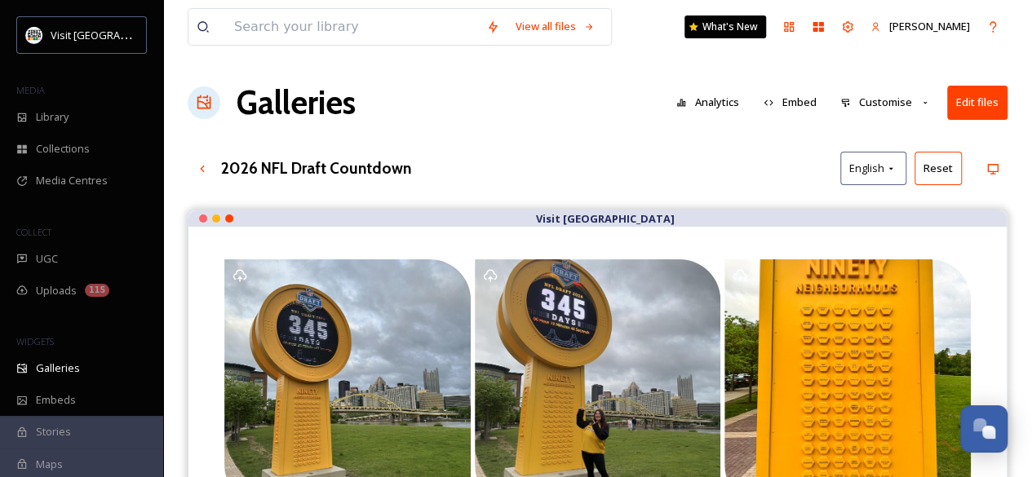
click at [963, 111] on button "Edit files" at bounding box center [977, 102] width 60 height 33
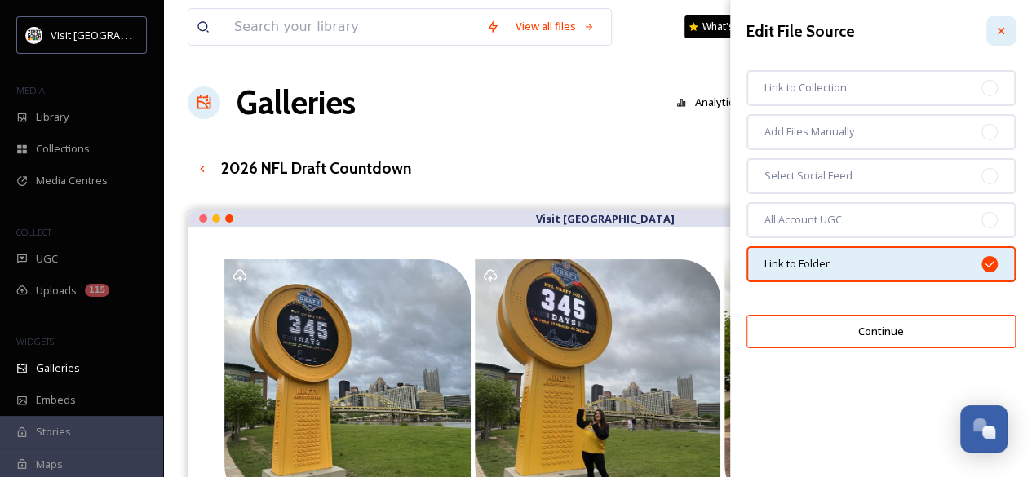
click at [1003, 38] on div at bounding box center [1000, 30] width 29 height 29
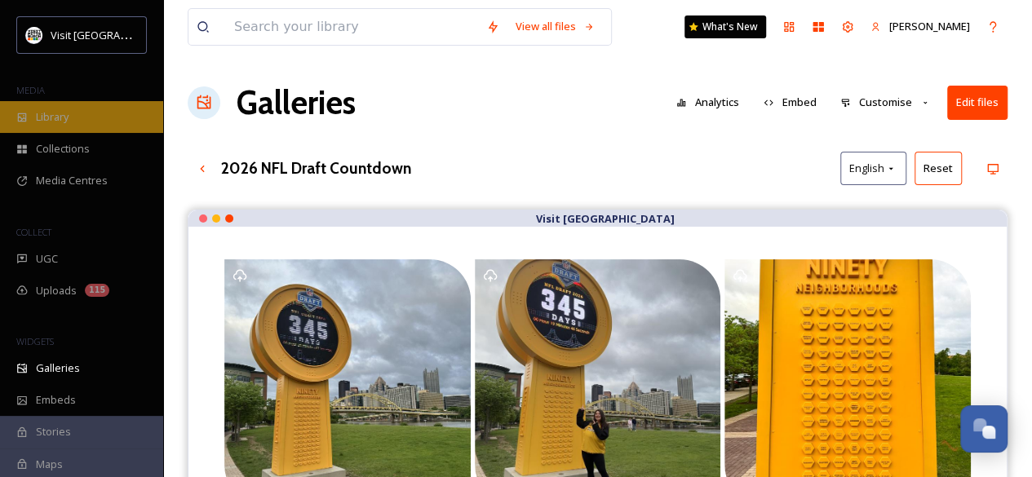
click at [62, 114] on span "Library" at bounding box center [52, 116] width 33 height 15
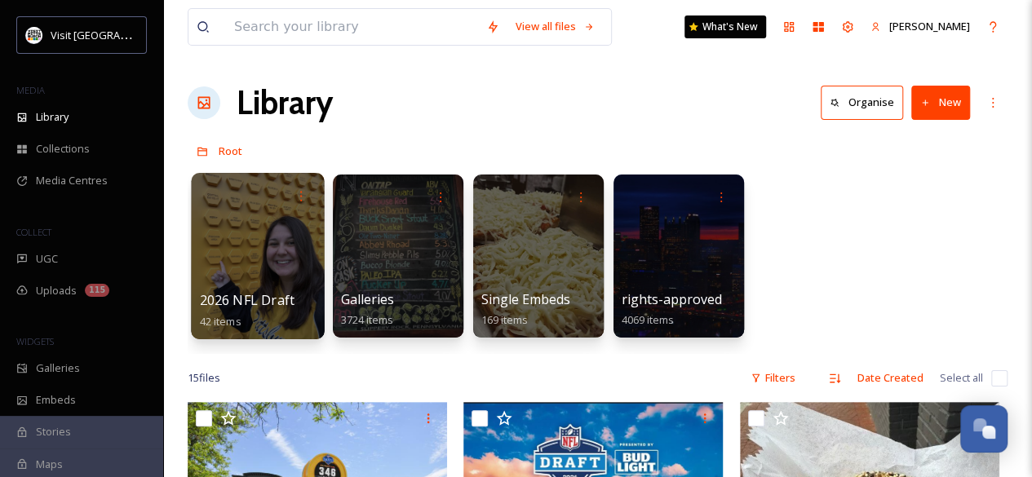
click at [293, 232] on div at bounding box center [257, 256] width 133 height 166
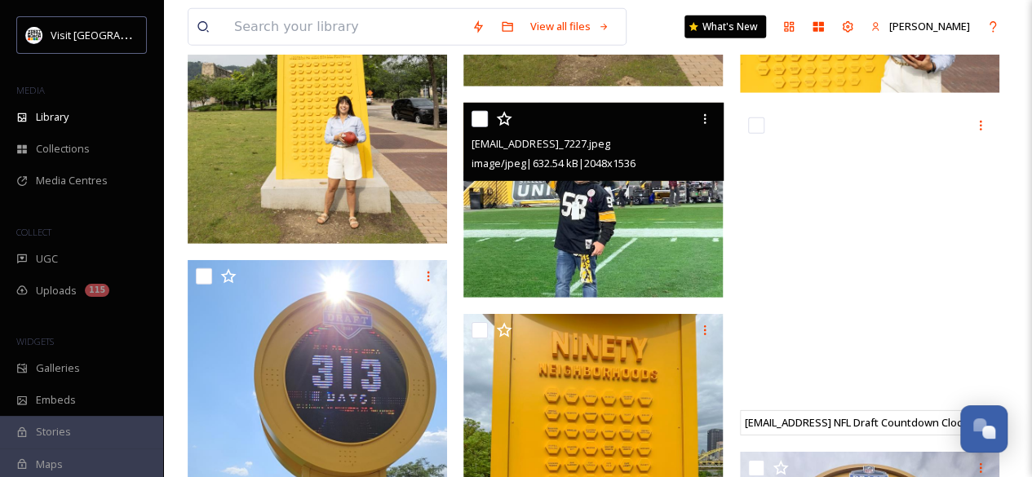
scroll to position [2385, 0]
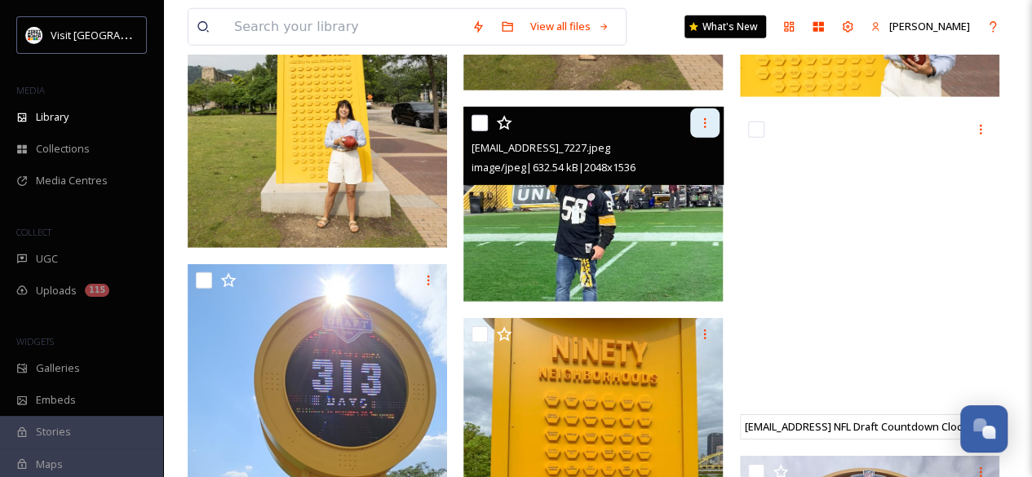
click at [711, 122] on div at bounding box center [704, 122] width 29 height 29
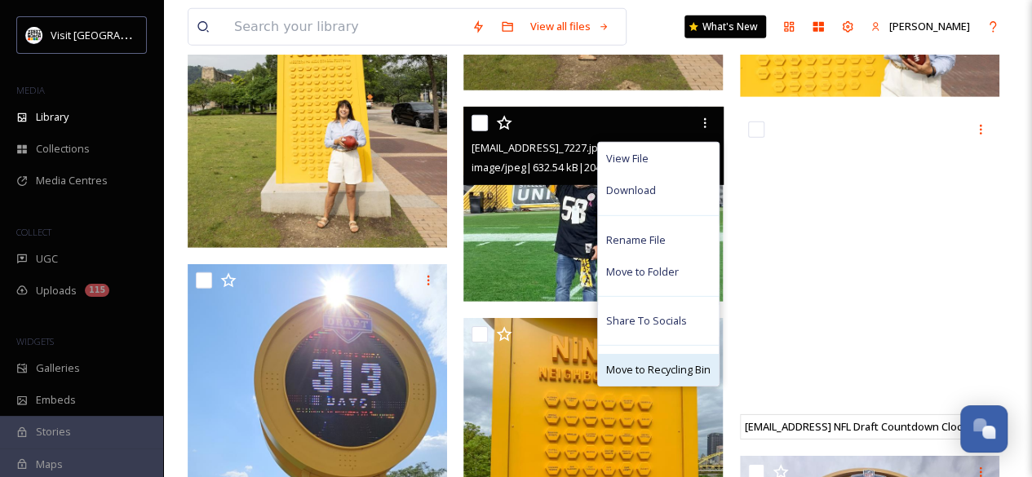
click at [661, 371] on span "Move to Recycling Bin" at bounding box center [658, 369] width 104 height 15
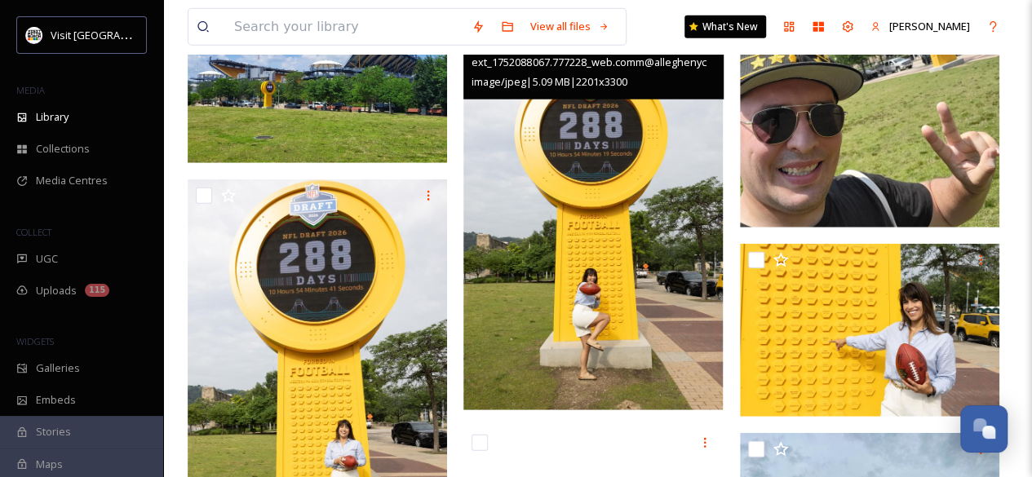
scroll to position [2398, 0]
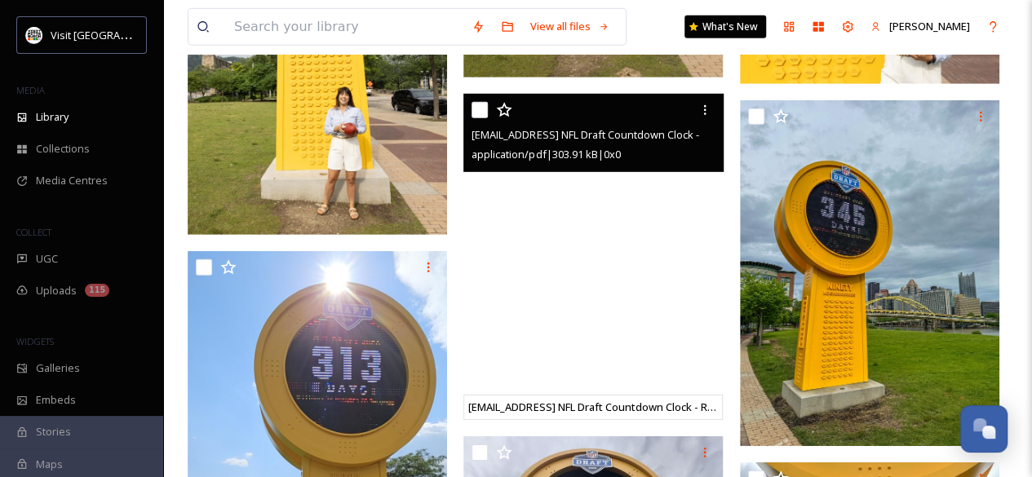
click at [485, 107] on input "checkbox" at bounding box center [479, 110] width 16 height 16
checkbox input "true"
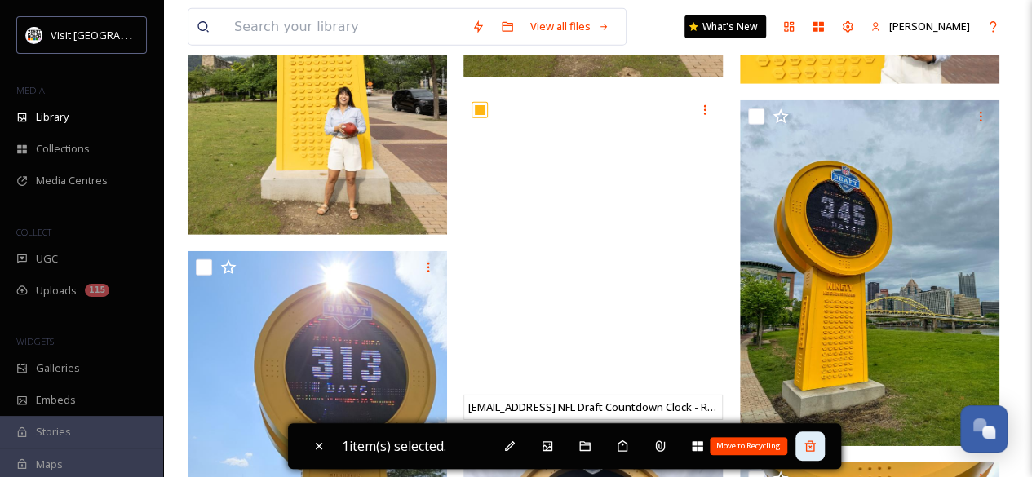
click at [815, 444] on icon at bounding box center [809, 445] width 11 height 11
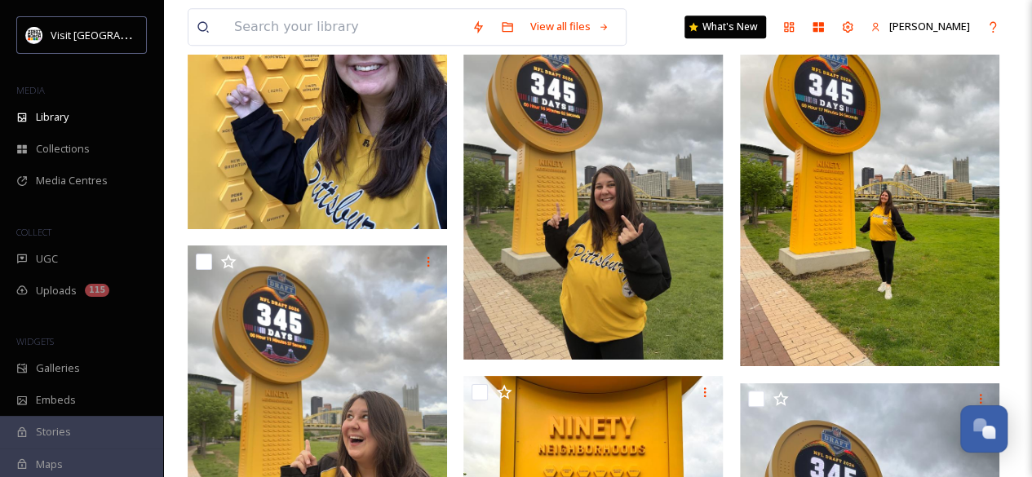
scroll to position [3871, 0]
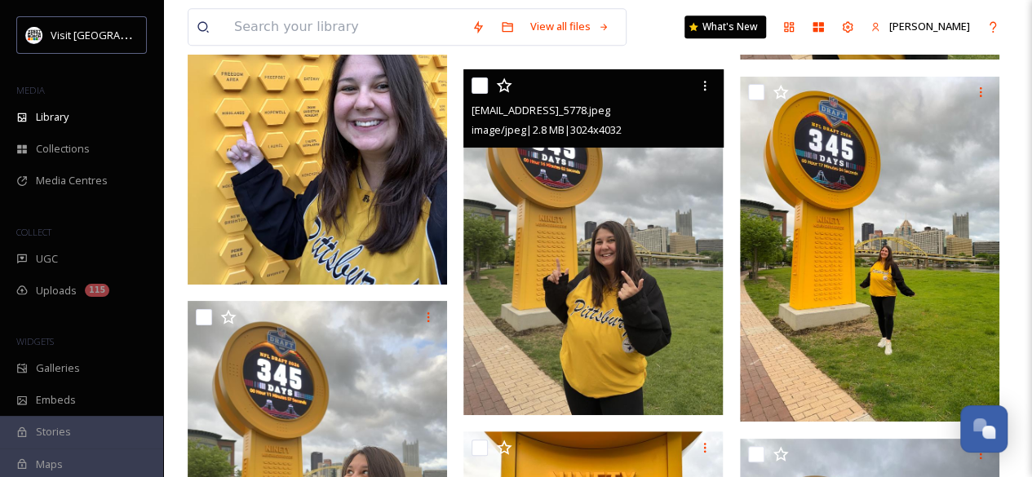
click at [479, 93] on div at bounding box center [594, 85] width 247 height 29
click at [477, 85] on input "checkbox" at bounding box center [479, 85] width 16 height 16
checkbox input "true"
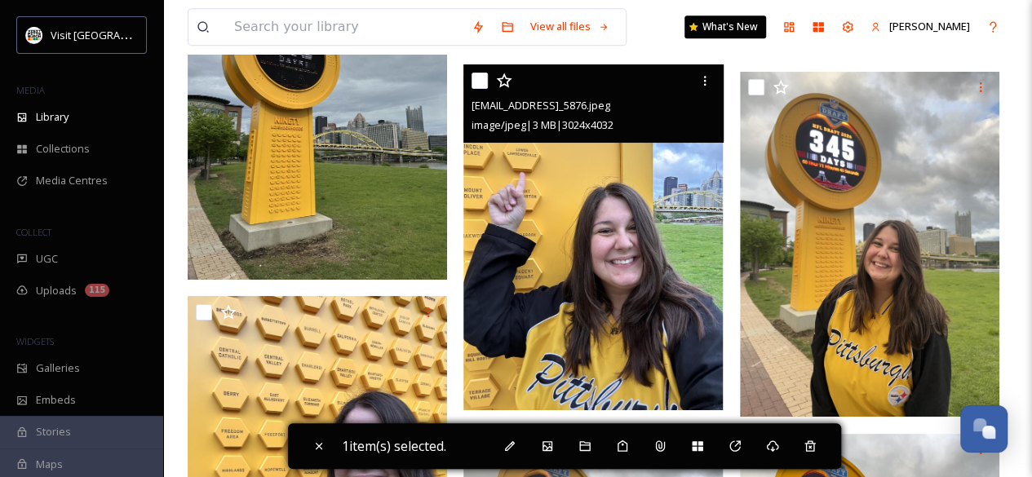
scroll to position [3512, 0]
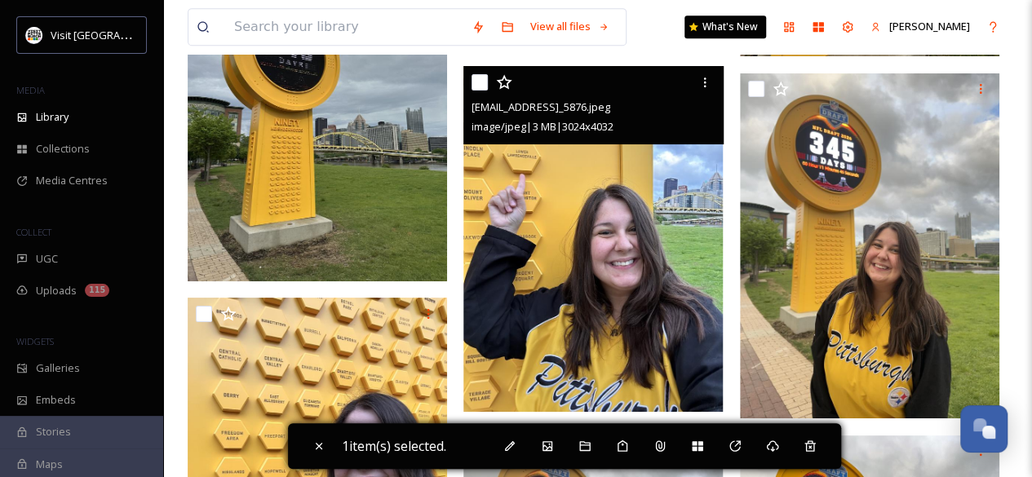
click at [479, 84] on input "checkbox" at bounding box center [479, 82] width 16 height 16
checkbox input "true"
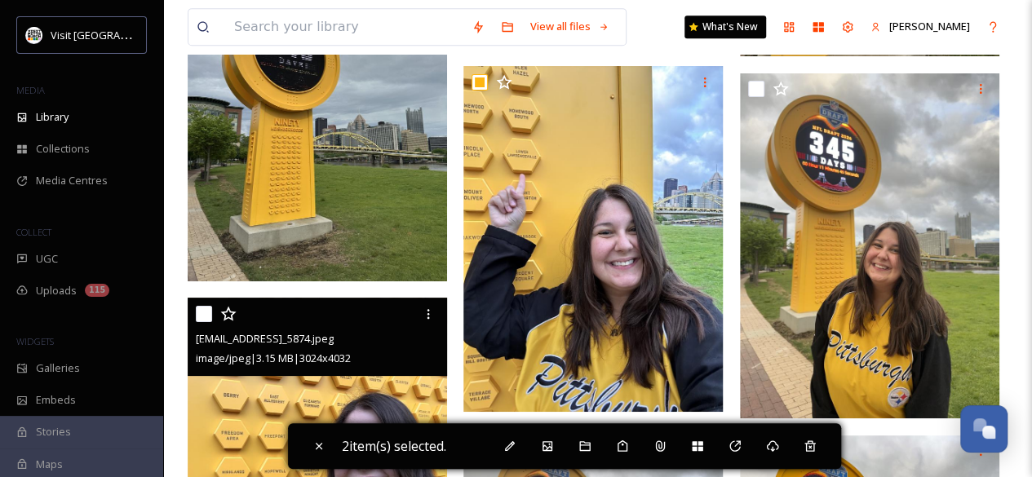
click at [196, 309] on input "checkbox" at bounding box center [204, 314] width 16 height 16
checkbox input "true"
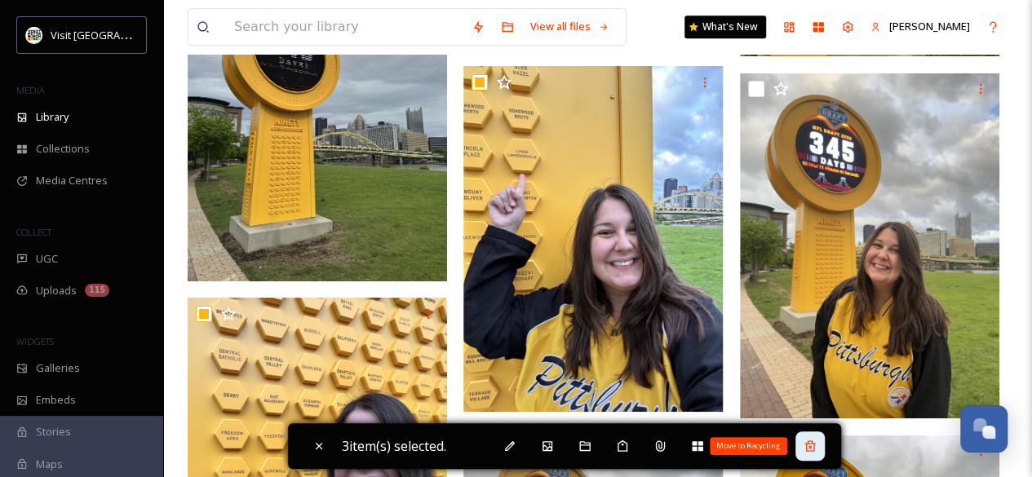
click at [825, 446] on div "Move to Recycling" at bounding box center [809, 446] width 29 height 29
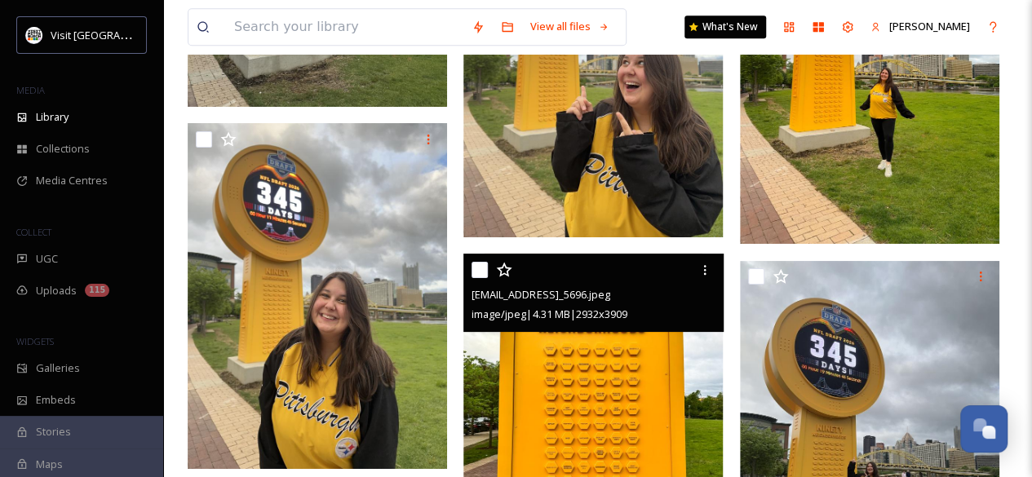
scroll to position [3703, 0]
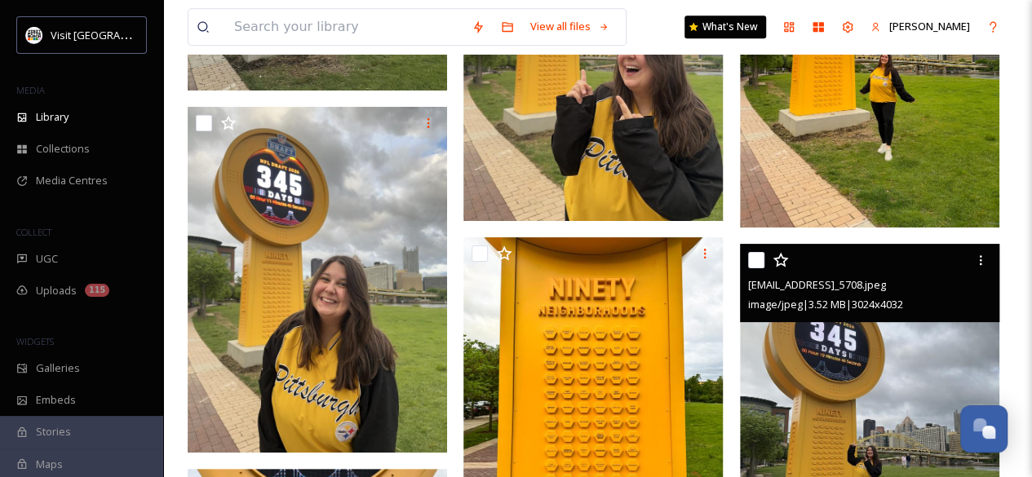
click at [755, 263] on input "checkbox" at bounding box center [756, 260] width 16 height 16
checkbox input "true"
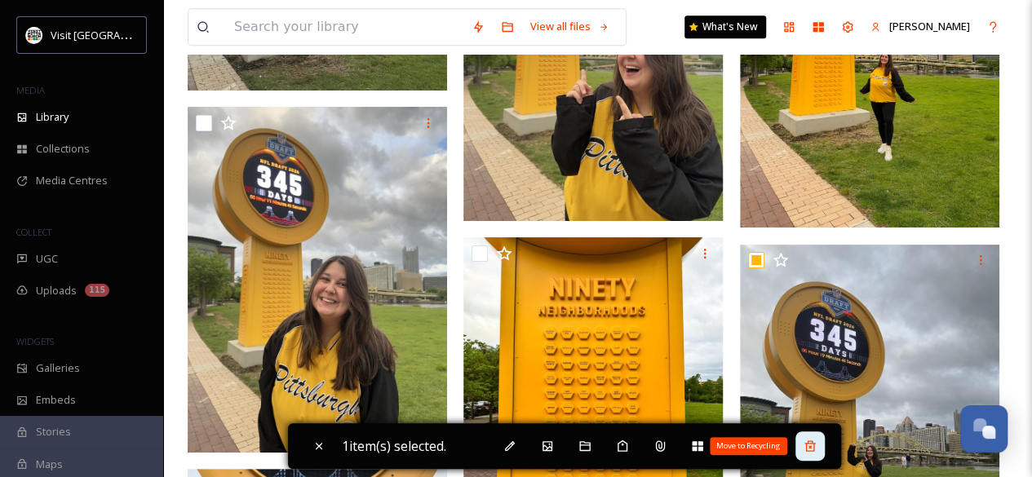
click at [825, 436] on div "Move to Recycling" at bounding box center [809, 446] width 29 height 29
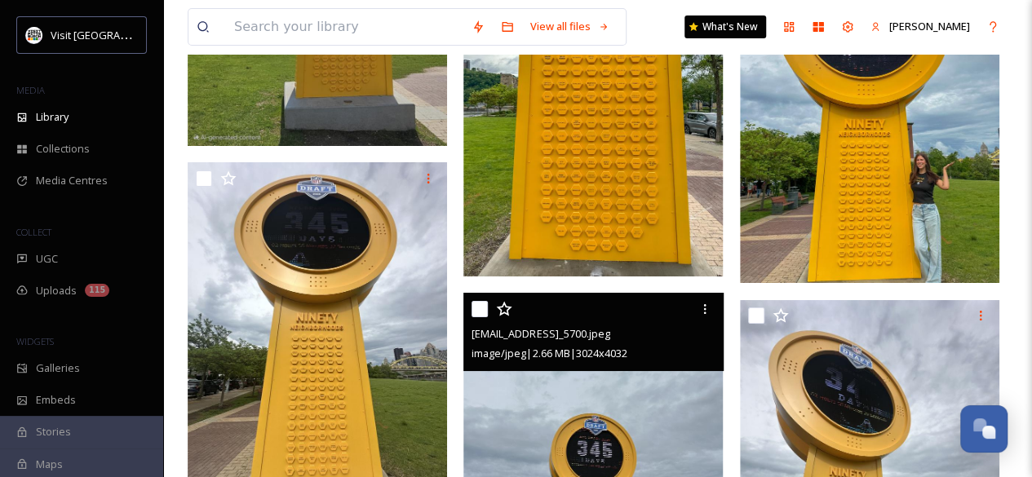
scroll to position [2923, 0]
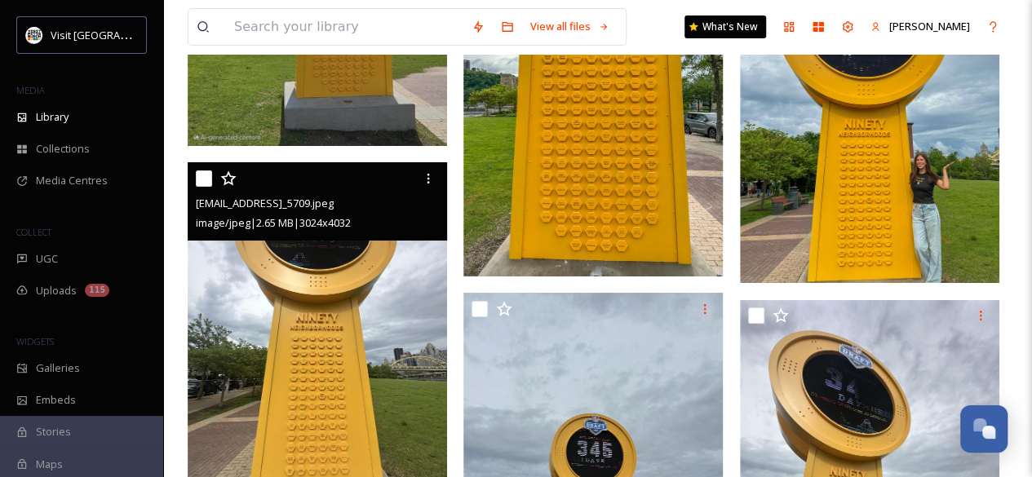
click at [204, 175] on input "checkbox" at bounding box center [204, 178] width 16 height 16
checkbox input "true"
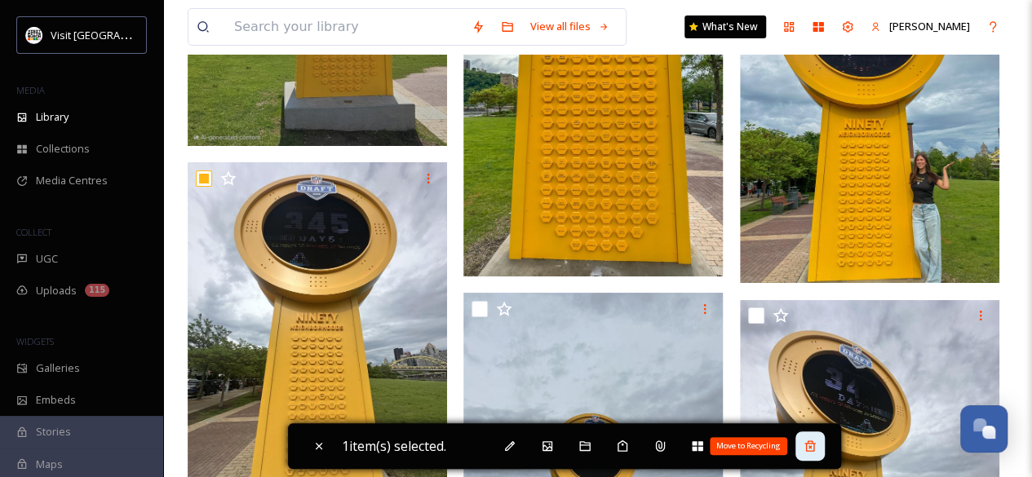
click at [811, 437] on div "Move to Recycling" at bounding box center [809, 446] width 29 height 29
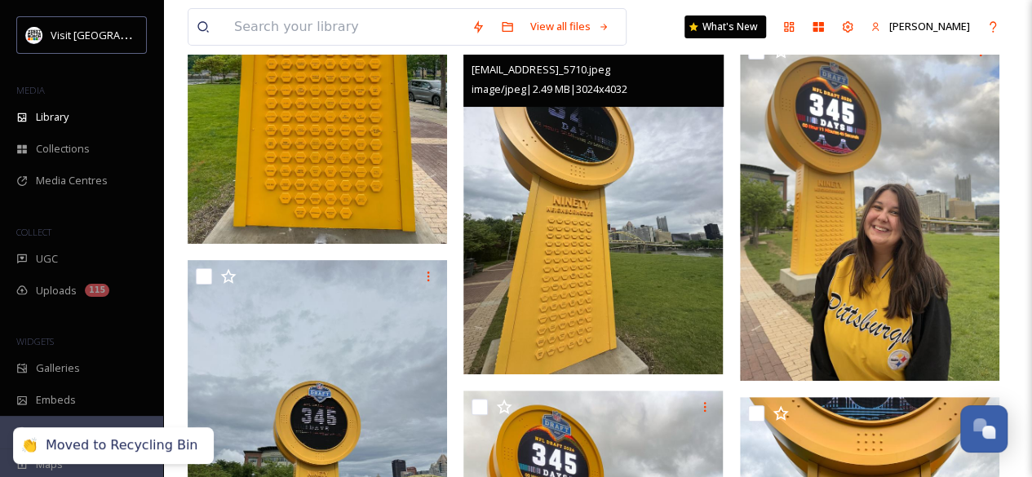
scroll to position [3119, 0]
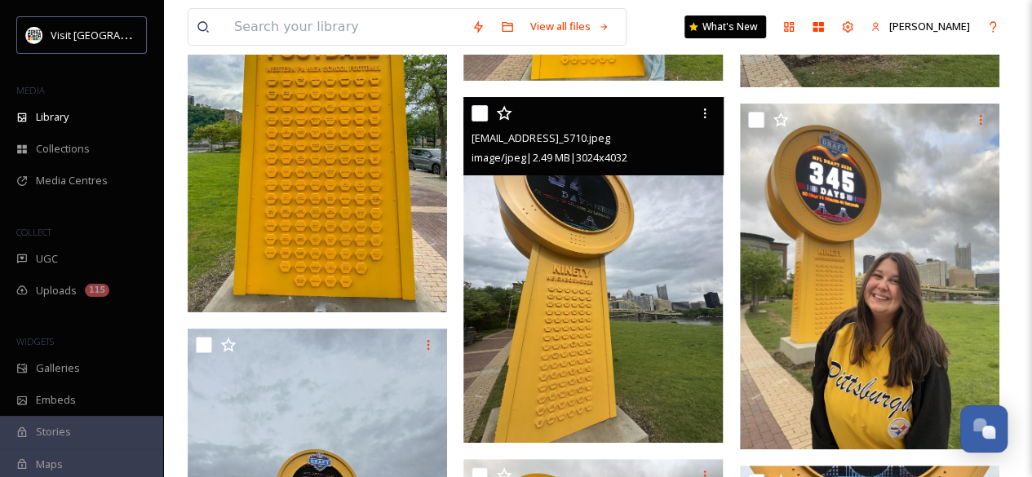
click at [478, 116] on input "checkbox" at bounding box center [479, 113] width 16 height 16
checkbox input "true"
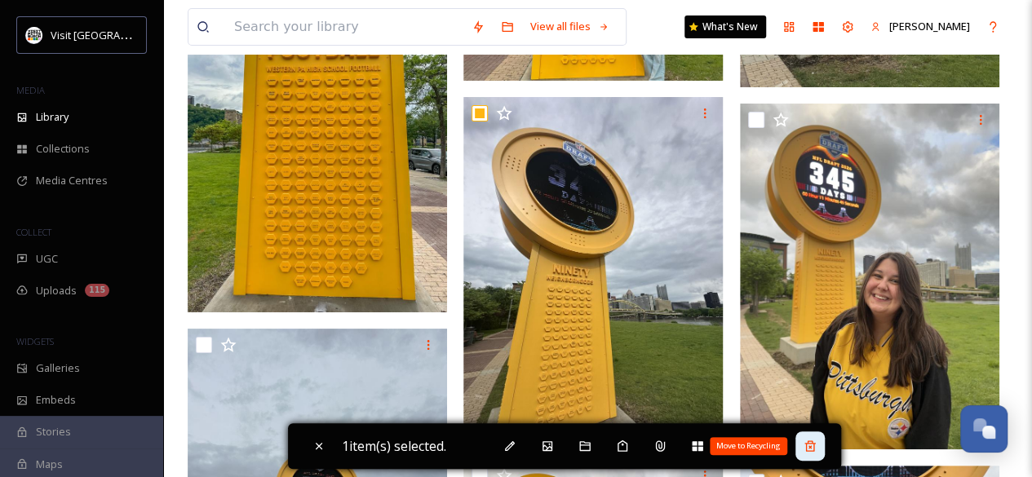
click at [817, 438] on div "Move to Recycling" at bounding box center [809, 446] width 29 height 29
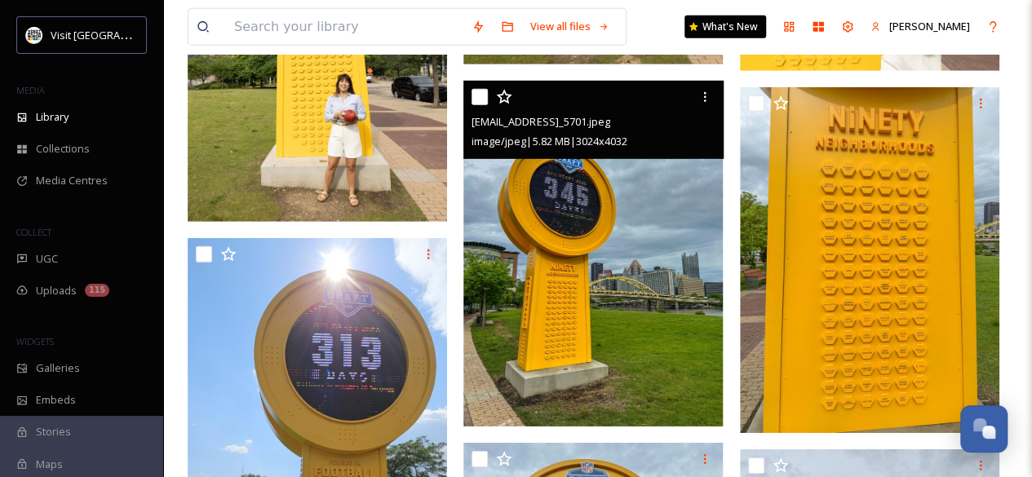
scroll to position [2413, 0]
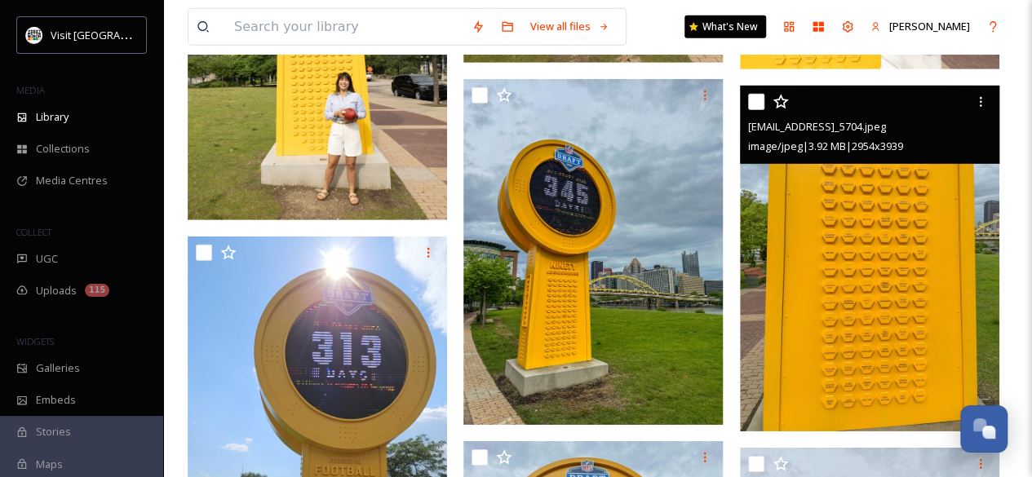
click at [757, 103] on input "checkbox" at bounding box center [756, 102] width 16 height 16
checkbox input "true"
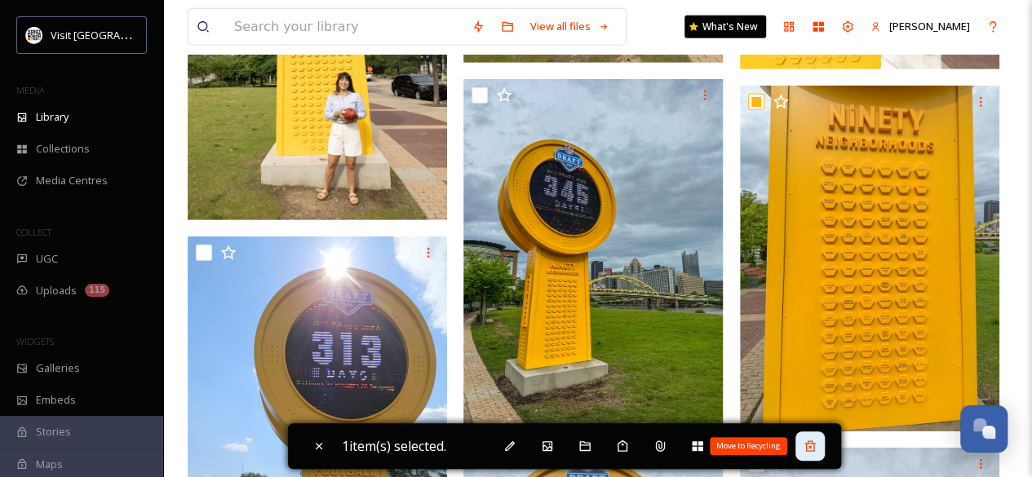
click at [815, 440] on icon at bounding box center [809, 446] width 13 height 13
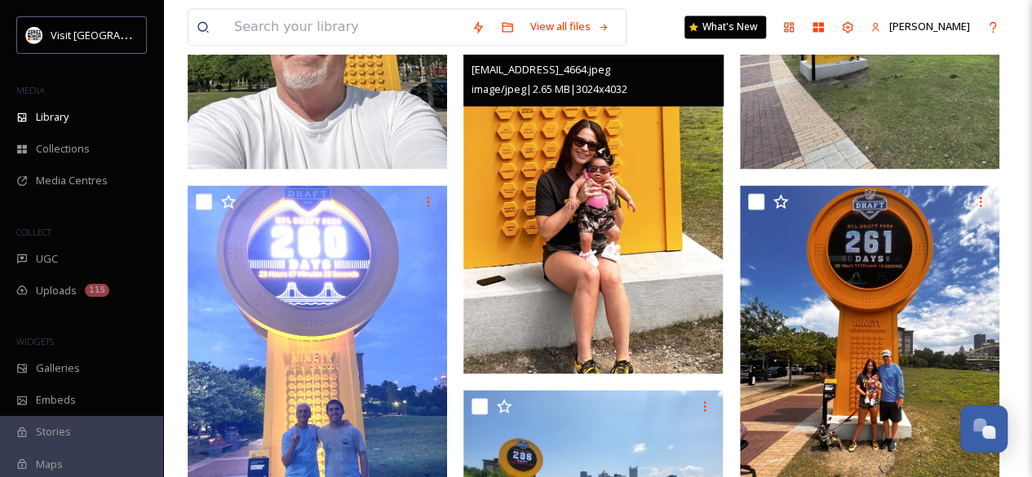
scroll to position [1413, 0]
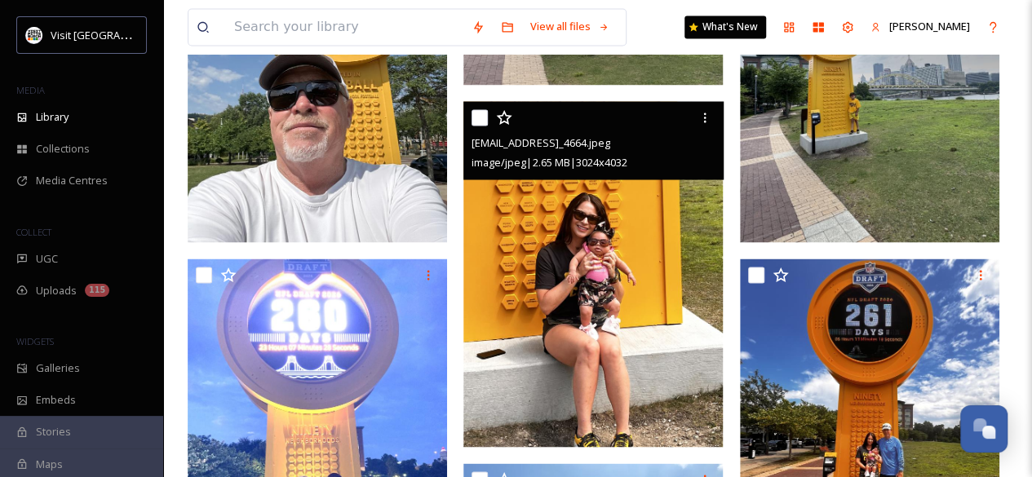
click at [467, 111] on div "ext_1754417318.438634_marreenmajer@gmail.com-IMG_4664.jpeg image/jpeg | 2.65 MB…" at bounding box center [592, 140] width 259 height 78
click at [471, 114] on div "ext_1754417318.438634_marreenmajer@gmail.com-IMG_4664.jpeg image/jpeg | 2.65 MB…" at bounding box center [592, 140] width 259 height 78
click at [480, 120] on input "checkbox" at bounding box center [479, 117] width 16 height 16
checkbox input "true"
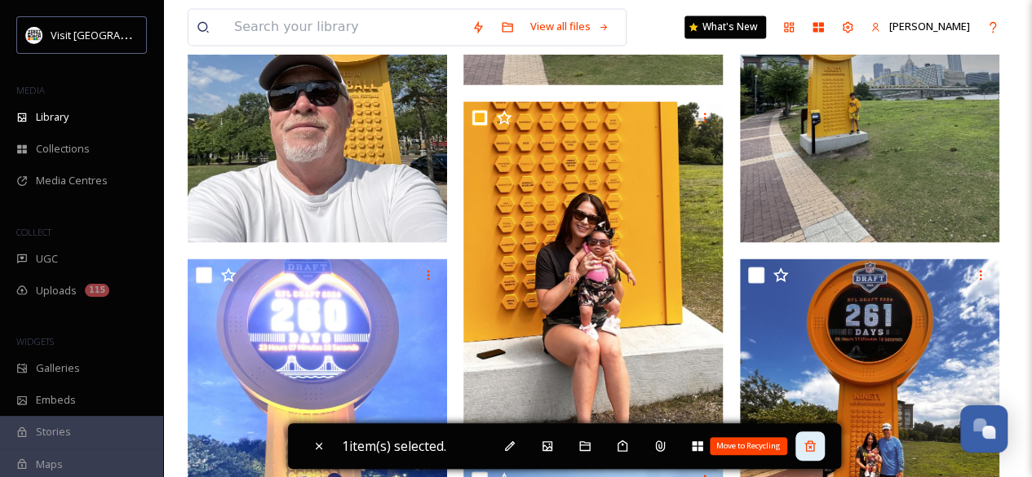
click at [811, 449] on icon at bounding box center [809, 445] width 11 height 11
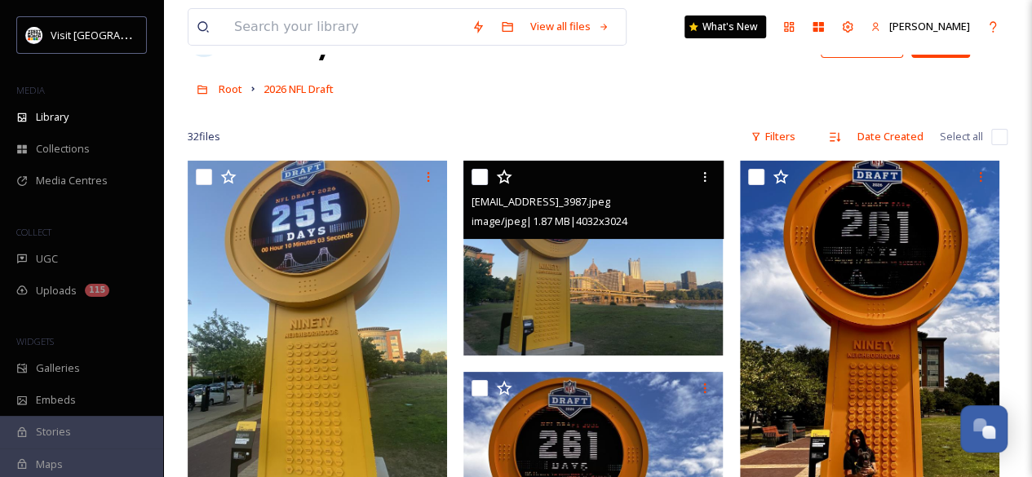
scroll to position [60, 0]
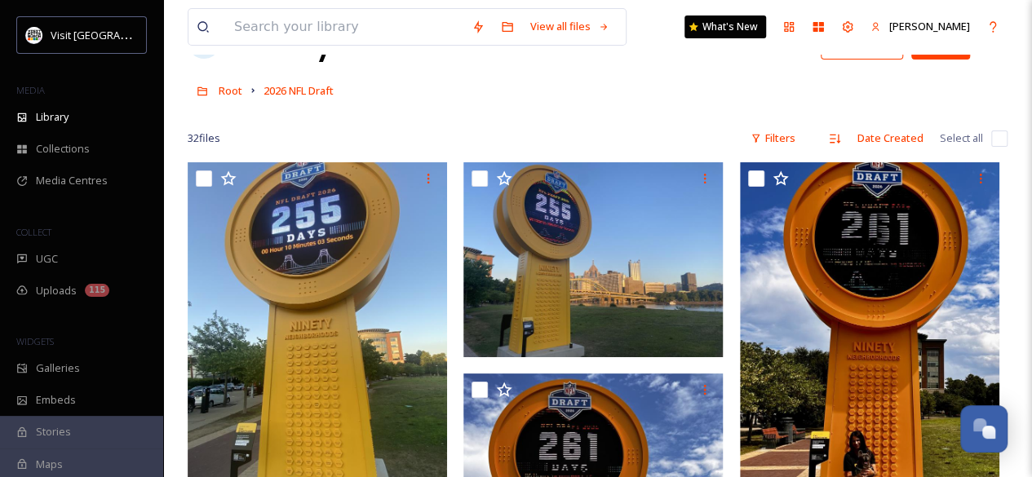
click at [577, 75] on div "Root 2026 NFL Draft" at bounding box center [598, 90] width 820 height 31
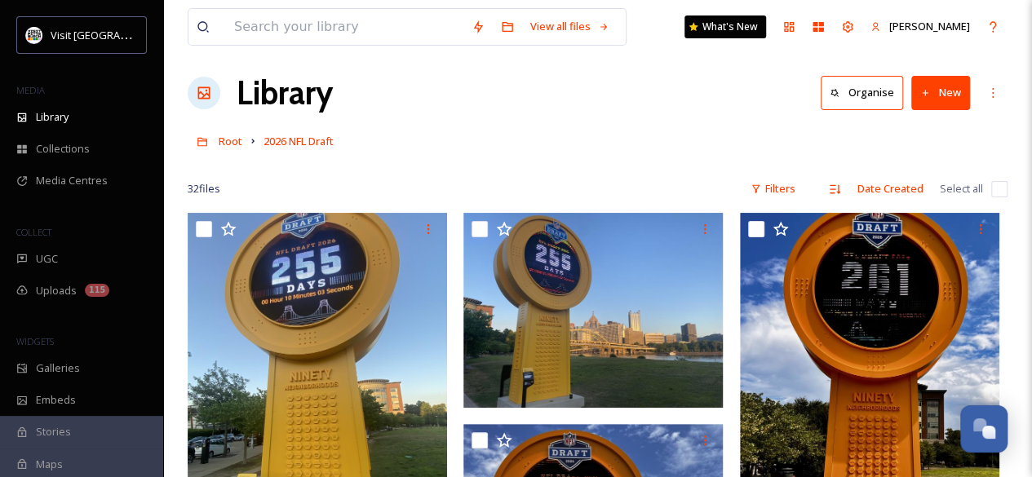
scroll to position [0, 0]
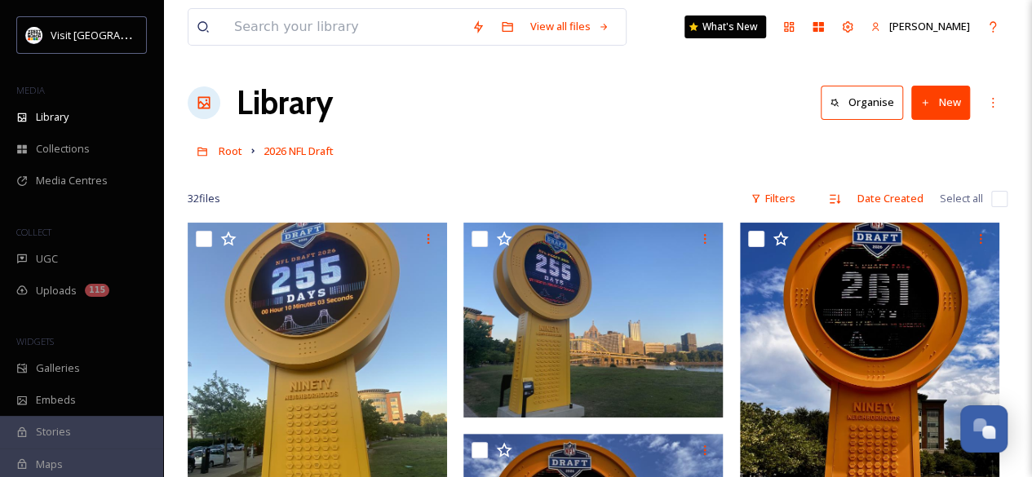
click at [625, 115] on div "Library Organise New" at bounding box center [598, 102] width 820 height 49
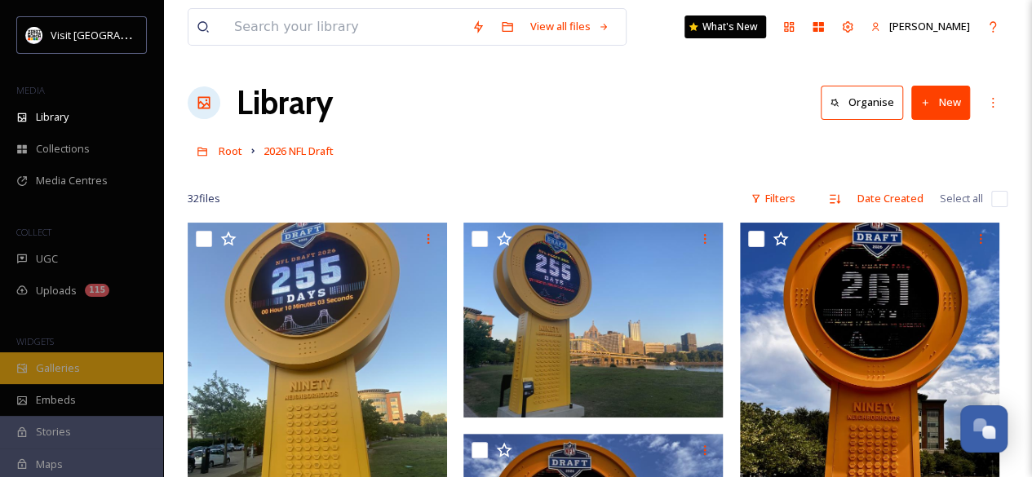
click at [54, 365] on span "Galleries" at bounding box center [58, 368] width 44 height 15
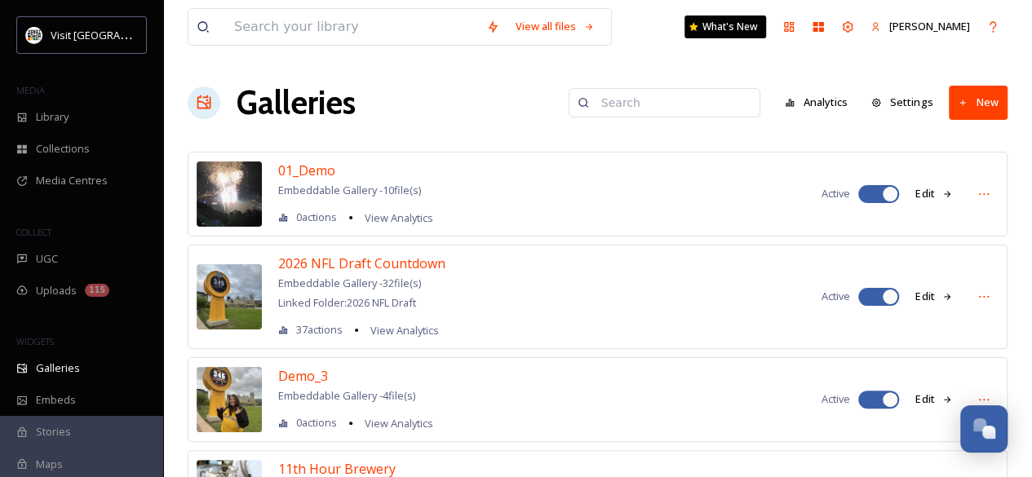
click at [976, 94] on button "New" at bounding box center [978, 102] width 59 height 33
click at [980, 133] on span "Gallery" at bounding box center [981, 140] width 34 height 15
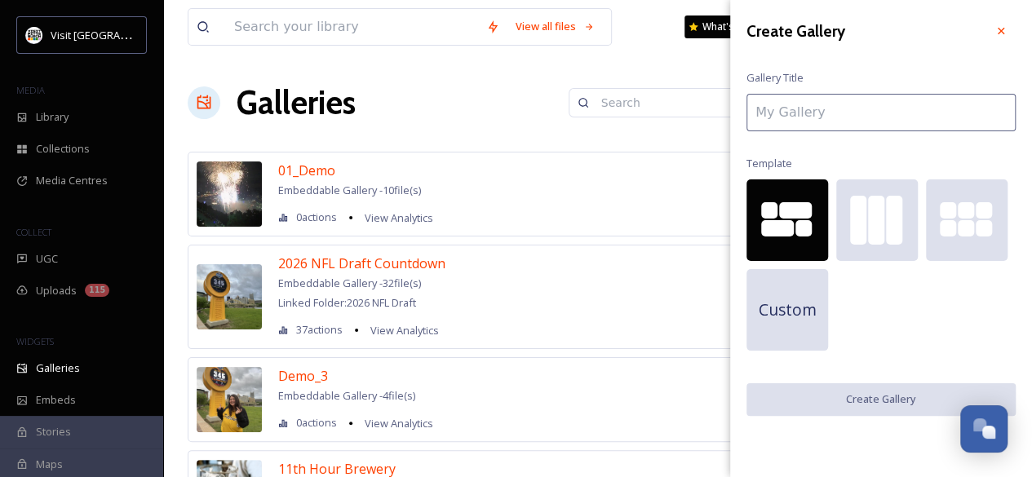
click at [848, 95] on input at bounding box center [880, 113] width 269 height 38
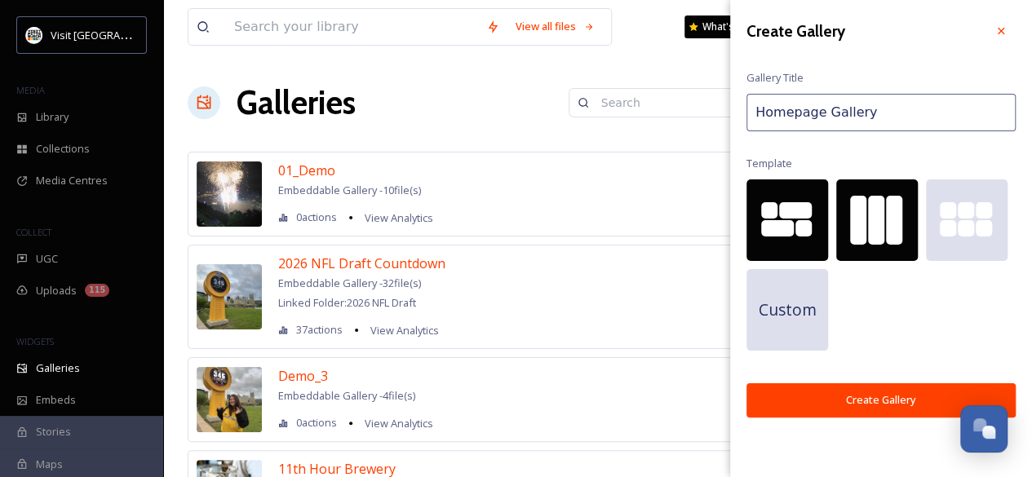
type input "Homepage Gallery"
click at [879, 212] on div at bounding box center [876, 220] width 16 height 49
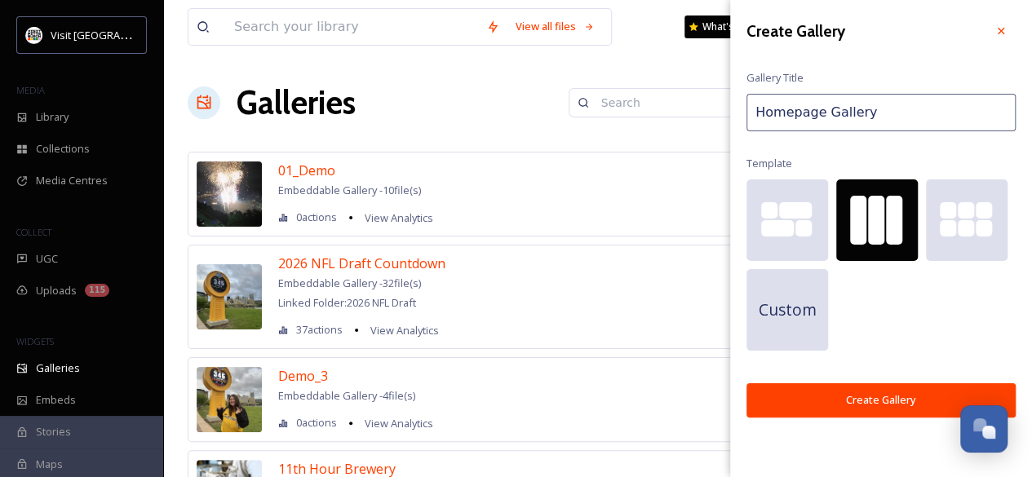
click at [879, 400] on button "Create Gallery" at bounding box center [880, 399] width 269 height 33
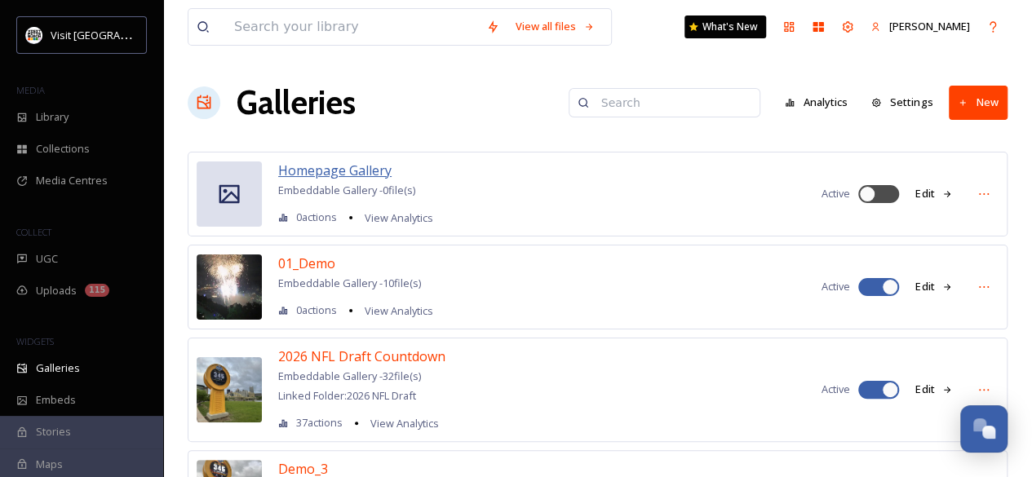
click at [384, 175] on span "Homepage Gallery" at bounding box center [334, 171] width 113 height 18
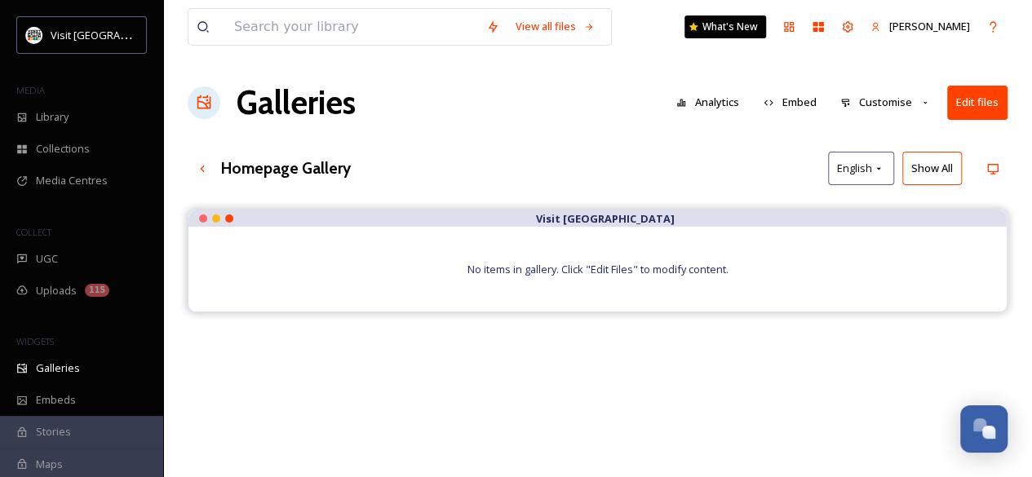
click at [974, 92] on button "Edit files" at bounding box center [977, 102] width 60 height 33
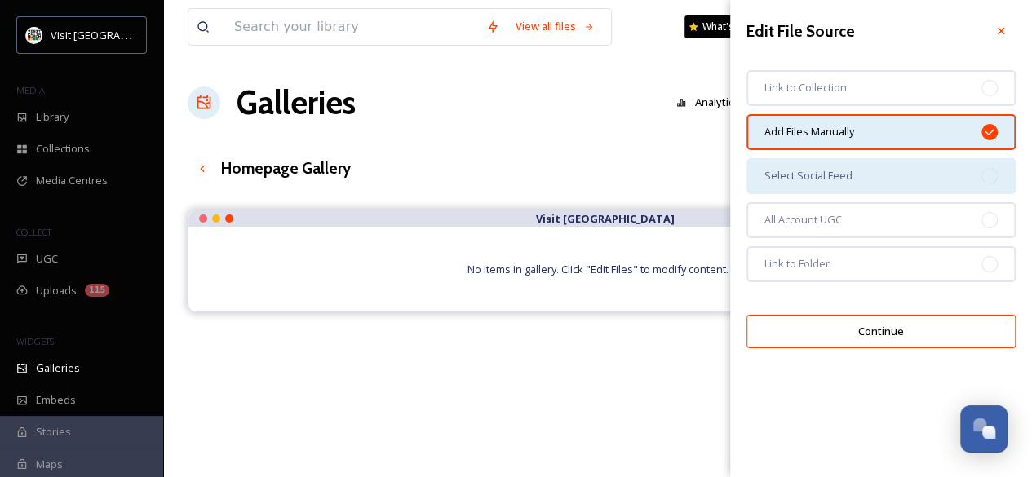
click at [843, 184] on span "Select Social Feed" at bounding box center [808, 175] width 88 height 15
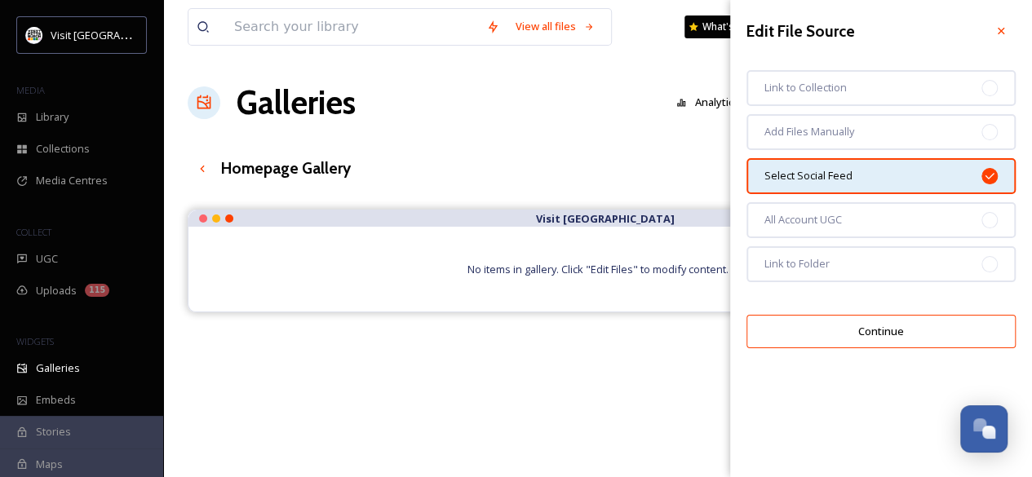
click at [847, 322] on button "Continue" at bounding box center [880, 331] width 269 height 33
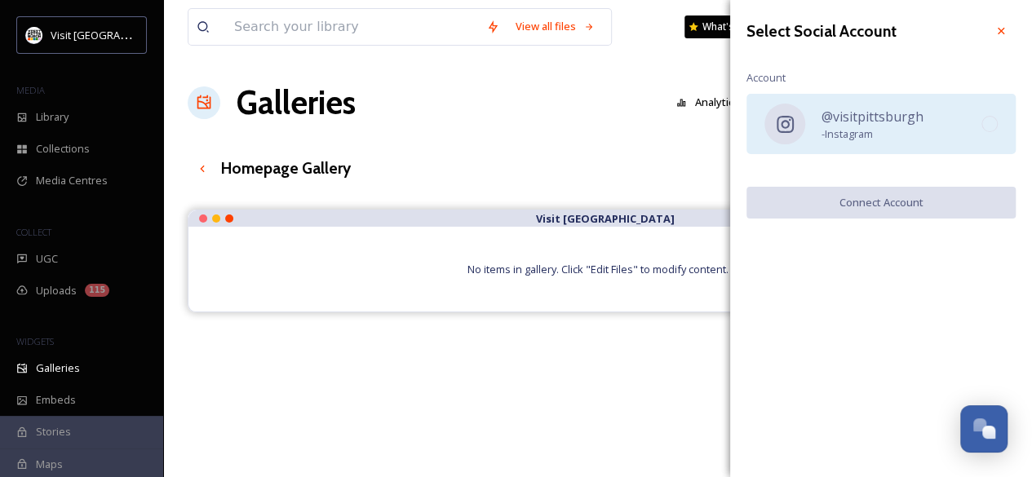
click at [872, 126] on span "- Instagram" at bounding box center [872, 133] width 102 height 15
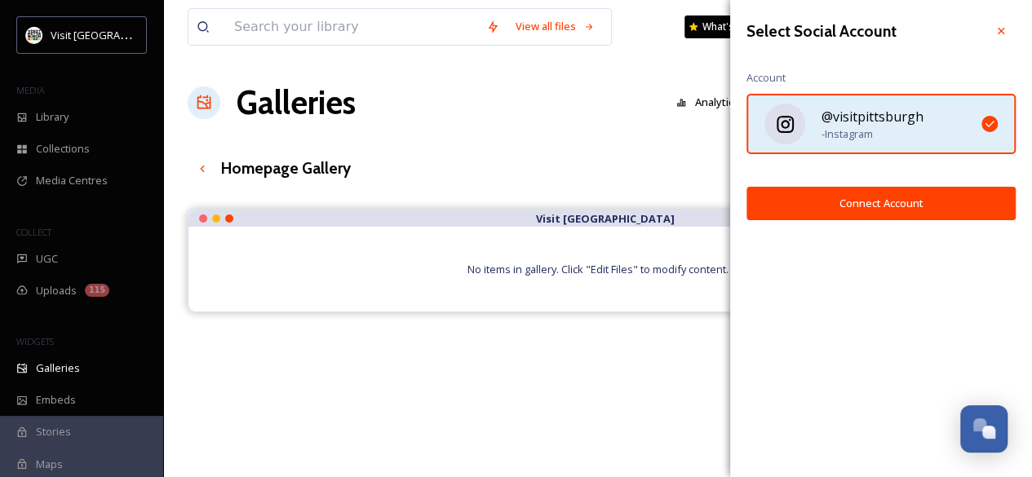
click at [879, 213] on button "Connect Account" at bounding box center [880, 203] width 269 height 33
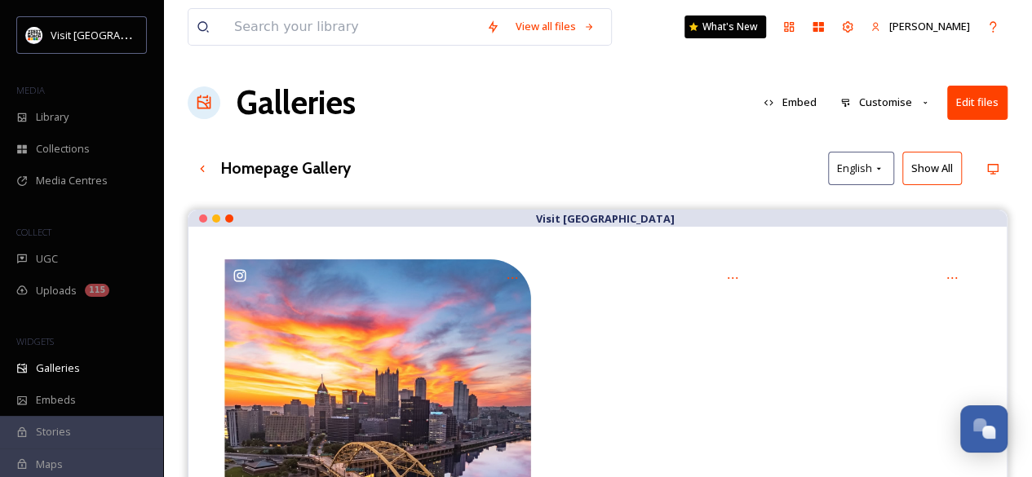
click at [604, 152] on div "Homepage Gallery English Show All" at bounding box center [598, 168] width 820 height 33
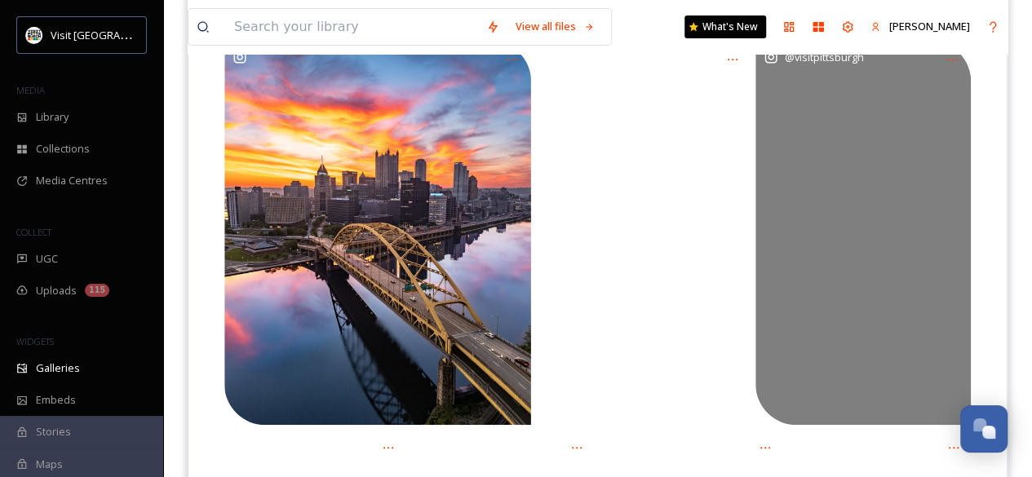
scroll to position [181, 0]
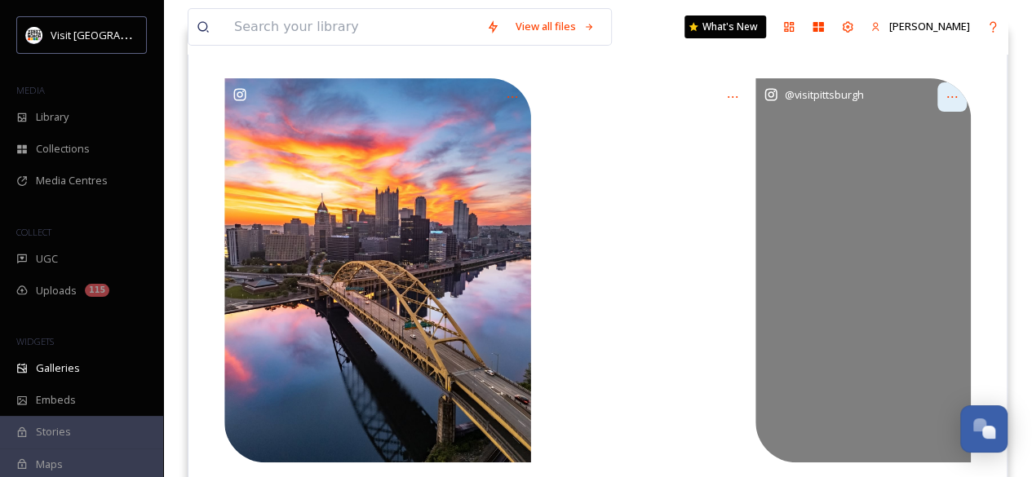
click at [949, 98] on icon at bounding box center [951, 97] width 13 height 13
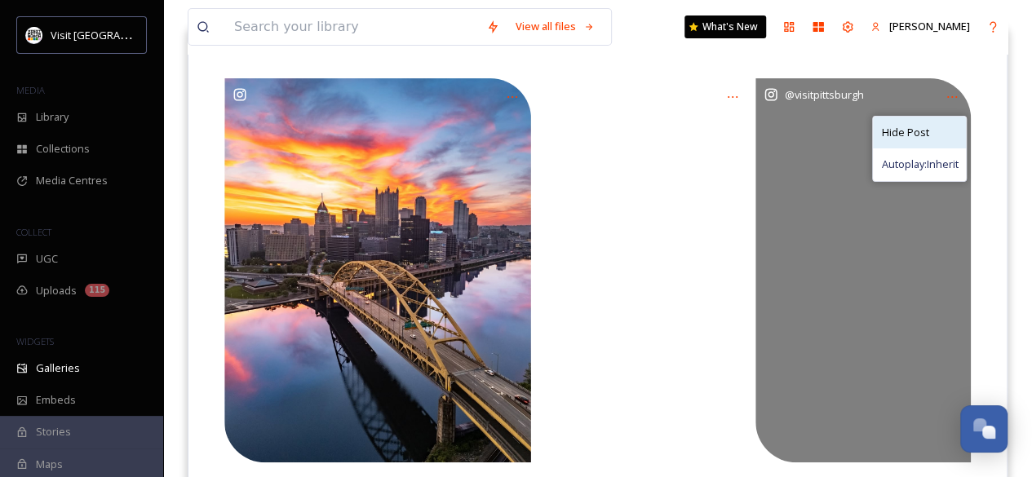
click at [927, 133] on div "Hide Post" at bounding box center [919, 133] width 93 height 32
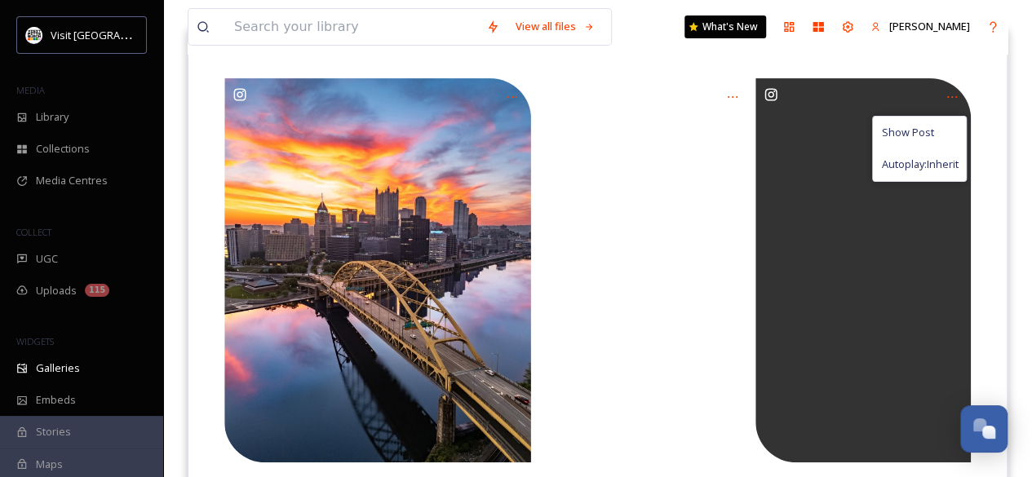
click at [994, 114] on div "Show Post Autoplay: Inherit Load More" at bounding box center [597, 455] width 818 height 818
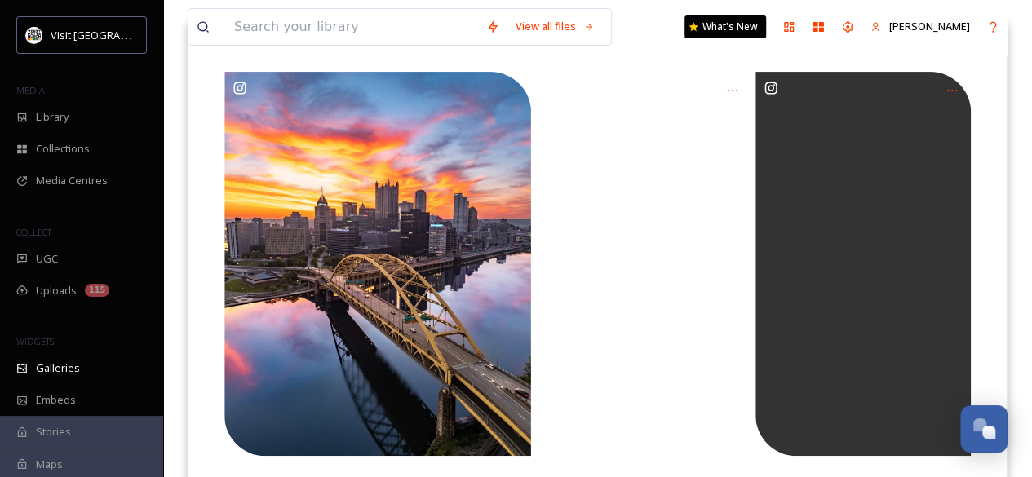
scroll to position [184, 0]
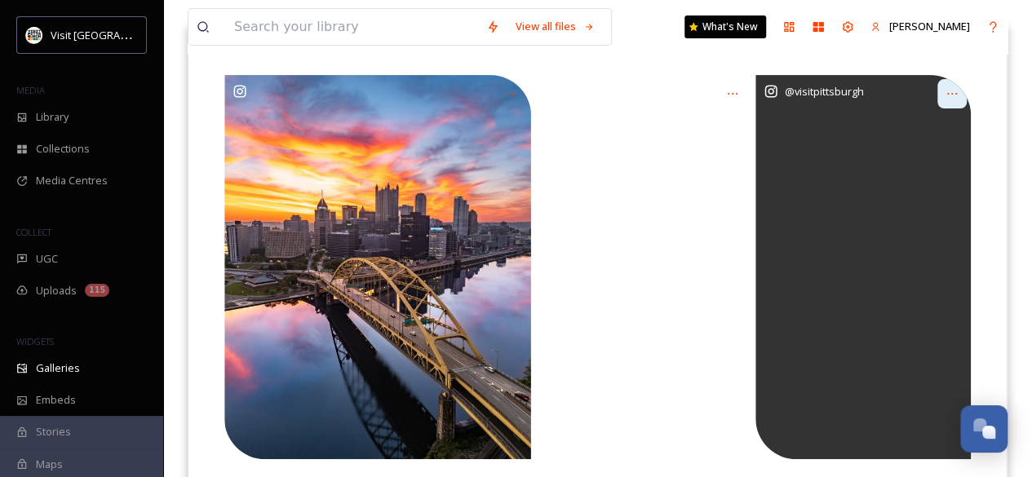
click at [958, 89] on icon at bounding box center [951, 93] width 13 height 13
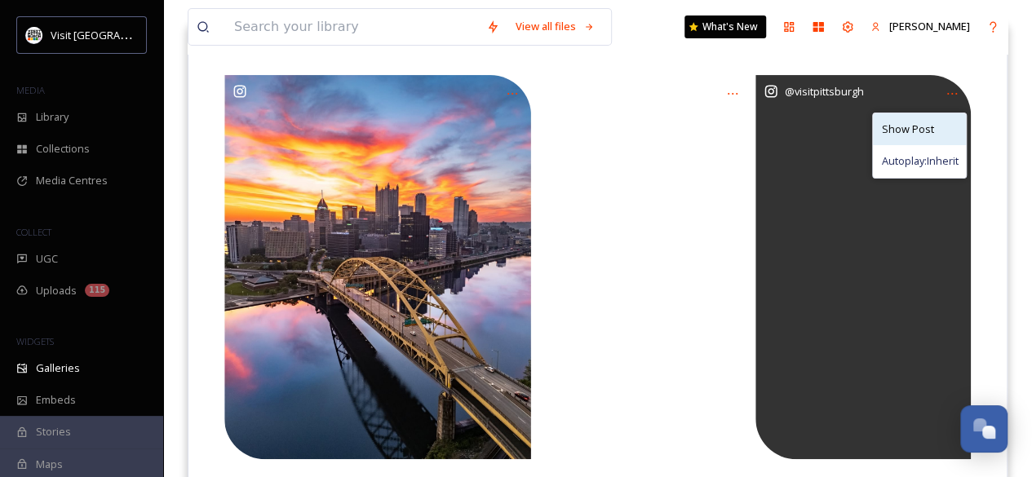
click at [935, 122] on div "Show Post" at bounding box center [919, 129] width 93 height 32
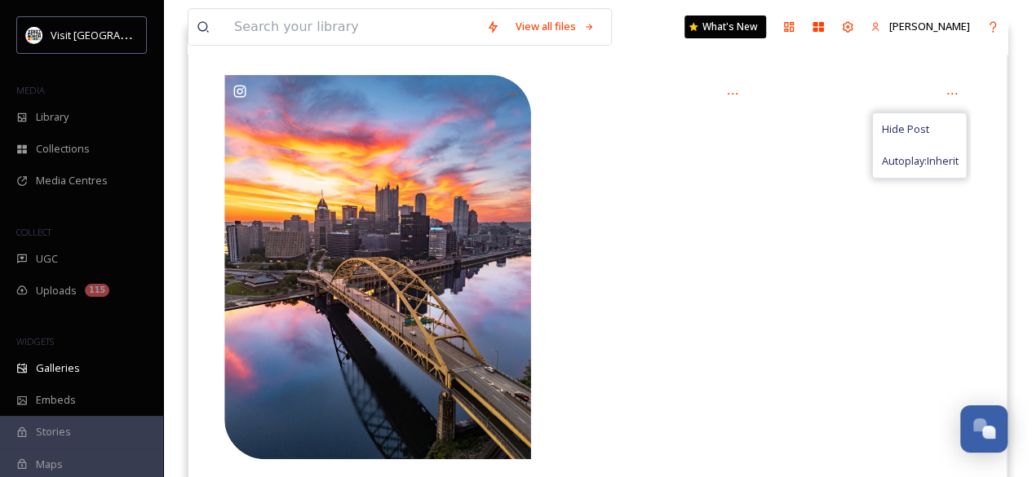
click at [1015, 122] on div "View all files What's New [PERSON_NAME] Galleries Embed Customise Edit files Ho…" at bounding box center [597, 351] width 869 height 1070
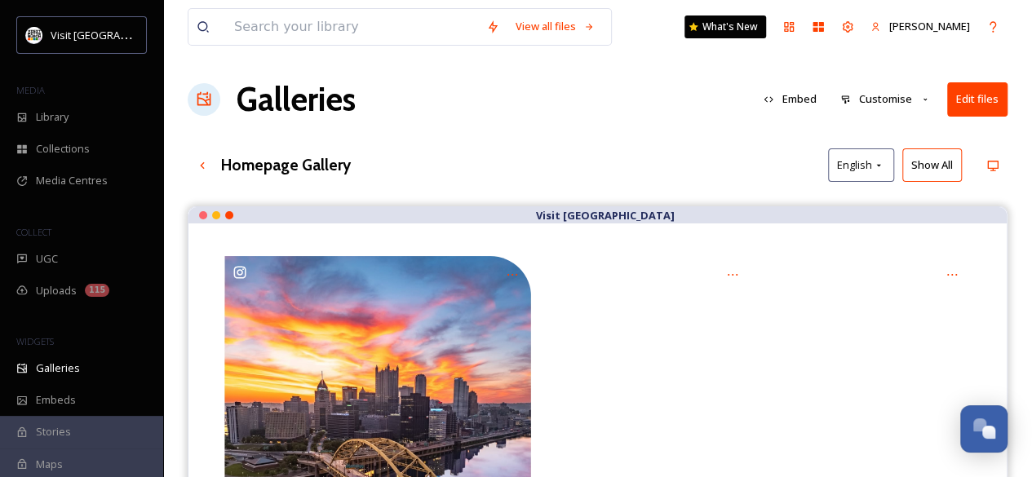
scroll to position [0, 0]
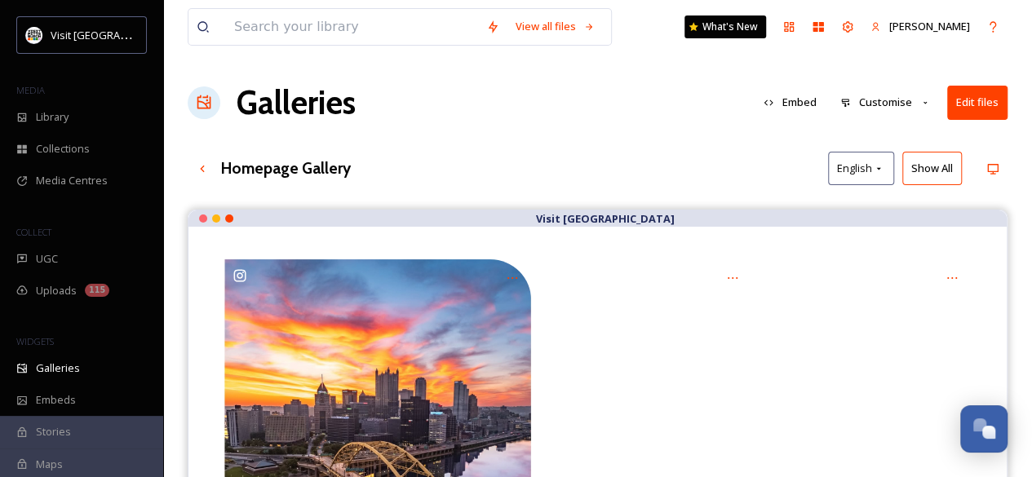
click at [969, 102] on button "Edit files" at bounding box center [977, 102] width 60 height 33
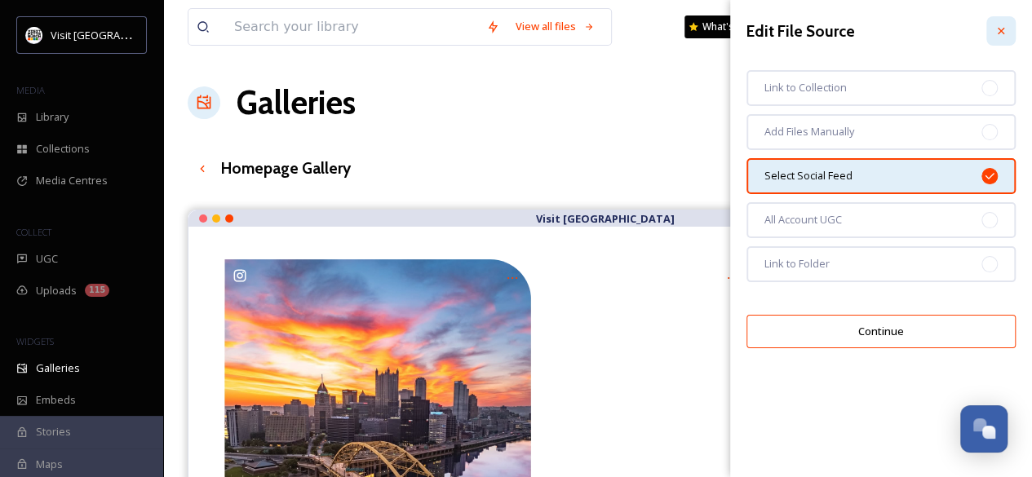
click at [1015, 38] on div at bounding box center [1000, 30] width 29 height 29
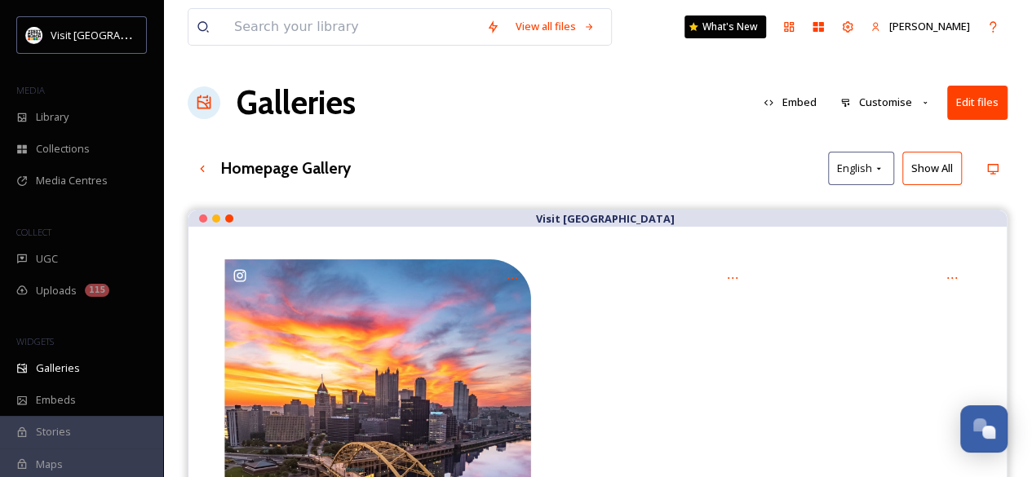
click at [781, 99] on button "Embed" at bounding box center [789, 102] width 69 height 32
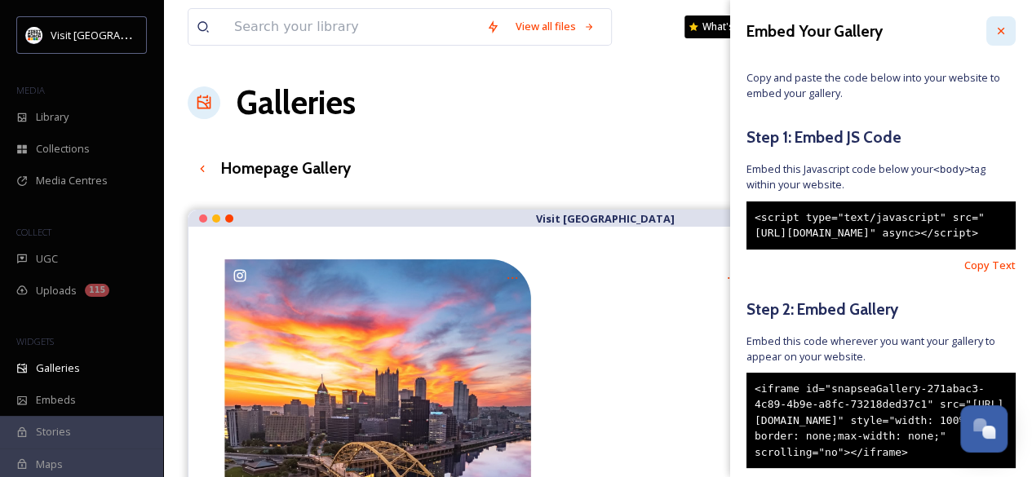
click at [994, 29] on icon at bounding box center [1000, 30] width 13 height 13
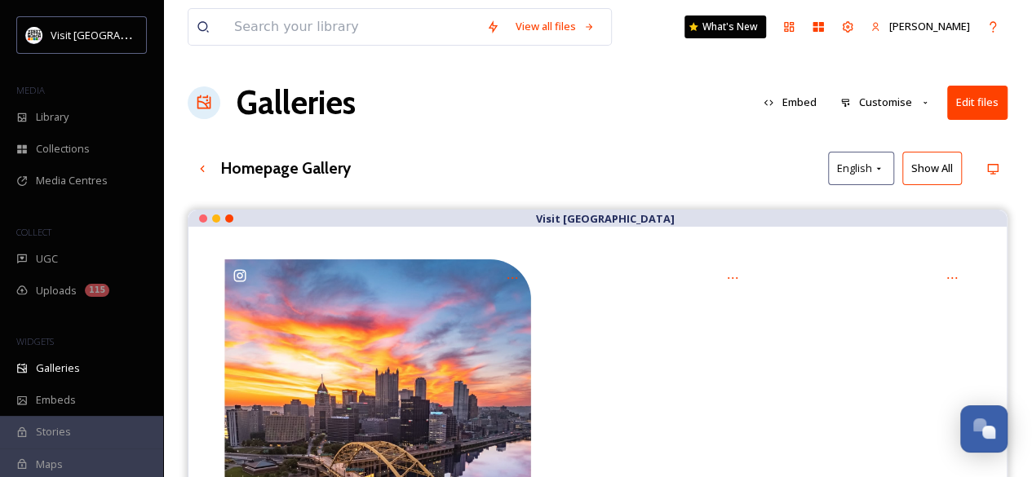
click at [567, 87] on div "Galleries Embed Customise Edit files" at bounding box center [598, 102] width 820 height 49
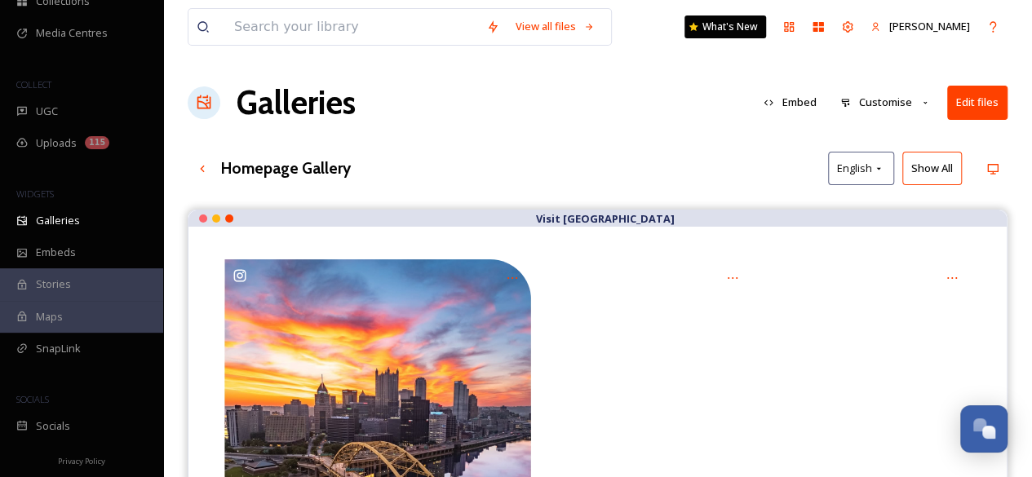
click at [922, 98] on icon at bounding box center [925, 103] width 11 height 11
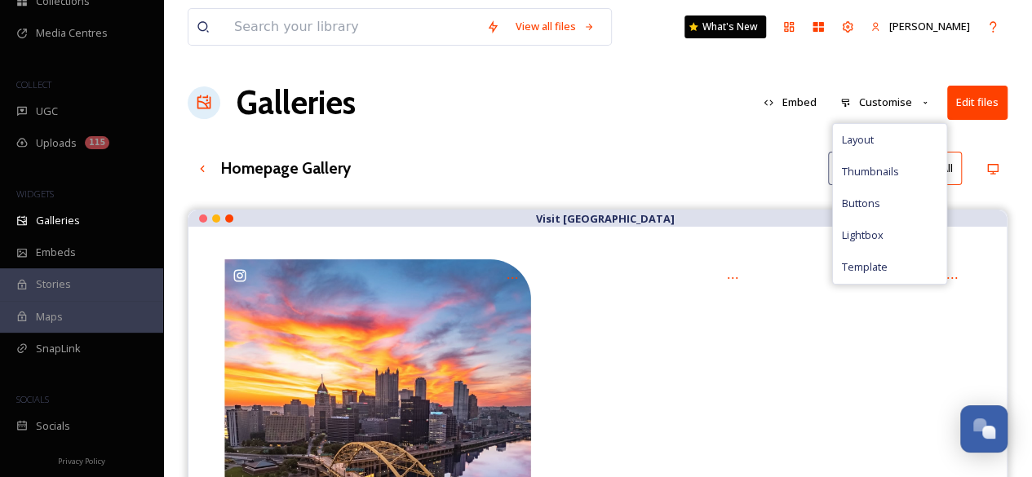
click at [922, 98] on icon at bounding box center [925, 103] width 11 height 11
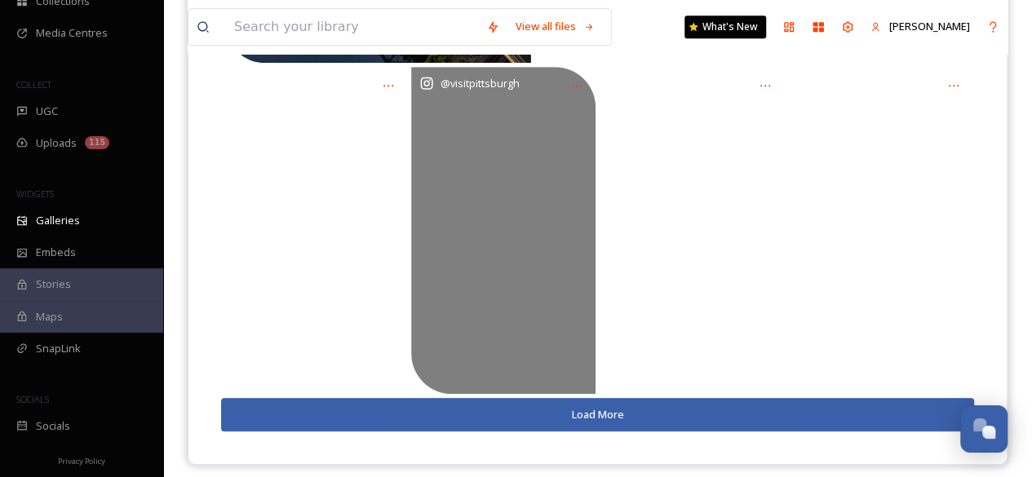
scroll to position [582, 0]
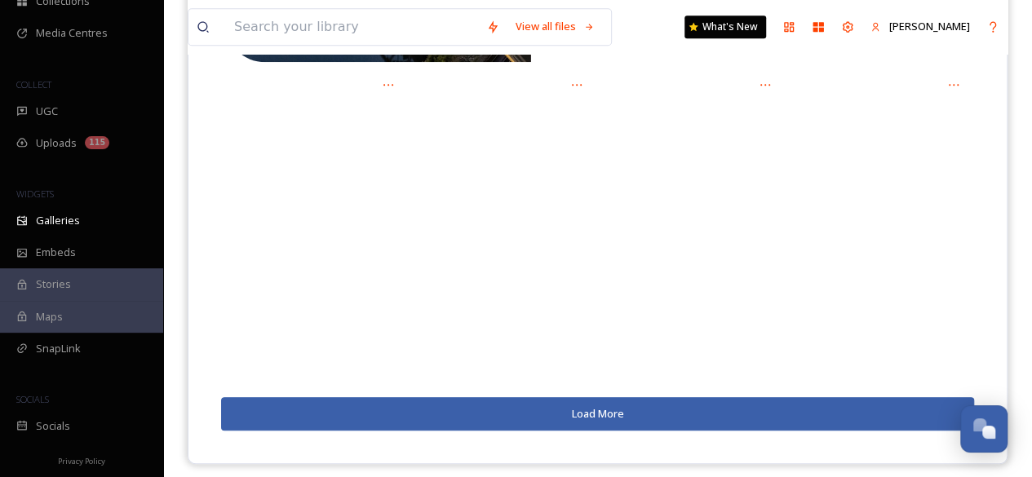
click at [528, 408] on button "Load More" at bounding box center [597, 413] width 753 height 33
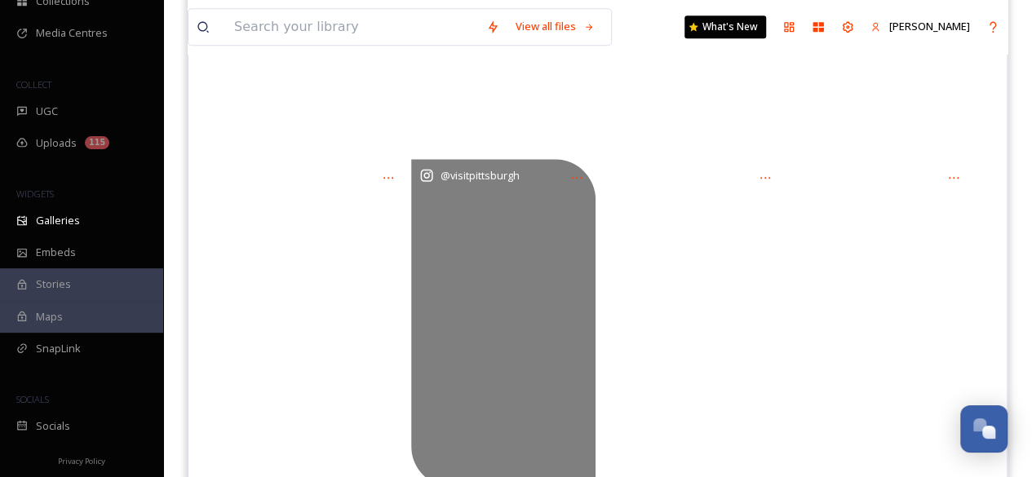
scroll to position [922, 0]
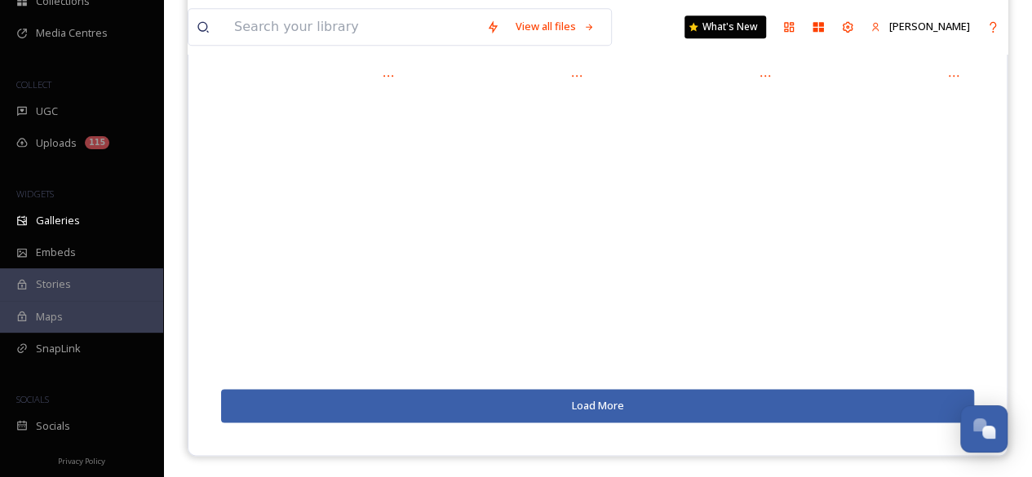
click at [528, 408] on button "Load More" at bounding box center [597, 405] width 753 height 33
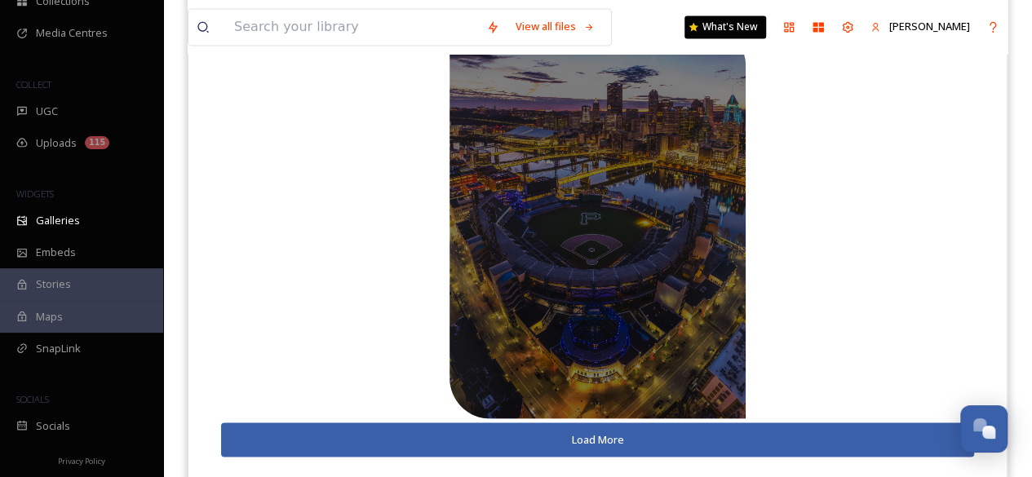
scroll to position [1320, 0]
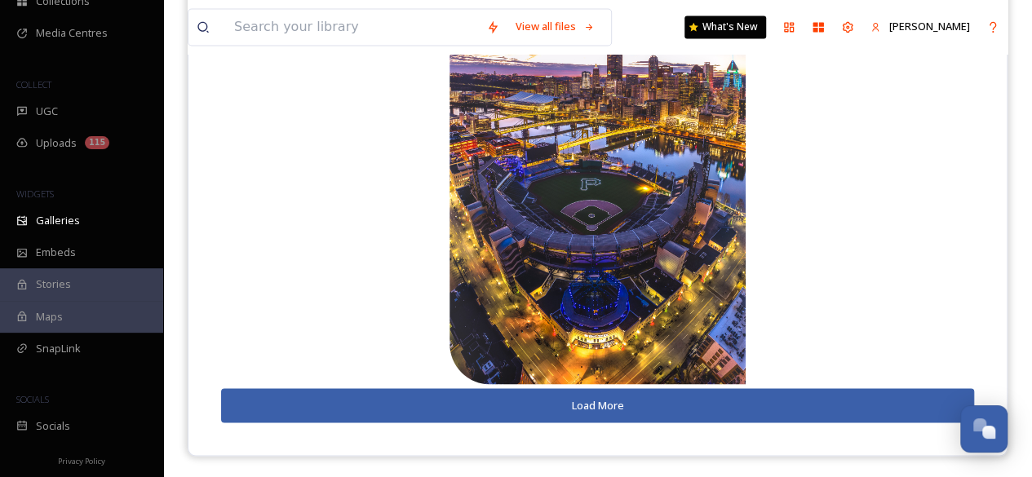
click at [586, 396] on button "Load More" at bounding box center [597, 404] width 753 height 33
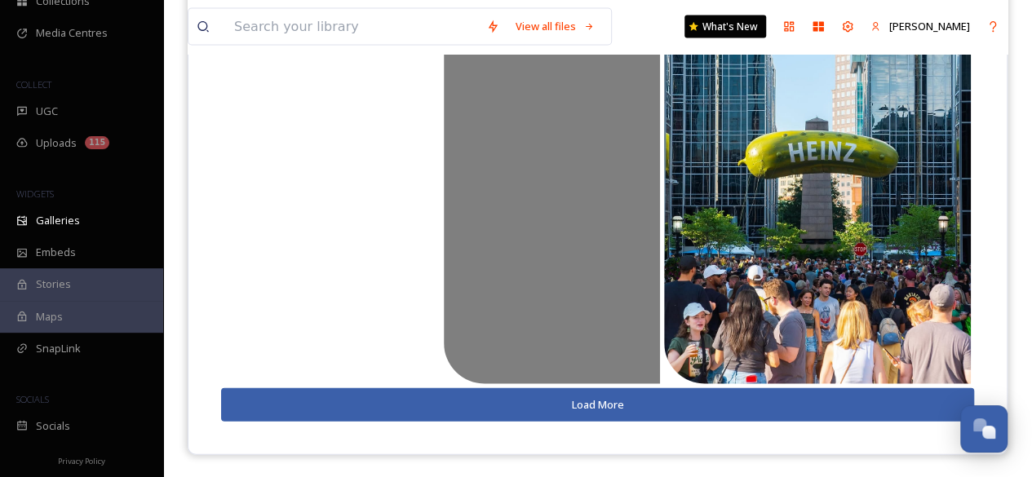
scroll to position [1707, 0]
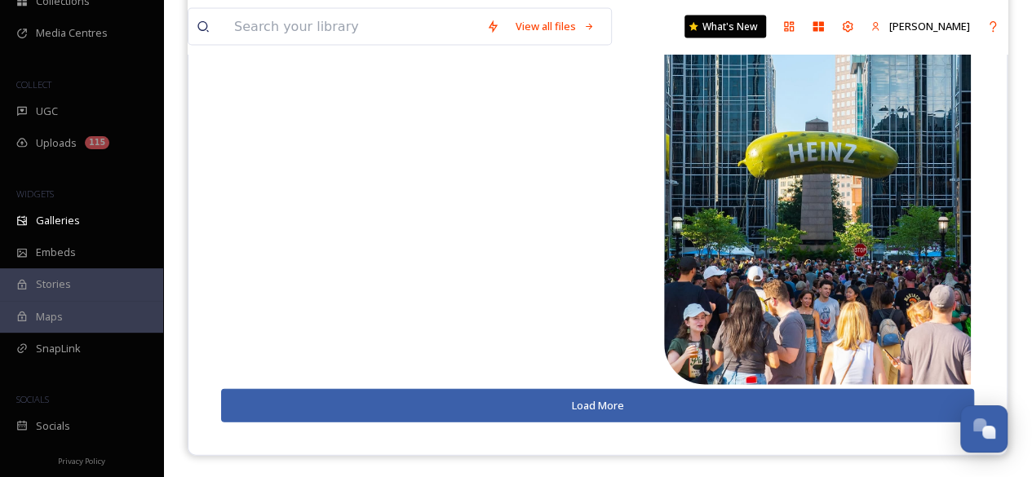
click at [584, 409] on button "Load More" at bounding box center [597, 405] width 753 height 33
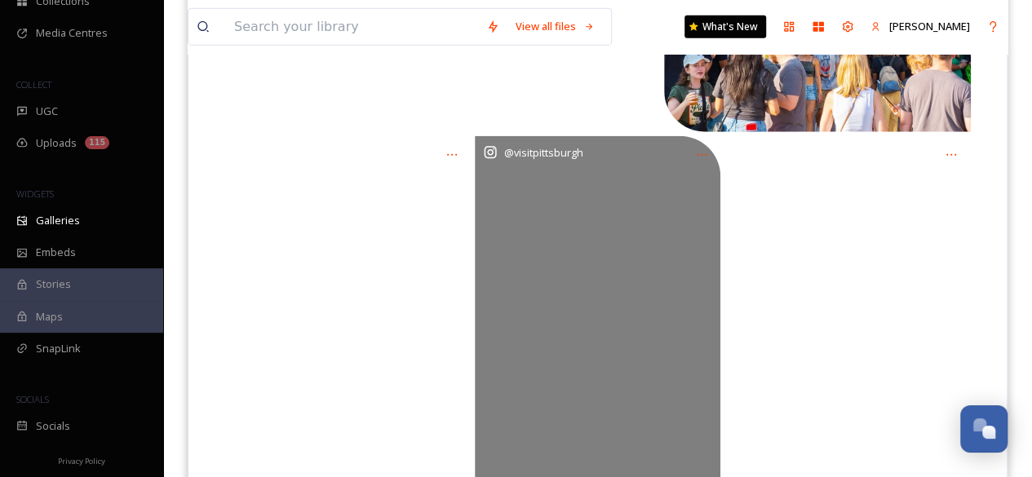
scroll to position [1965, 0]
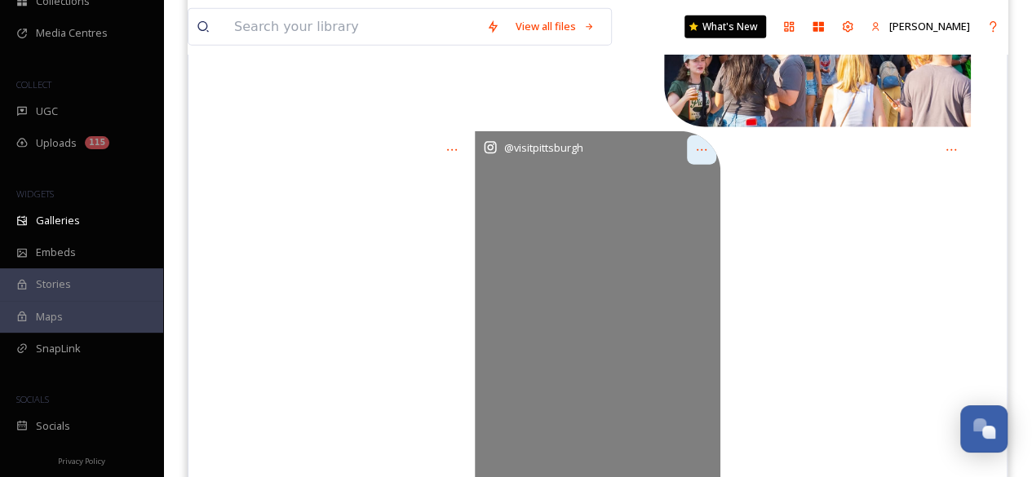
click at [700, 145] on icon at bounding box center [701, 150] width 13 height 13
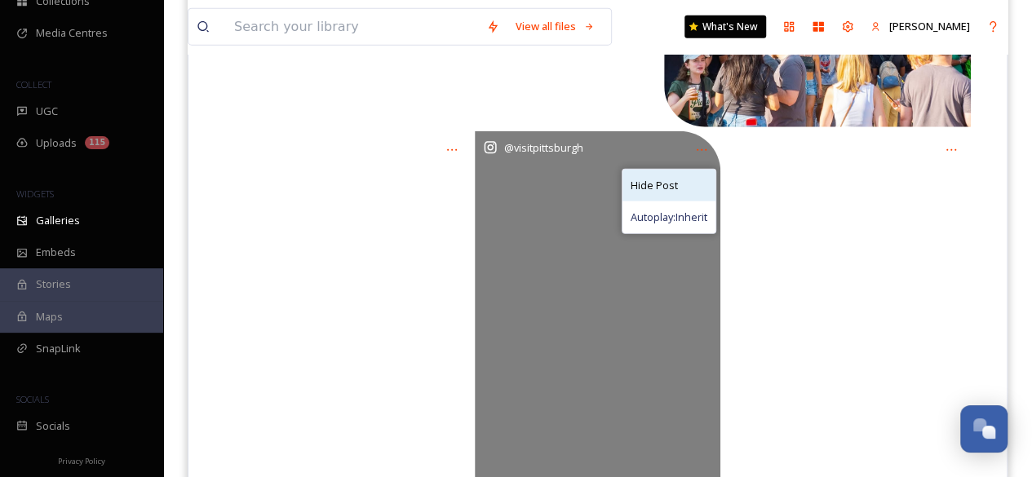
click at [683, 187] on div "Hide Post" at bounding box center [668, 186] width 93 height 32
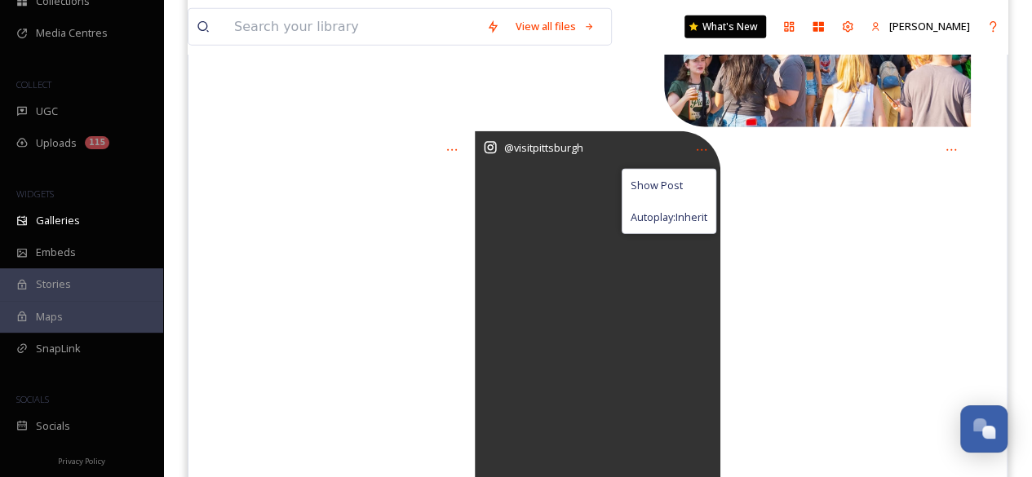
scroll to position [2149, 0]
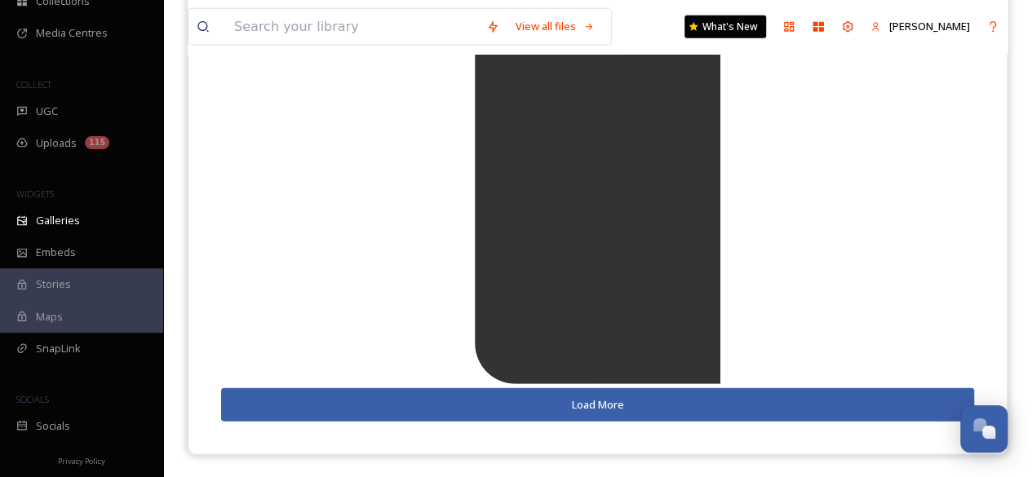
click at [581, 404] on button "Load More" at bounding box center [597, 404] width 753 height 33
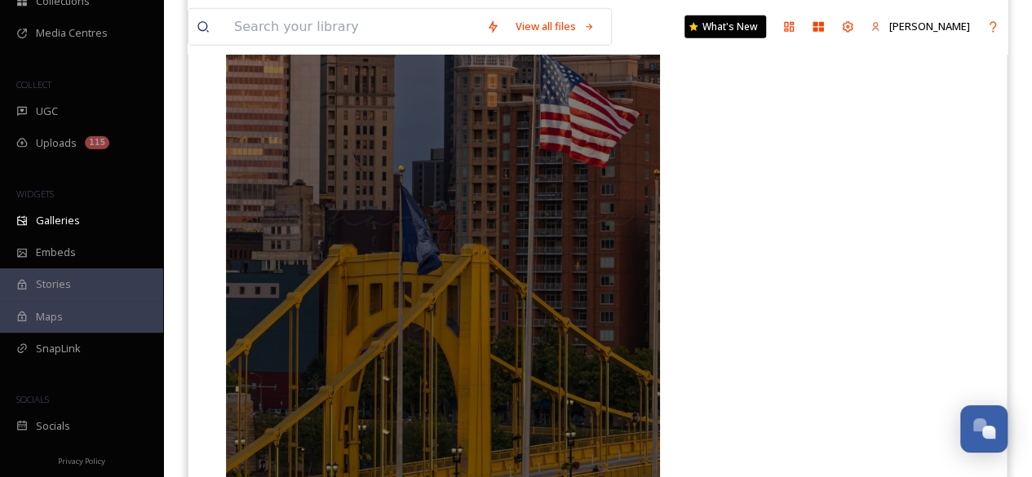
scroll to position [2695, 0]
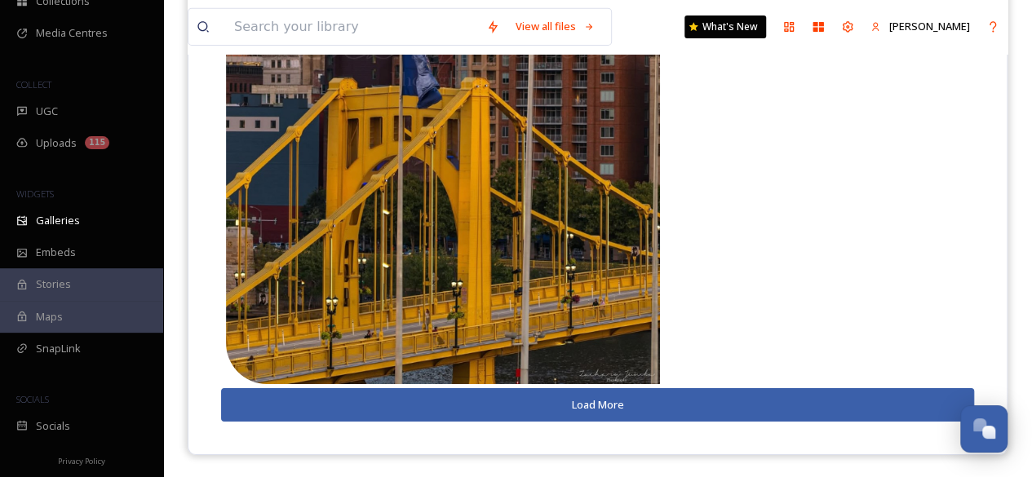
click at [579, 405] on button "Load More" at bounding box center [597, 404] width 753 height 33
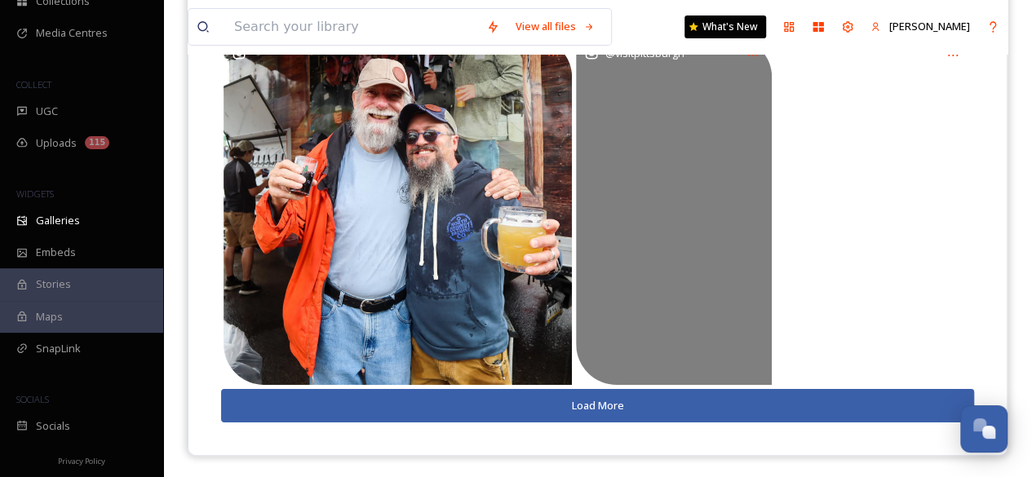
scroll to position [3047, 0]
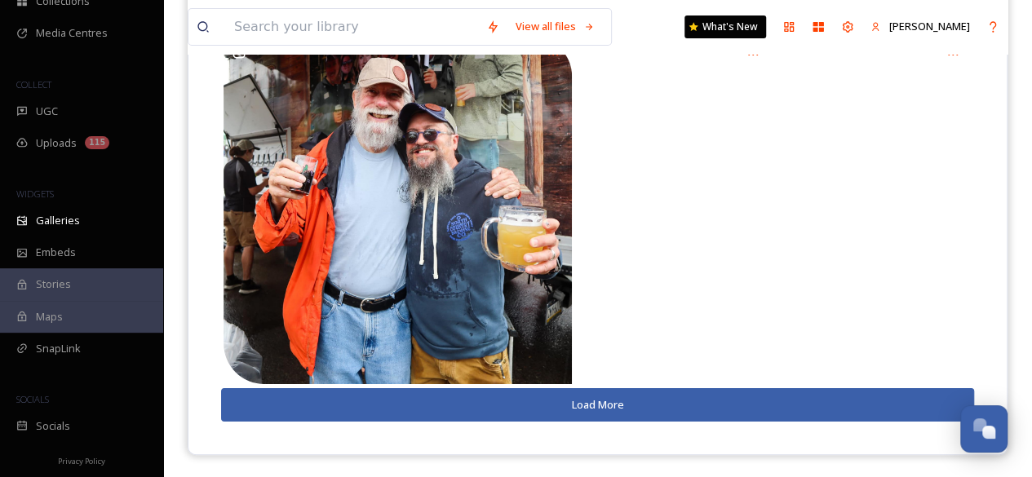
click at [566, 404] on button "Load More" at bounding box center [597, 404] width 753 height 33
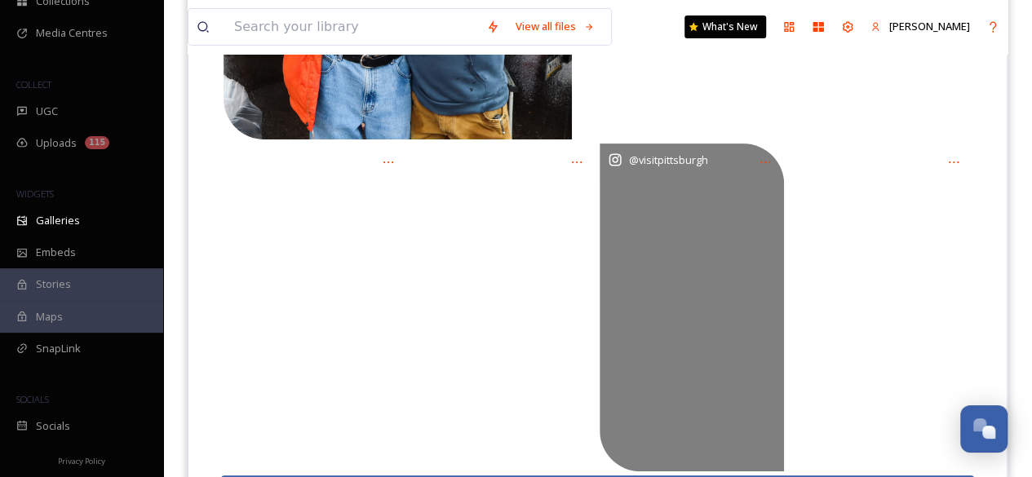
scroll to position [3379, 0]
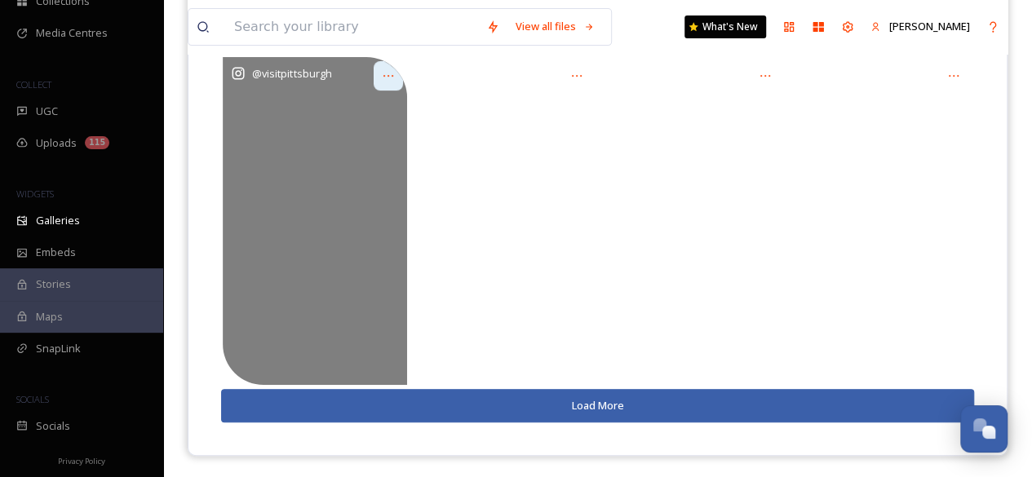
click at [385, 77] on icon at bounding box center [388, 75] width 13 height 13
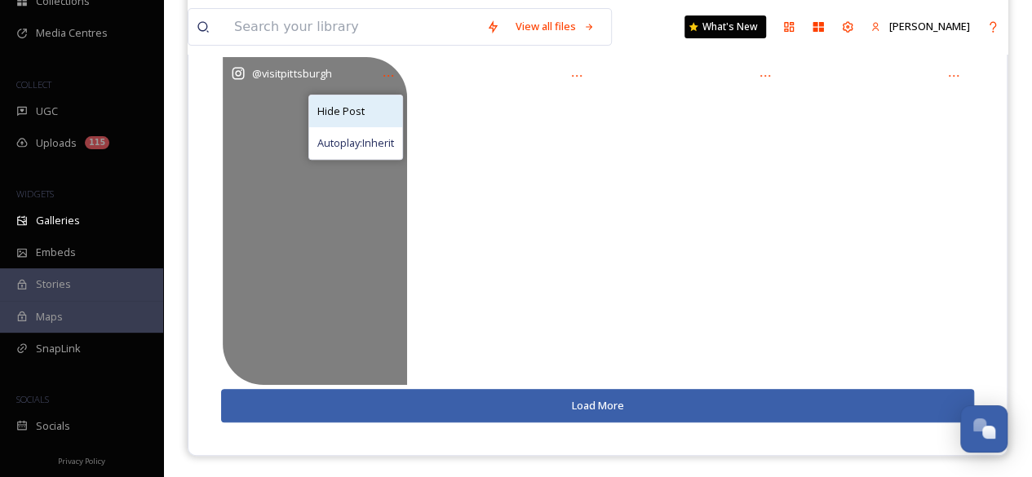
click at [380, 113] on div "Hide Post" at bounding box center [355, 111] width 93 height 32
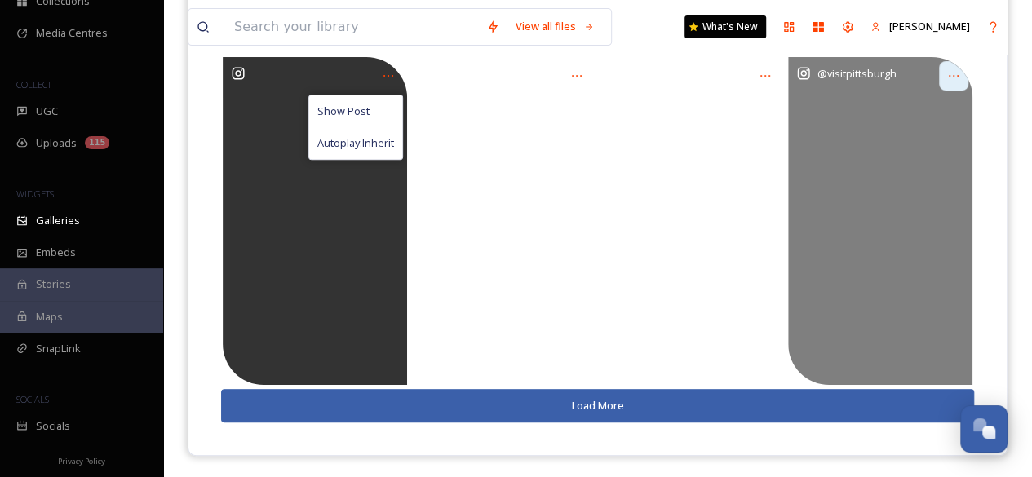
click at [954, 72] on icon at bounding box center [953, 75] width 13 height 13
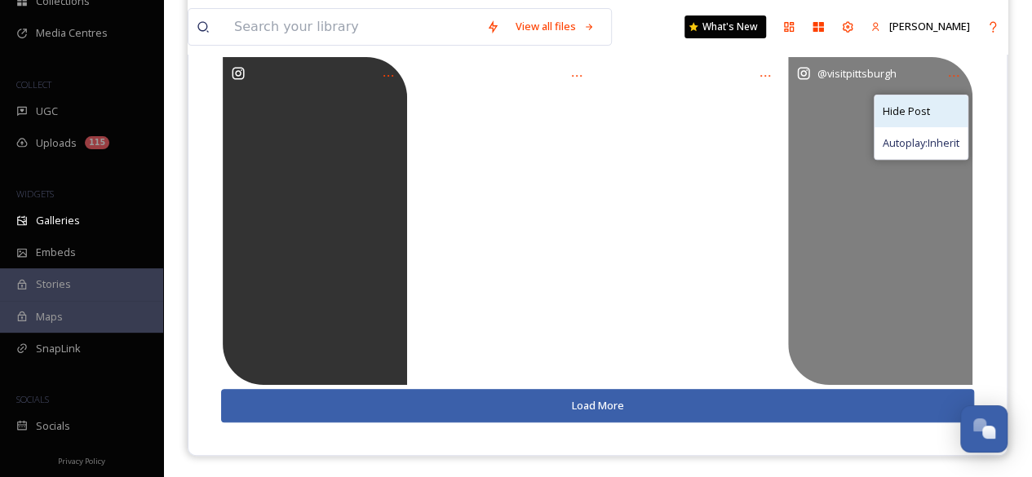
click at [922, 108] on span "Hide Post" at bounding box center [906, 111] width 47 height 15
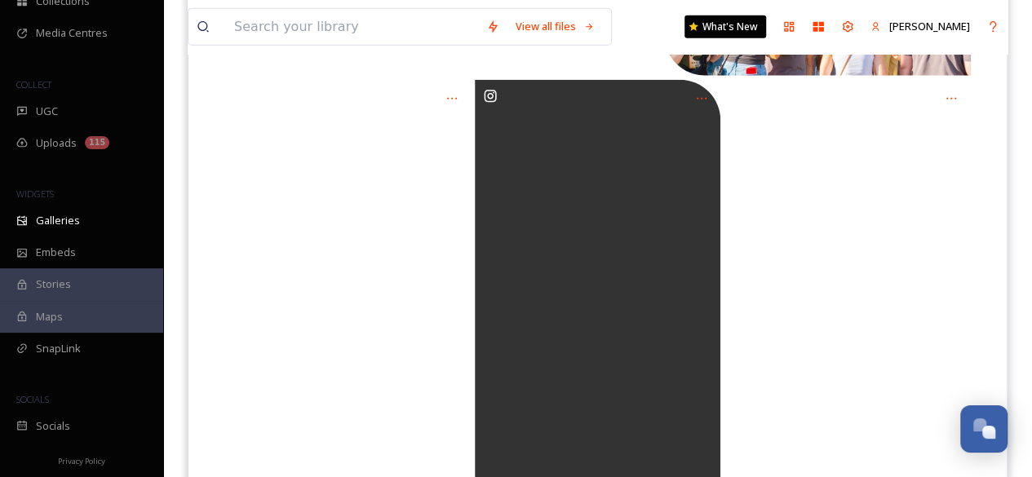
scroll to position [0, 0]
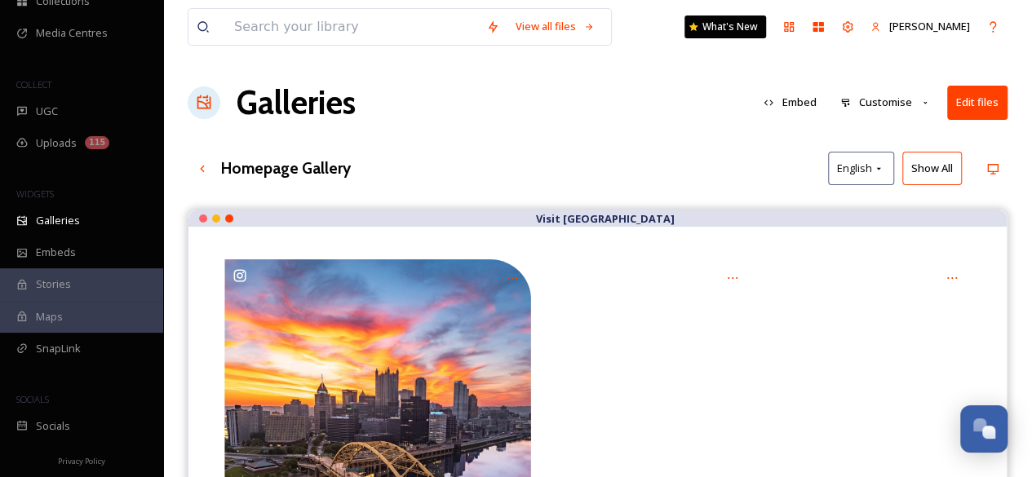
click at [669, 118] on div "Galleries Embed Customise Edit files" at bounding box center [598, 102] width 820 height 49
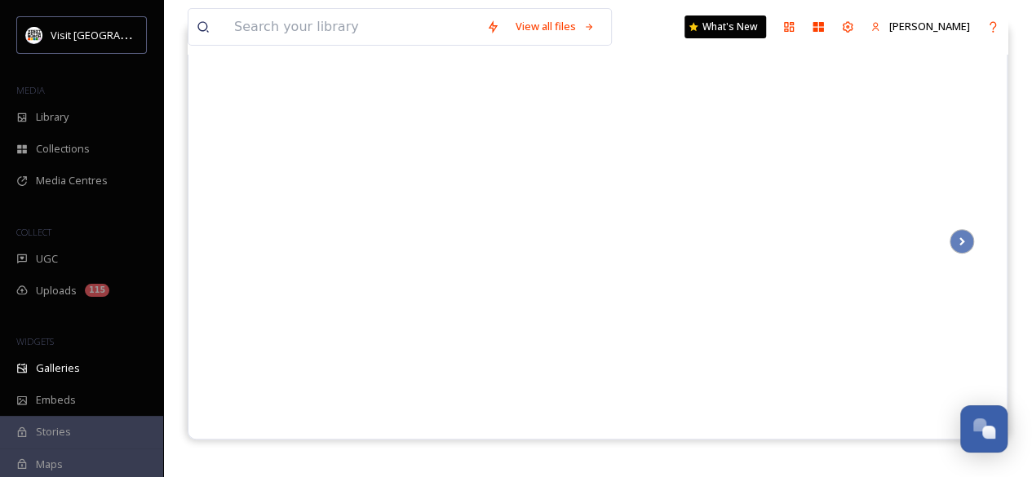
scroll to position [183, 0]
click at [232, 247] on icon at bounding box center [233, 242] width 23 height 24
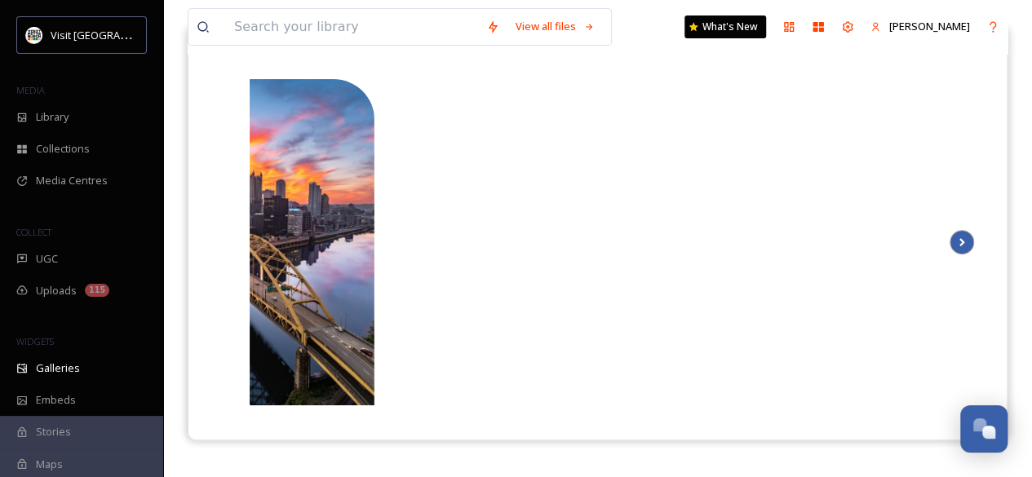
click at [970, 237] on icon at bounding box center [961, 242] width 23 height 24
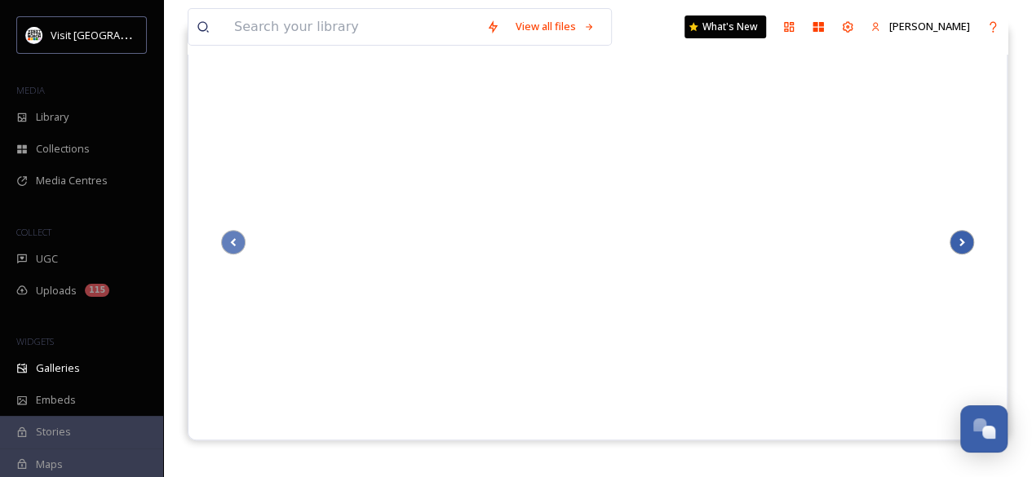
click at [970, 237] on icon at bounding box center [961, 242] width 23 height 24
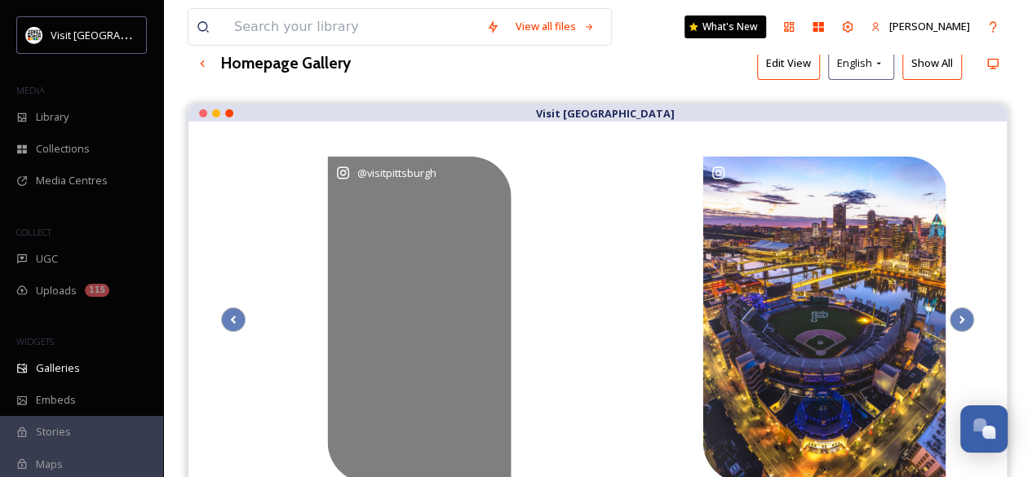
scroll to position [104, 0]
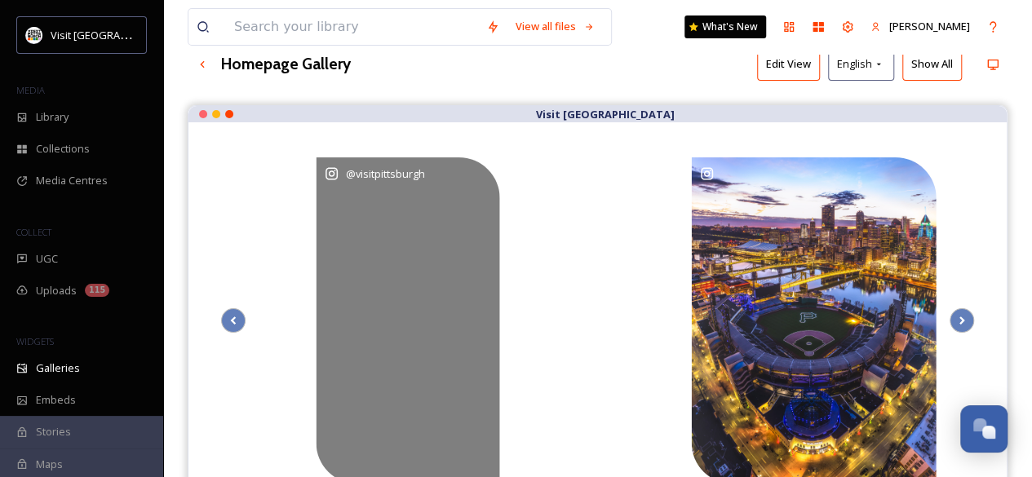
click at [466, 178] on div "@ visitpittsburgh" at bounding box center [408, 174] width 167 height 16
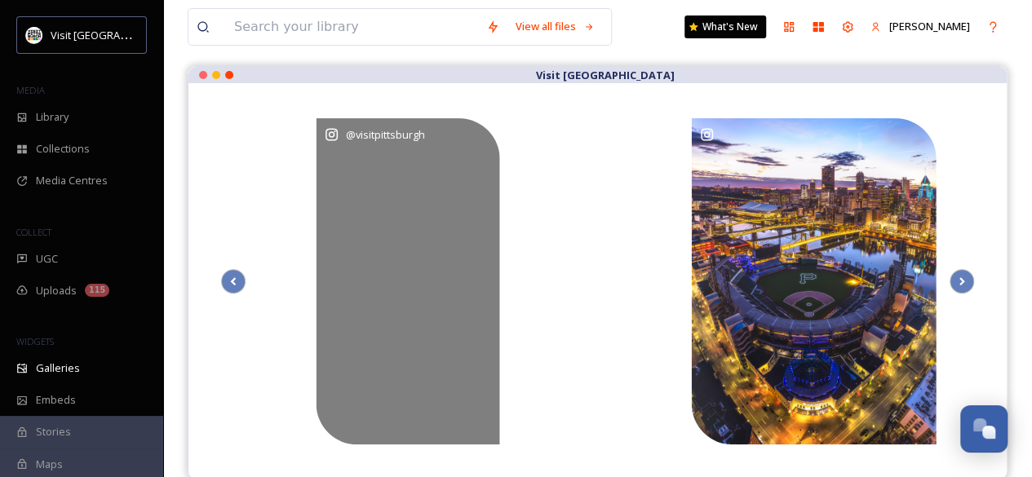
scroll to position [144, 0]
click at [405, 136] on span "@ visitpittsburgh" at bounding box center [385, 133] width 79 height 15
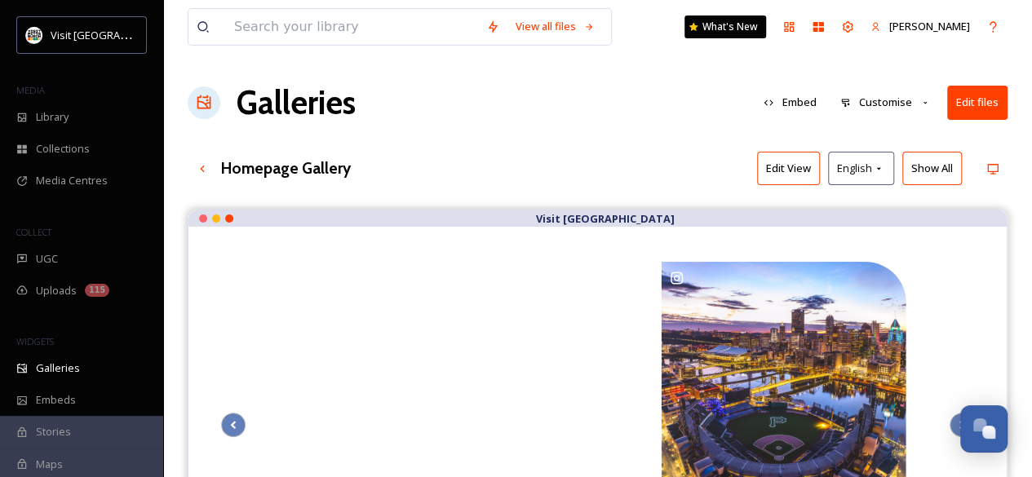
click at [963, 95] on button "Edit files" at bounding box center [977, 102] width 60 height 33
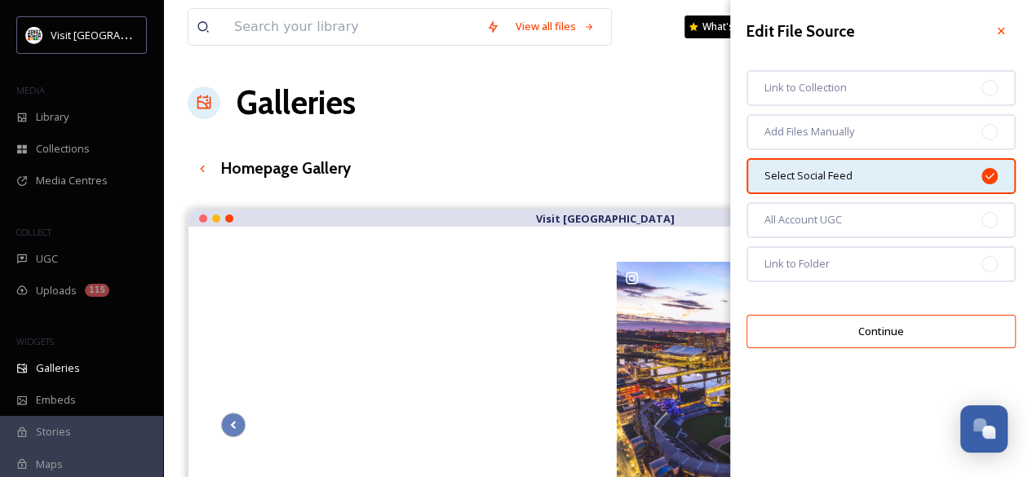
click at [449, 126] on div "Galleries Embed Customise Edit files" at bounding box center [598, 102] width 820 height 49
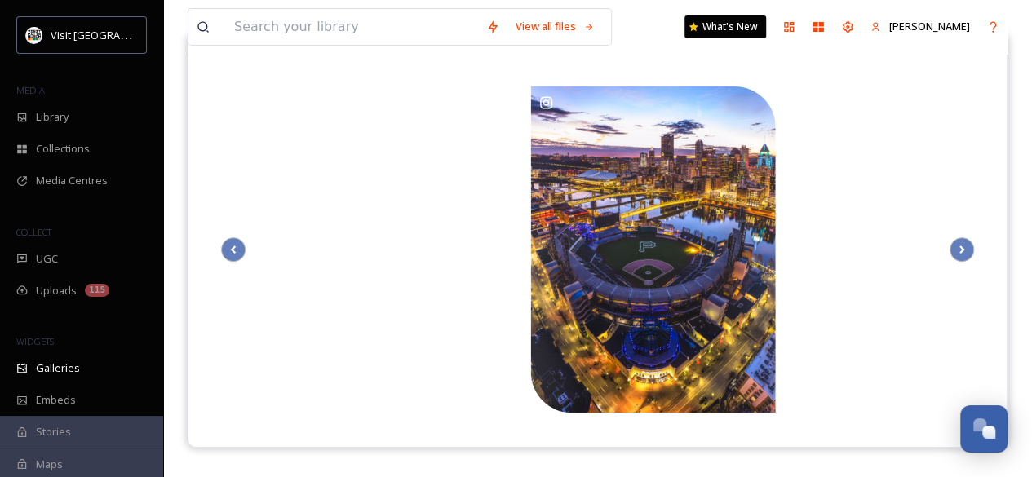
scroll to position [174, 0]
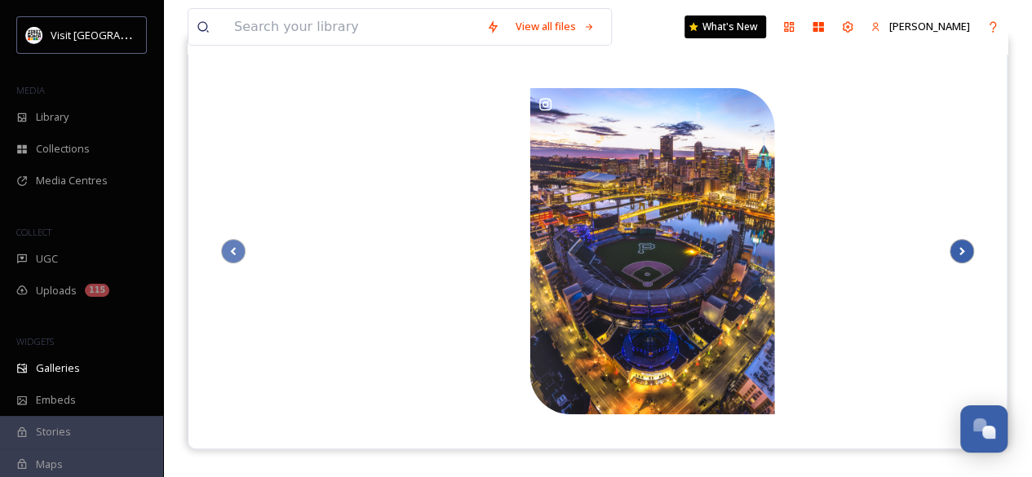
click at [958, 242] on icon at bounding box center [961, 251] width 23 height 24
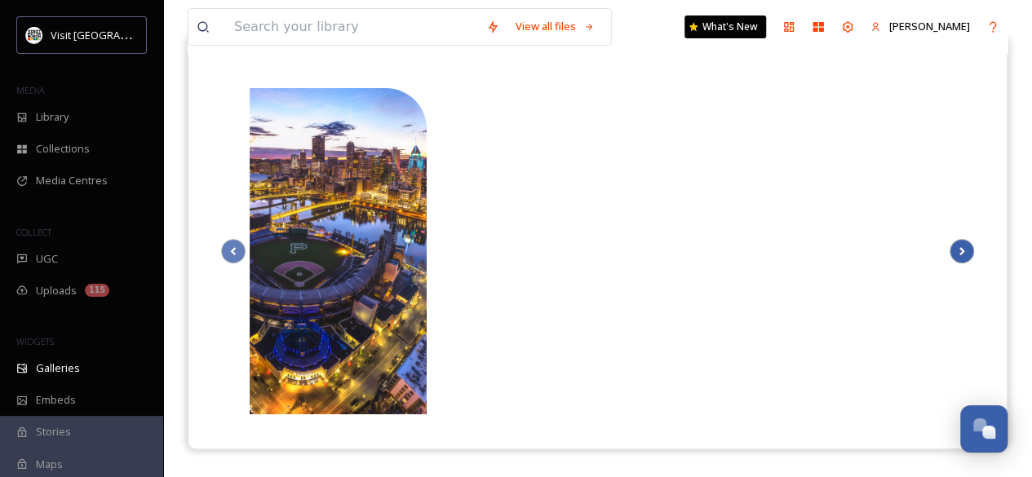
click at [958, 242] on icon at bounding box center [961, 251] width 23 height 24
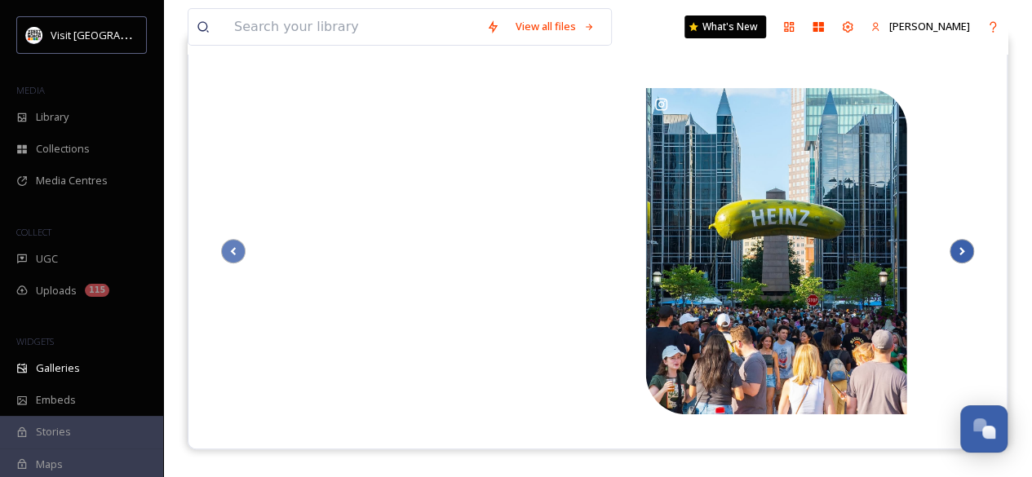
click at [958, 242] on icon at bounding box center [961, 251] width 23 height 24
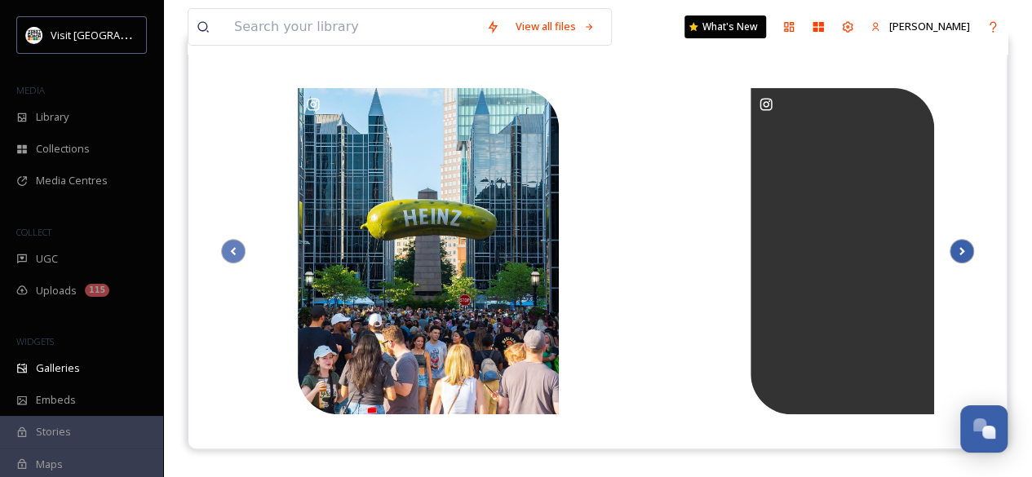
click at [958, 242] on icon at bounding box center [961, 251] width 23 height 24
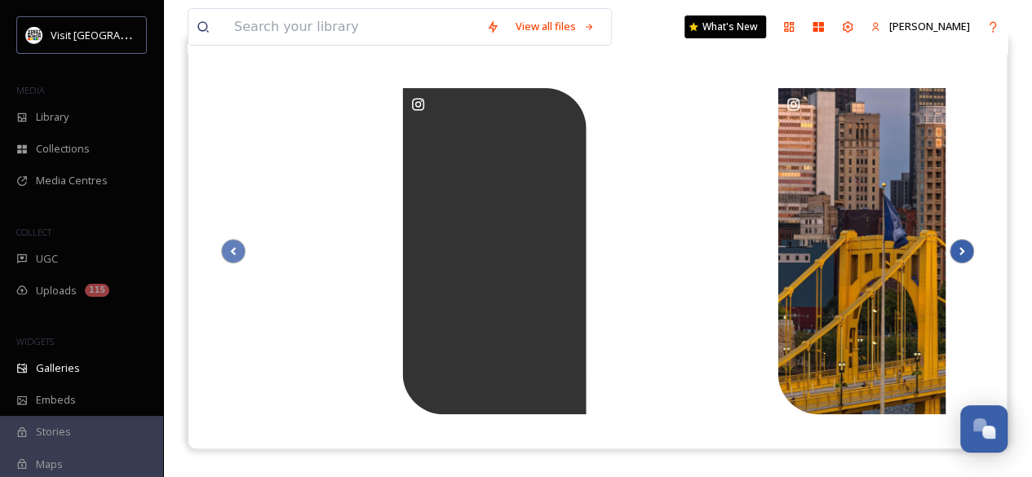
click at [958, 242] on icon at bounding box center [961, 251] width 23 height 24
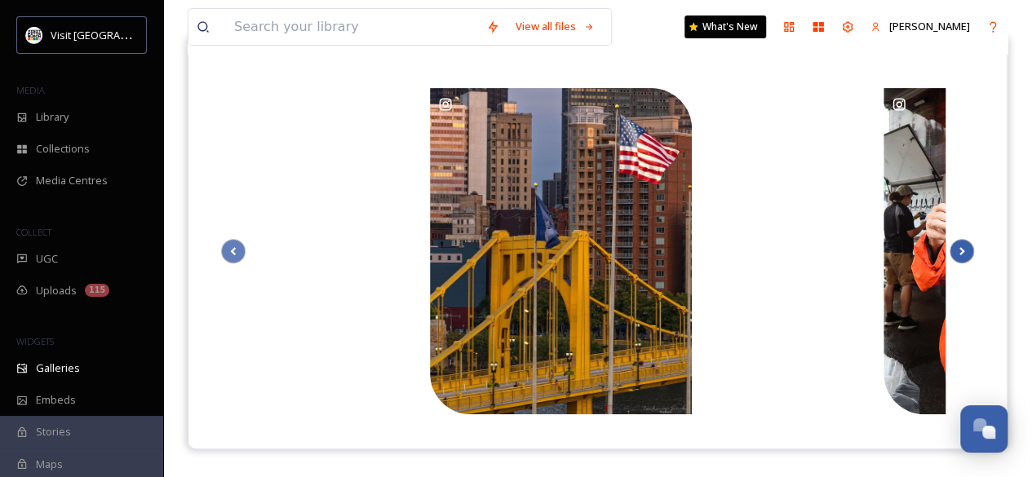
click at [958, 242] on icon at bounding box center [961, 251] width 23 height 24
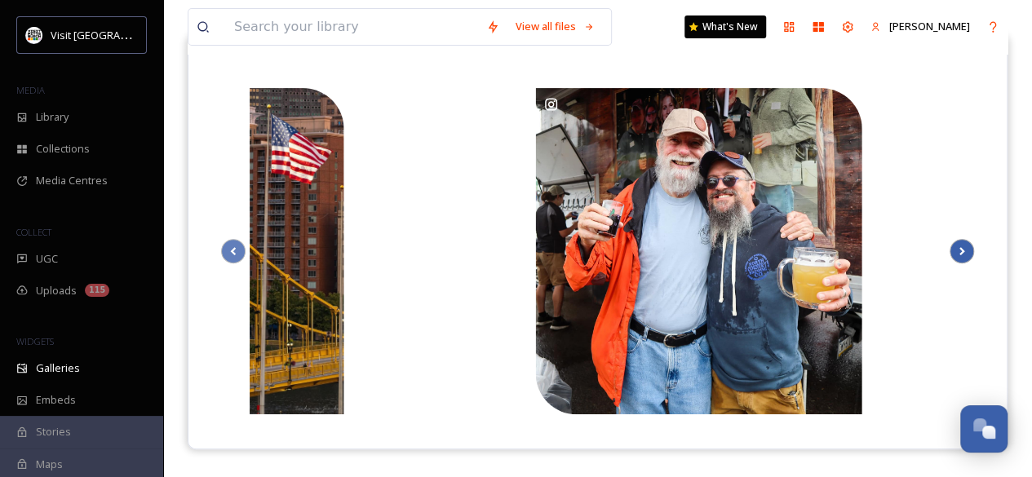
click at [958, 242] on icon at bounding box center [961, 251] width 23 height 24
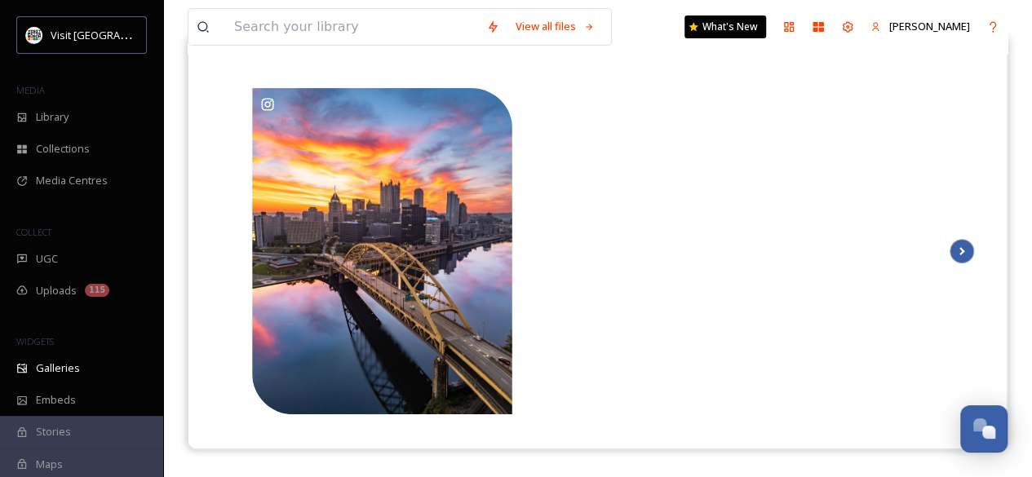
click at [958, 242] on icon at bounding box center [961, 251] width 23 height 24
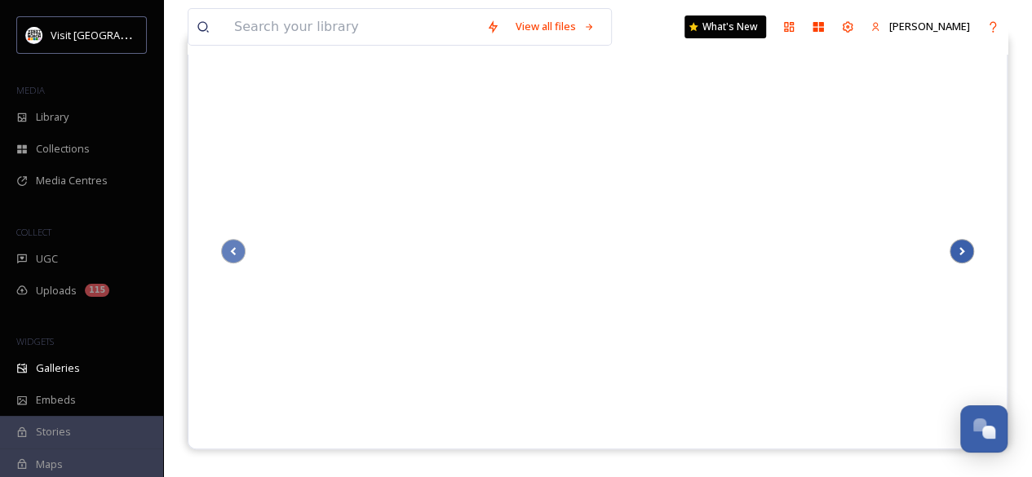
click at [958, 242] on icon at bounding box center [961, 251] width 23 height 24
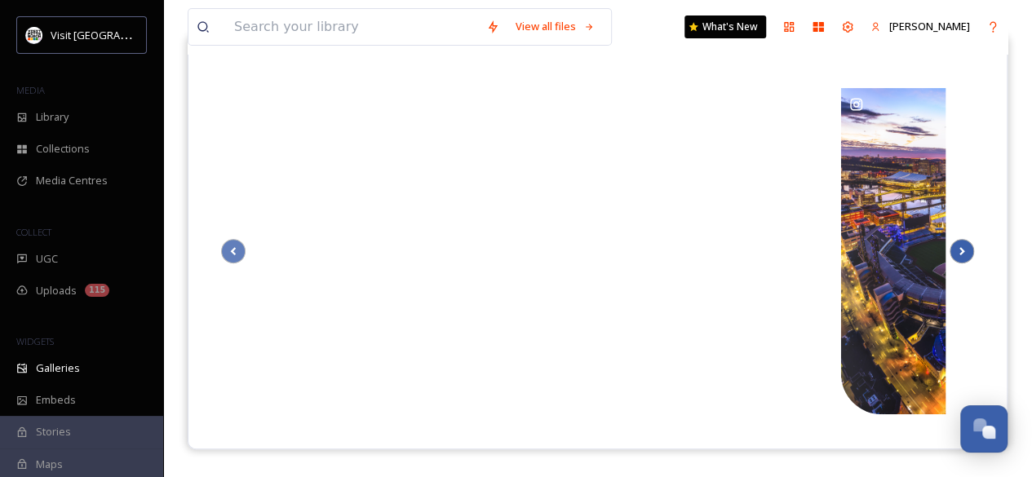
click at [958, 242] on icon at bounding box center [961, 251] width 23 height 24
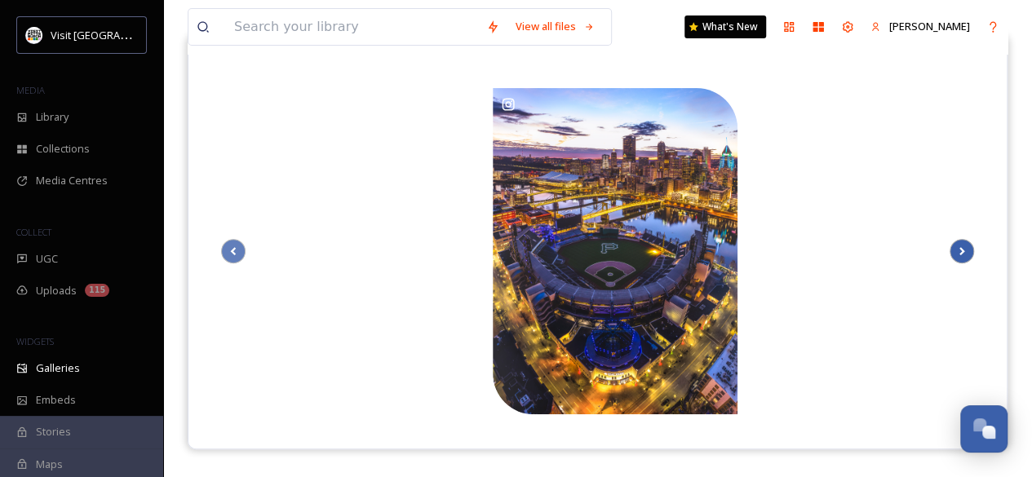
click at [958, 242] on icon at bounding box center [961, 251] width 23 height 24
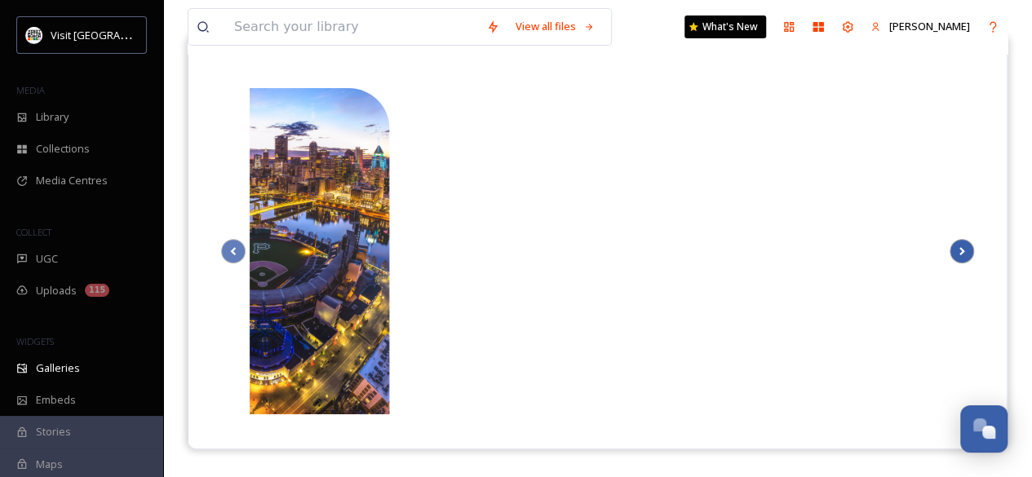
click at [958, 242] on icon at bounding box center [961, 251] width 23 height 24
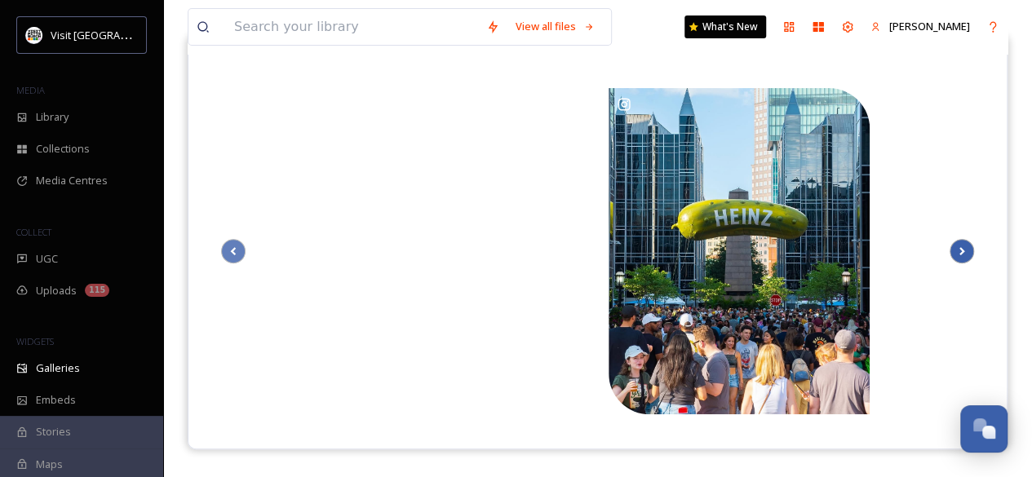
click at [958, 242] on icon at bounding box center [961, 251] width 23 height 24
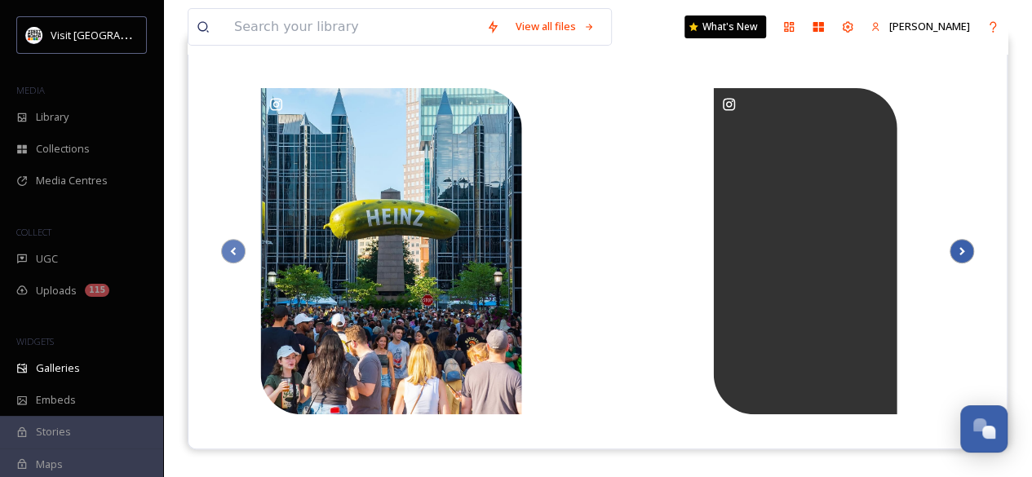
click at [958, 242] on icon at bounding box center [961, 251] width 23 height 24
